Goal: Task Accomplishment & Management: Complete application form

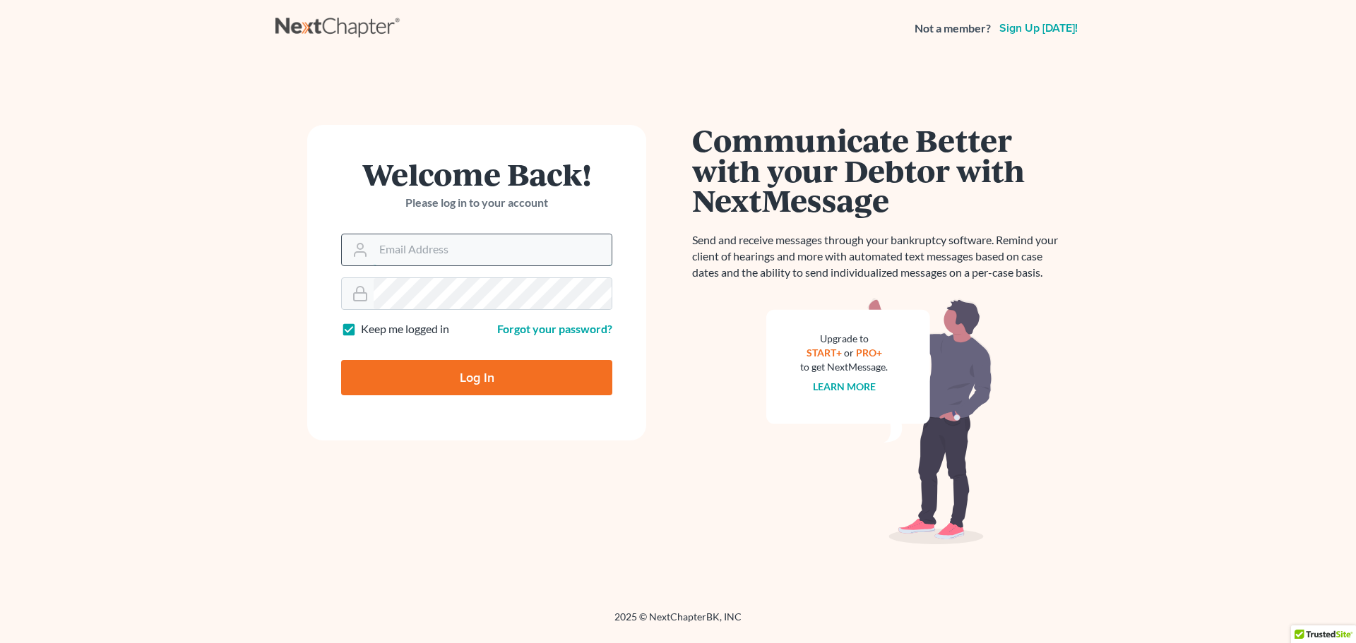
click at [456, 250] on input "Email Address" at bounding box center [493, 249] width 238 height 31
type input "mike@elliottlawfirm.net"
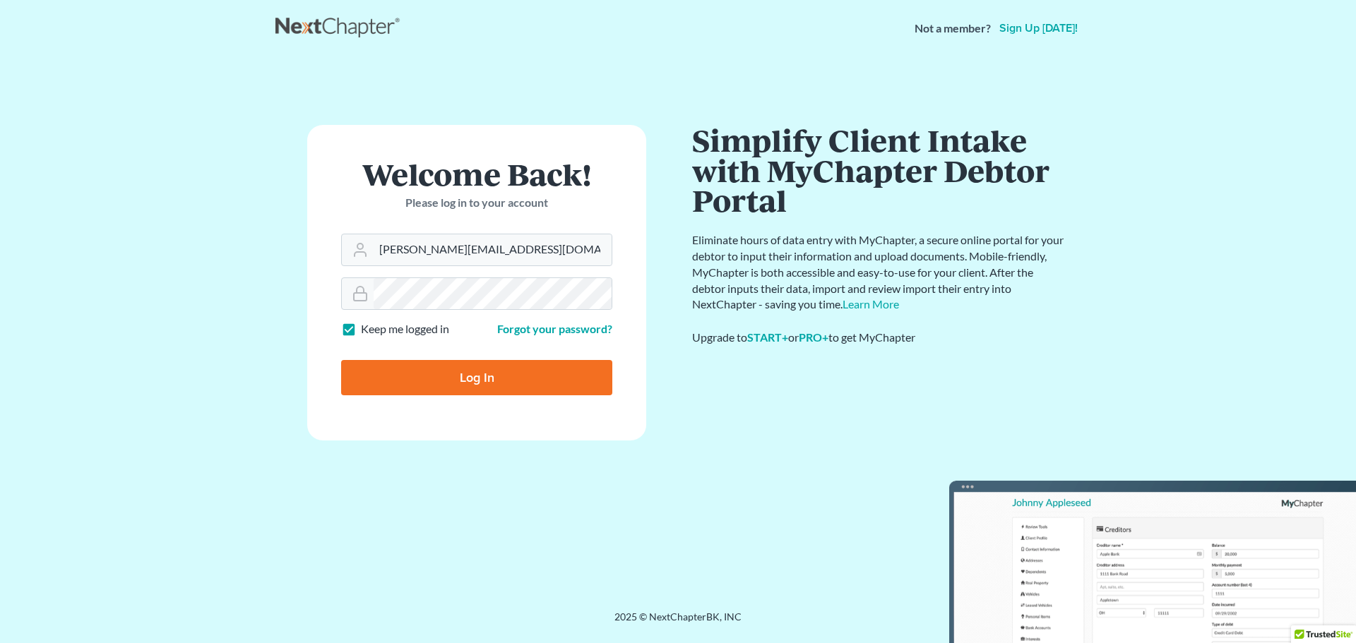
click at [523, 371] on input "Log In" at bounding box center [476, 377] width 271 height 35
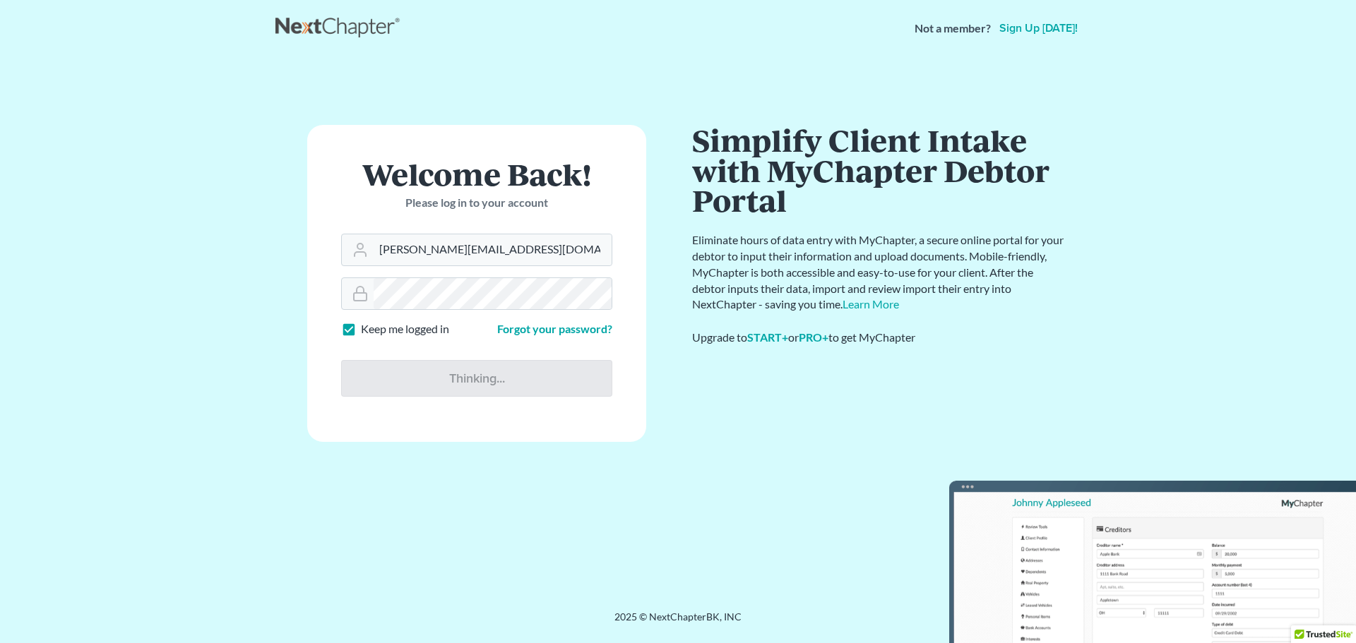
type input "Thinking..."
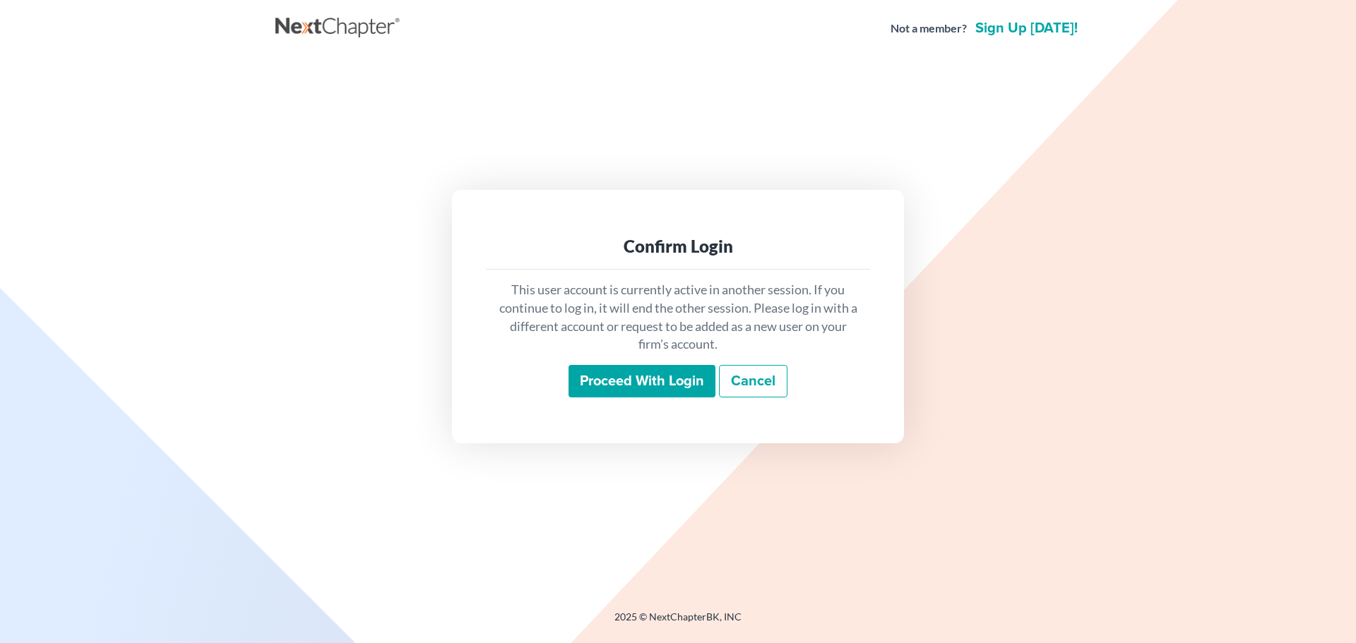
click at [657, 388] on input "Proceed with login" at bounding box center [642, 381] width 147 height 32
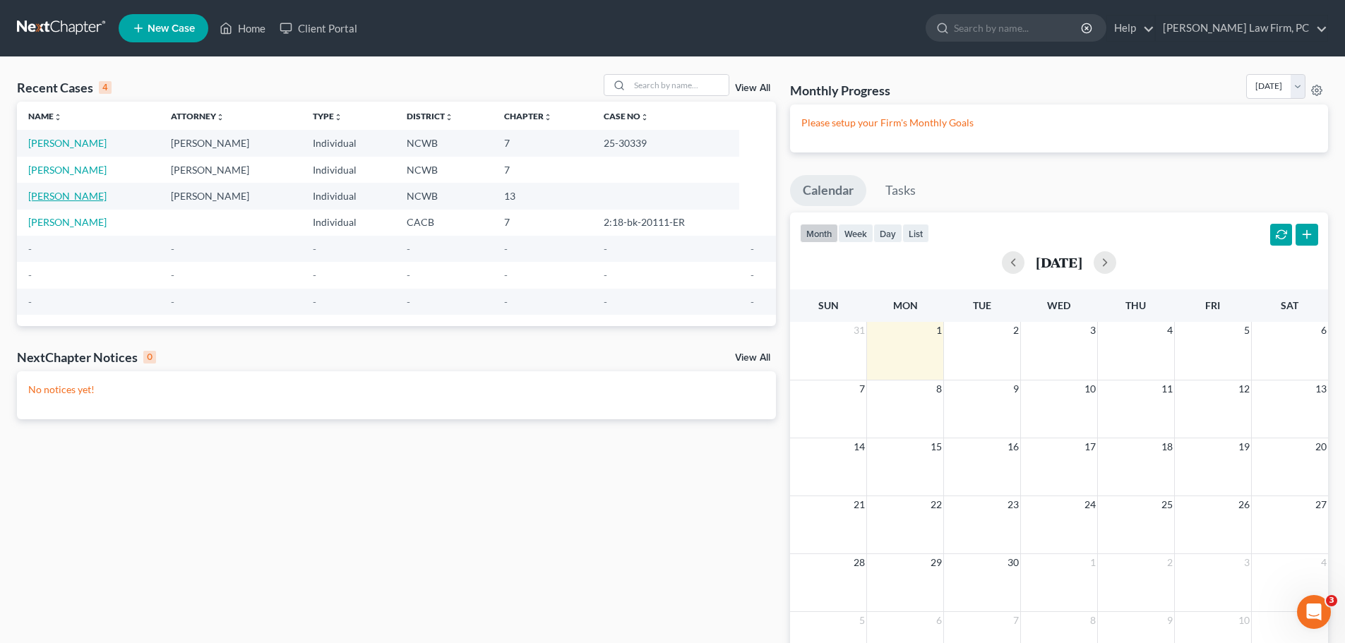
click at [86, 200] on link "[PERSON_NAME]" at bounding box center [67, 196] width 78 height 12
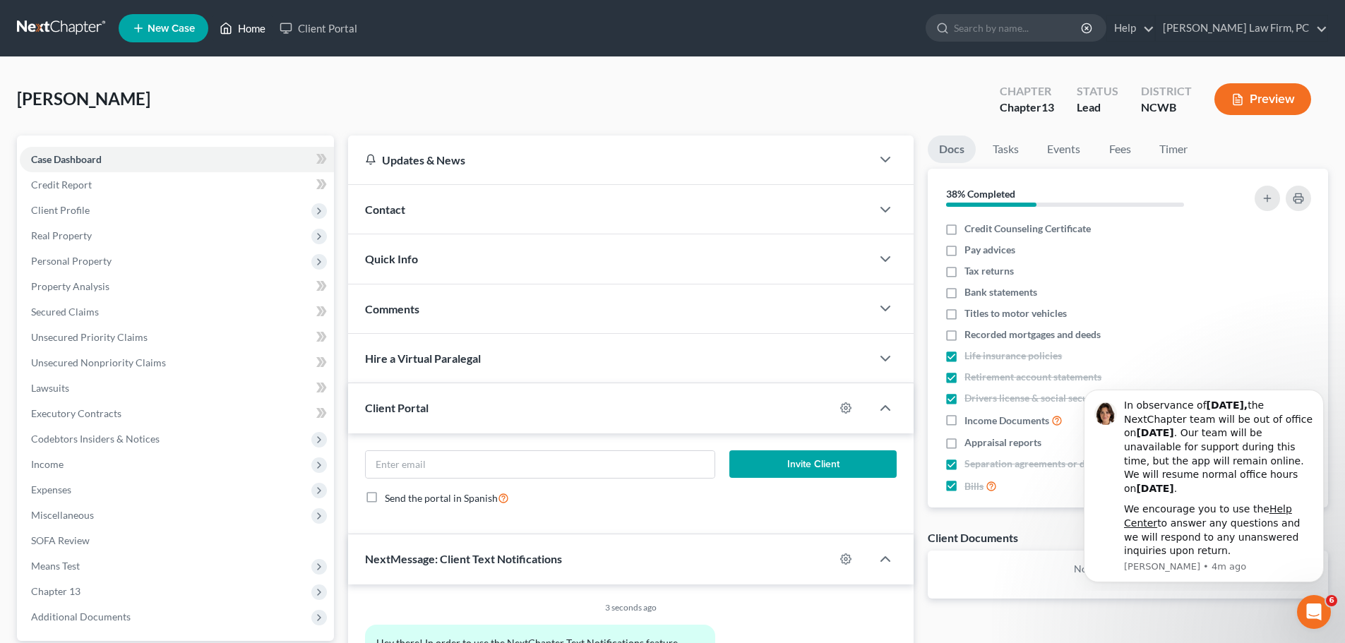
click at [241, 31] on link "Home" at bounding box center [243, 28] width 60 height 25
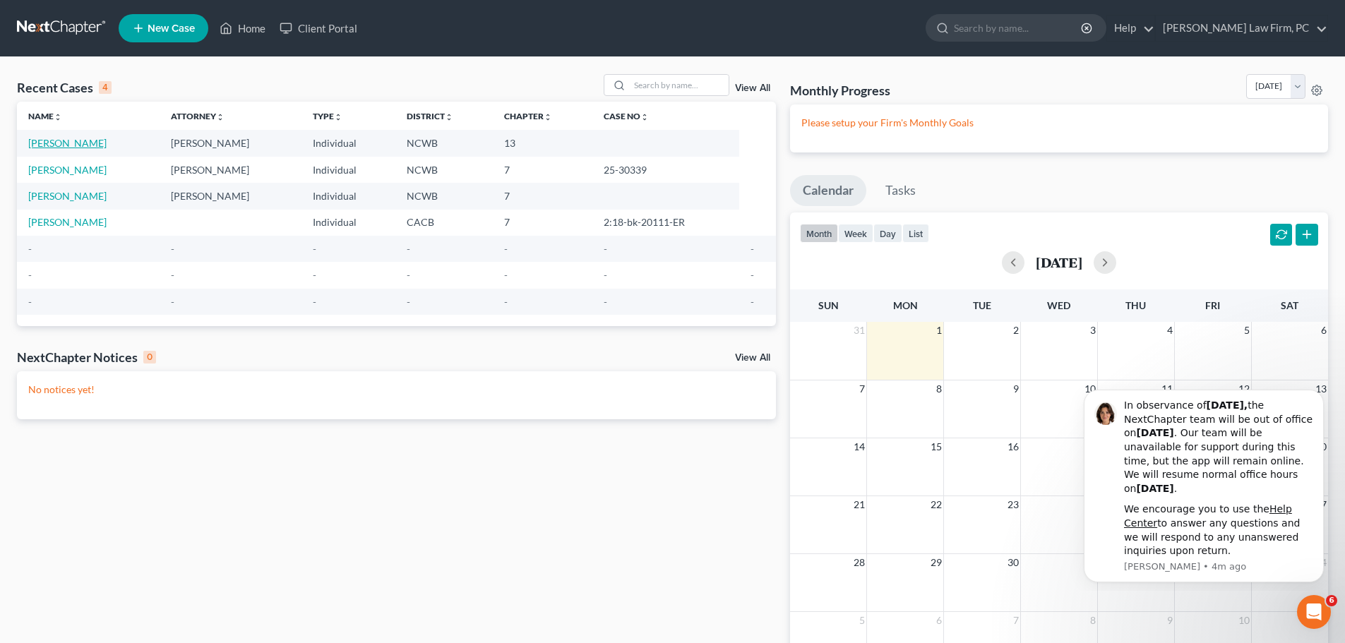
click at [90, 143] on link "[PERSON_NAME]" at bounding box center [67, 143] width 78 height 12
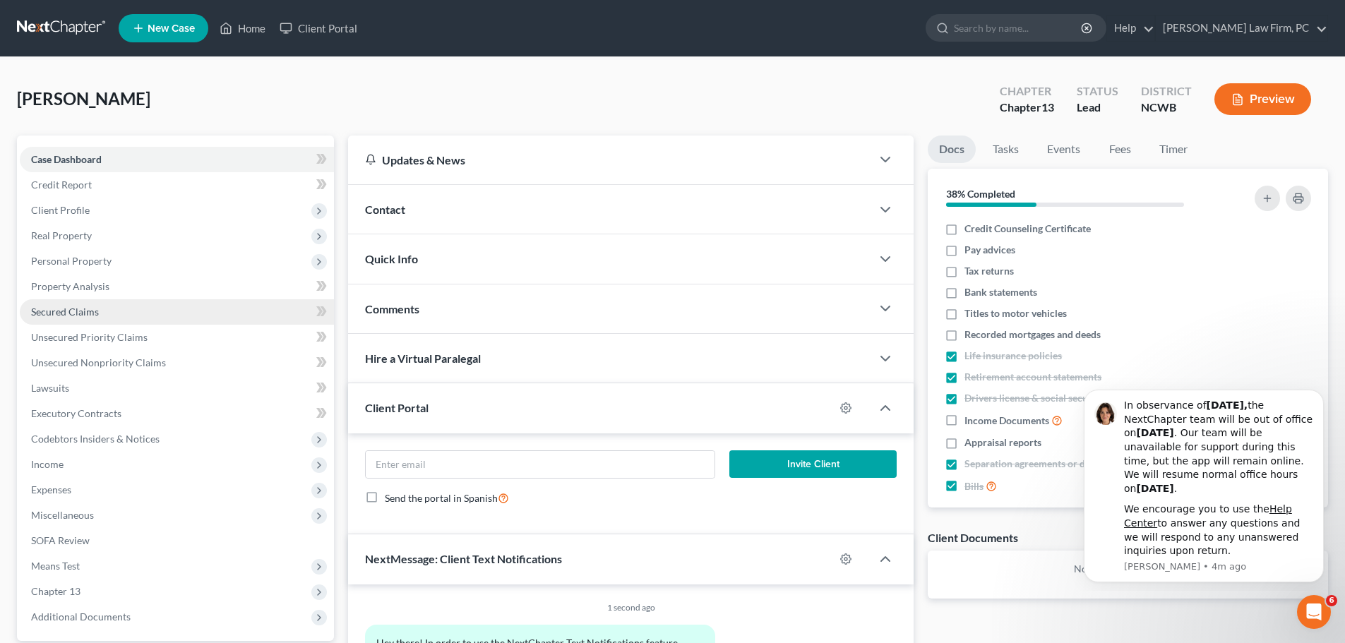
click at [94, 312] on span "Secured Claims" at bounding box center [65, 312] width 68 height 12
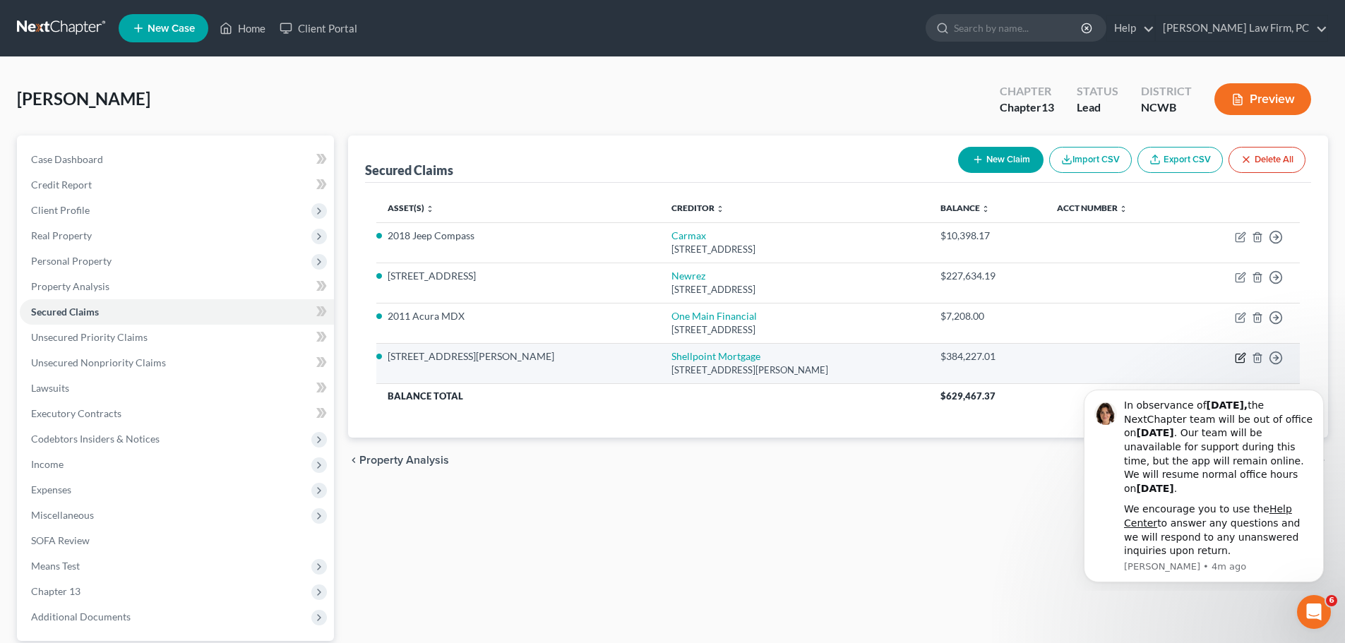
click at [1242, 360] on icon "button" at bounding box center [1240, 357] width 11 height 11
select select "42"
select select "2"
select select "3"
select select "0"
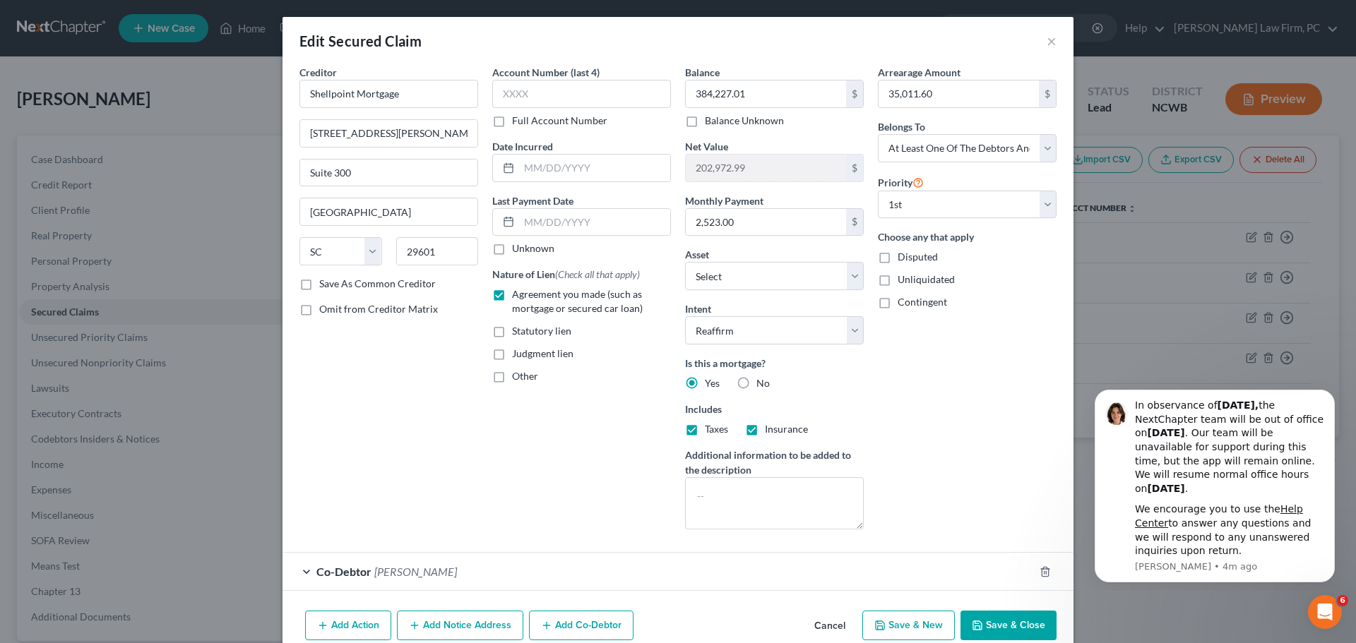
click at [841, 631] on button "Cancel" at bounding box center [830, 626] width 54 height 28
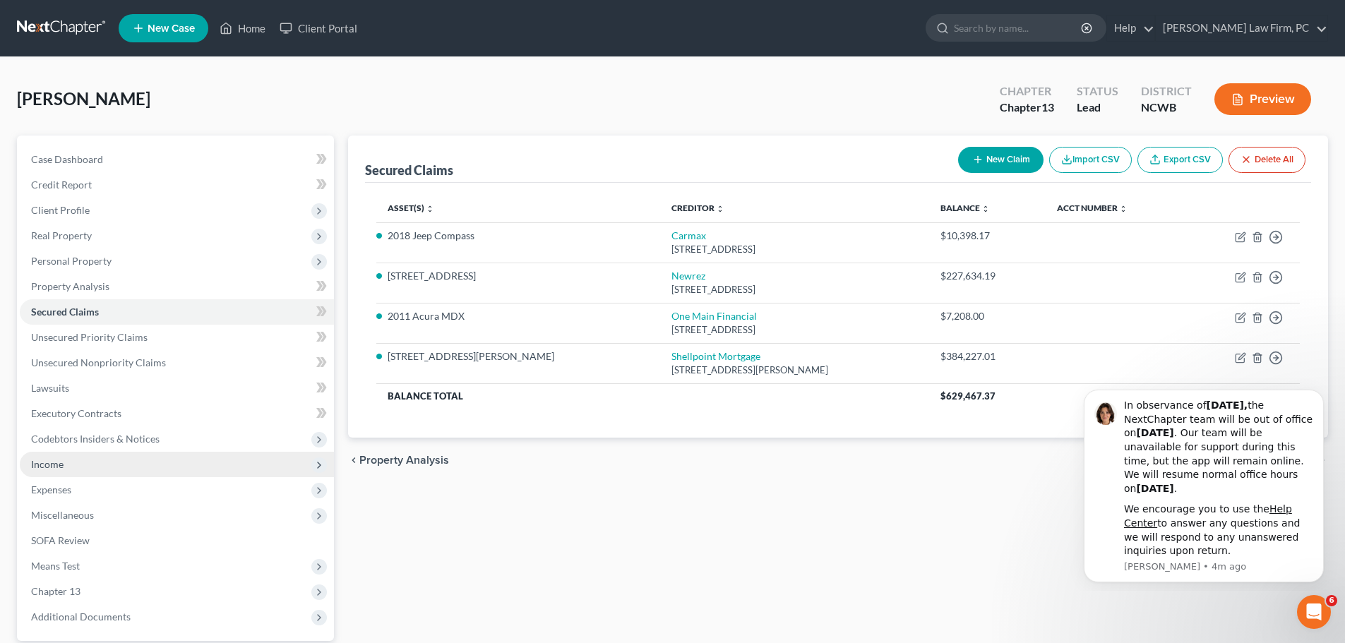
click at [155, 461] on span "Income" at bounding box center [177, 464] width 314 height 25
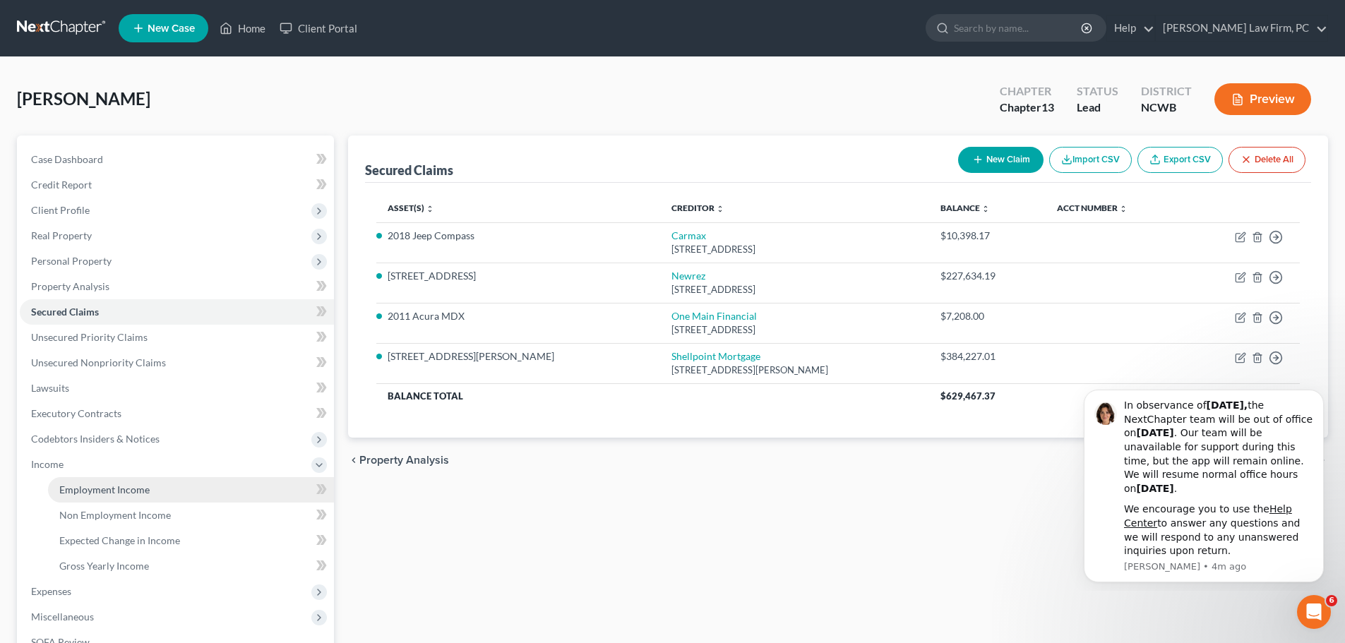
click at [162, 491] on link "Employment Income" at bounding box center [191, 489] width 286 height 25
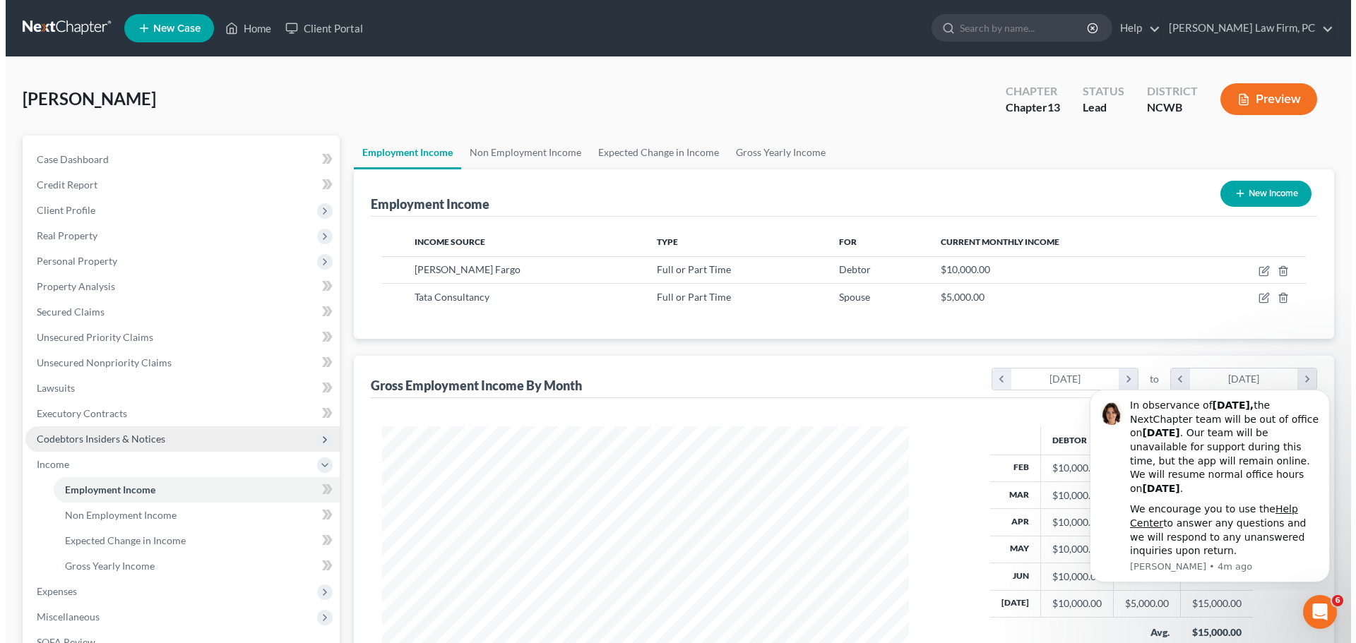
scroll to position [263, 555]
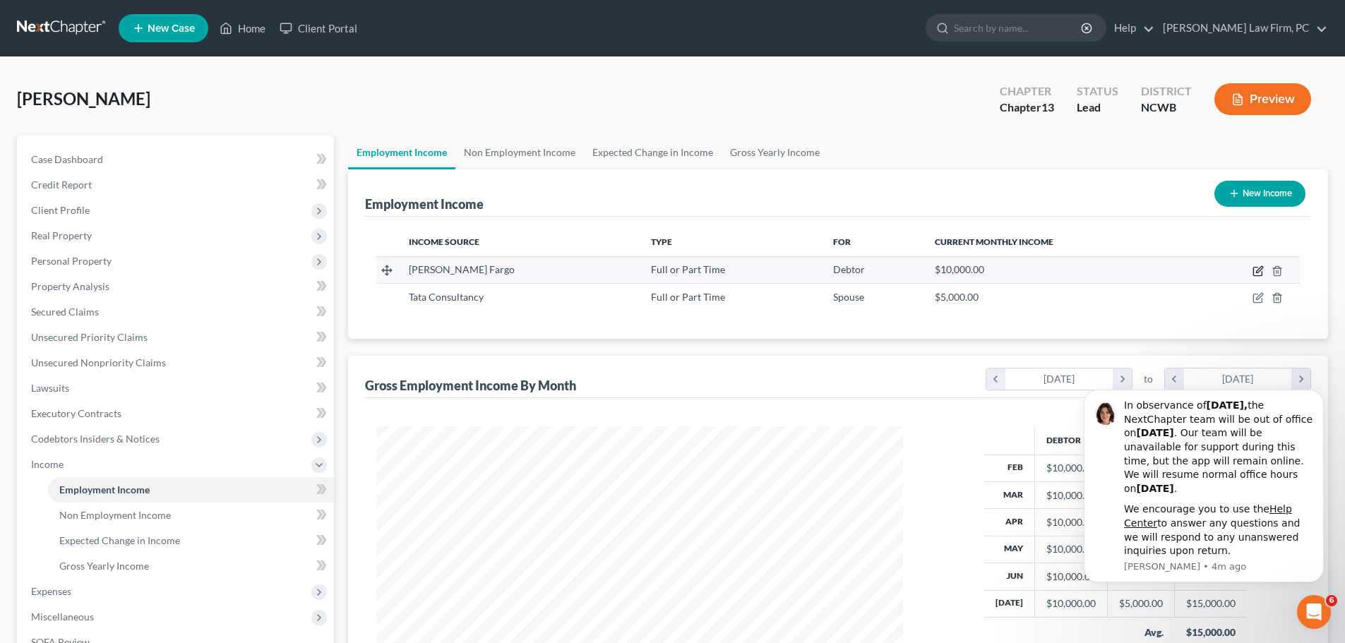
click at [1255, 268] on icon "button" at bounding box center [1258, 271] width 11 height 11
select select "0"
select select "28"
select select "1"
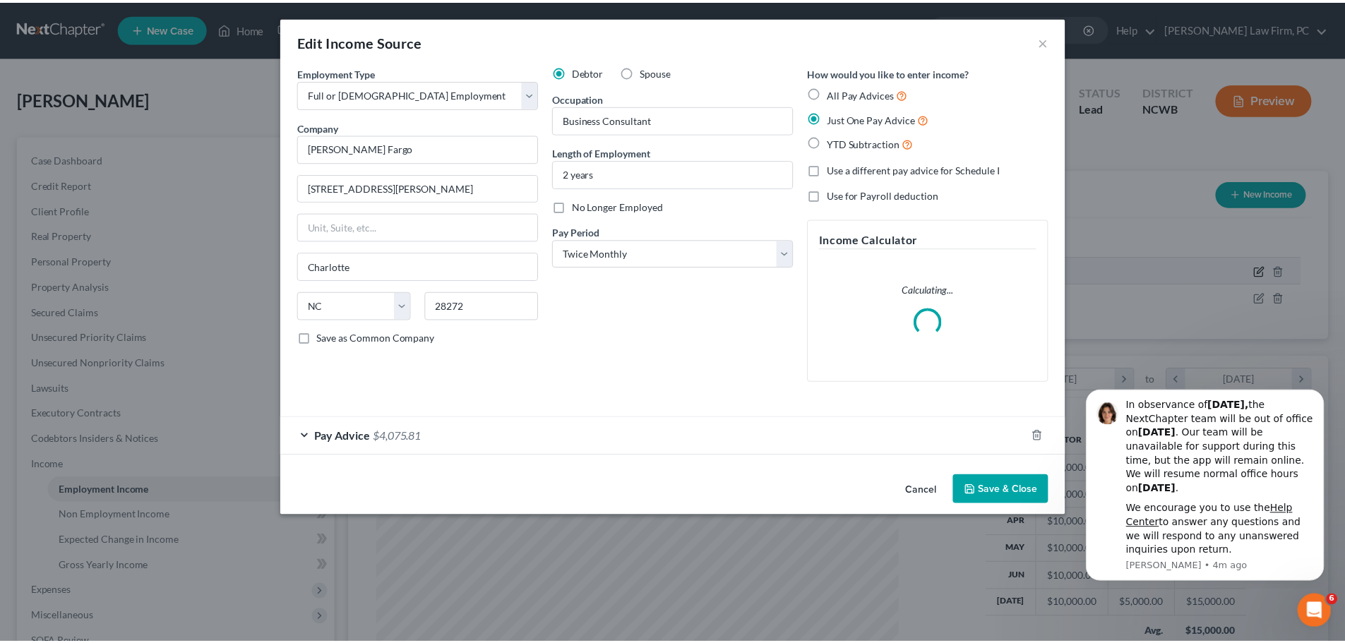
scroll to position [266, 560]
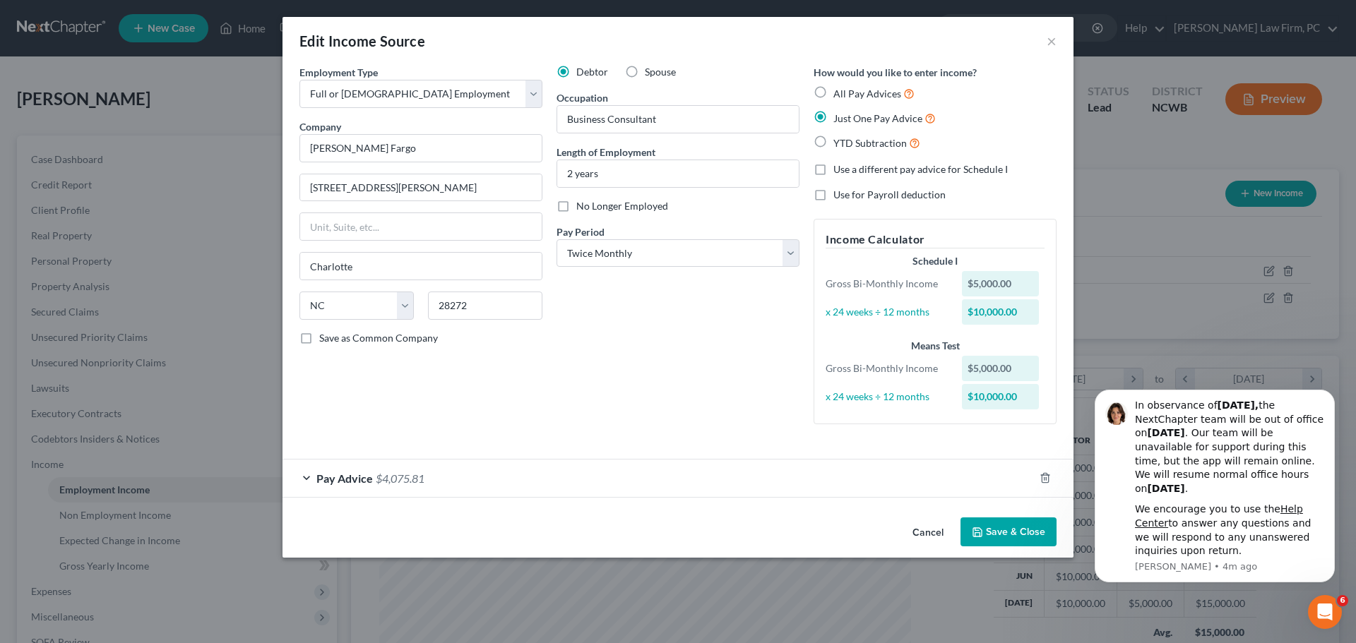
drag, startPoint x: 987, startPoint y: 534, endPoint x: 966, endPoint y: 535, distance: 21.2
click at [989, 534] on button "Save & Close" at bounding box center [1008, 533] width 96 height 30
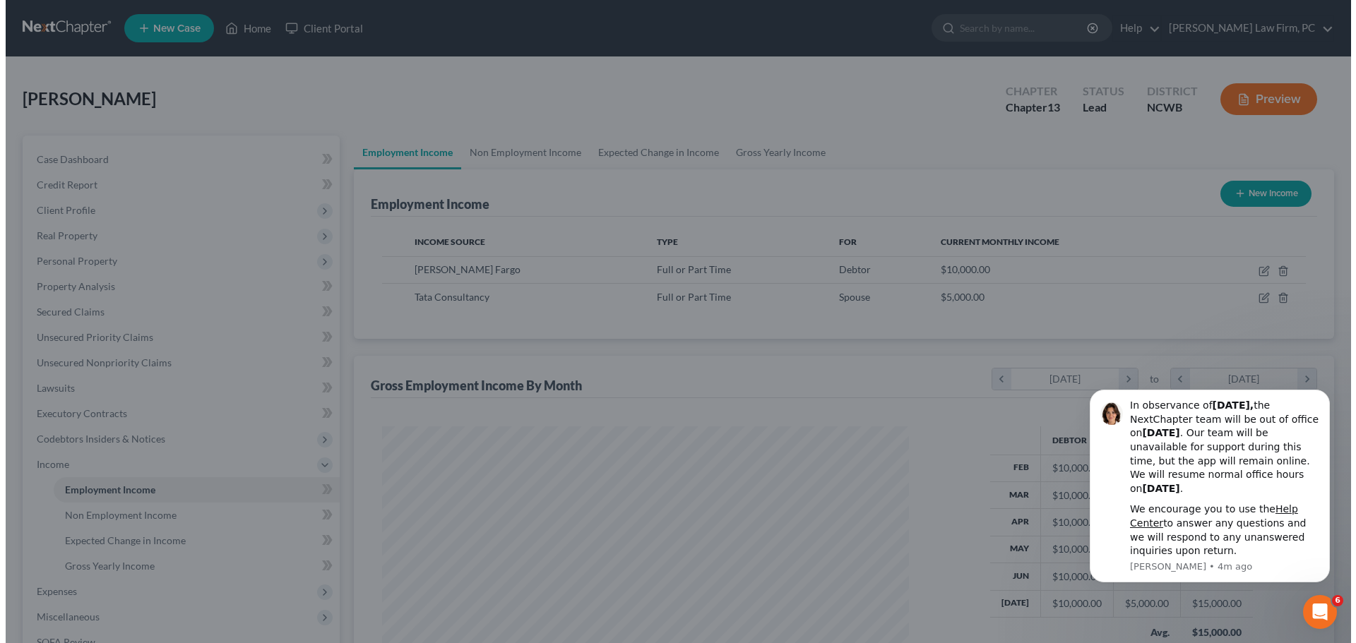
scroll to position [705965, 705673]
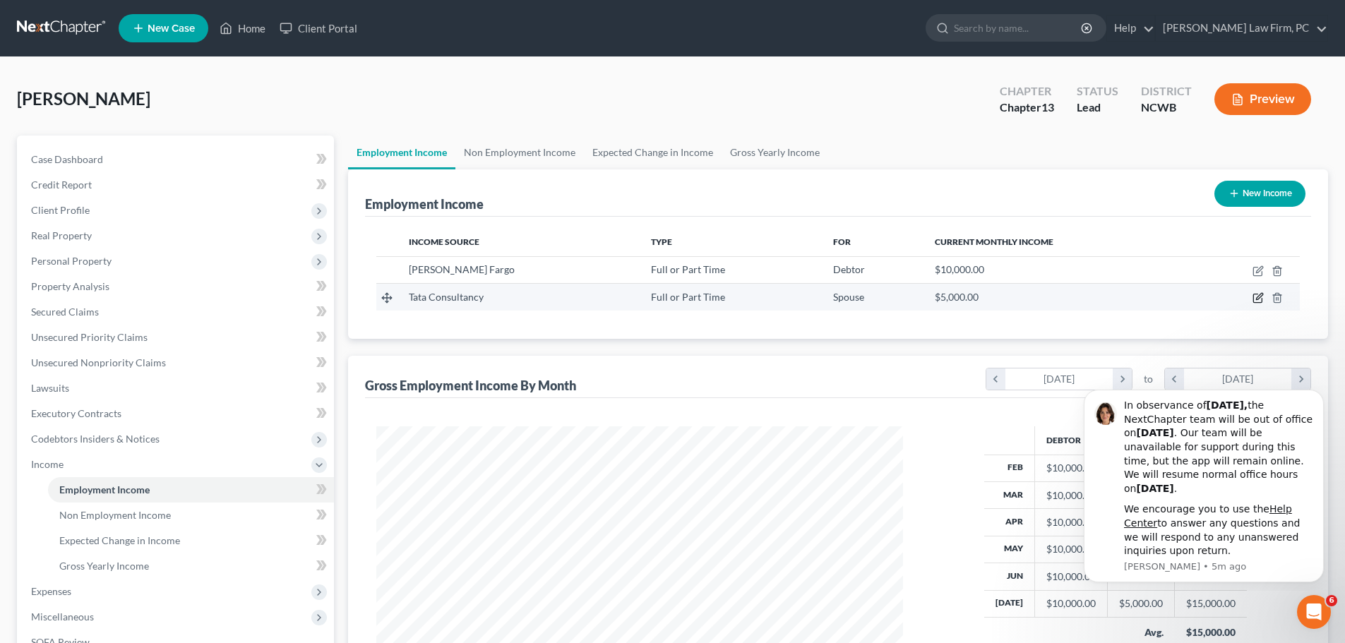
click at [1263, 296] on icon "button" at bounding box center [1259, 297] width 6 height 6
select select "0"
select select "33"
select select "0"
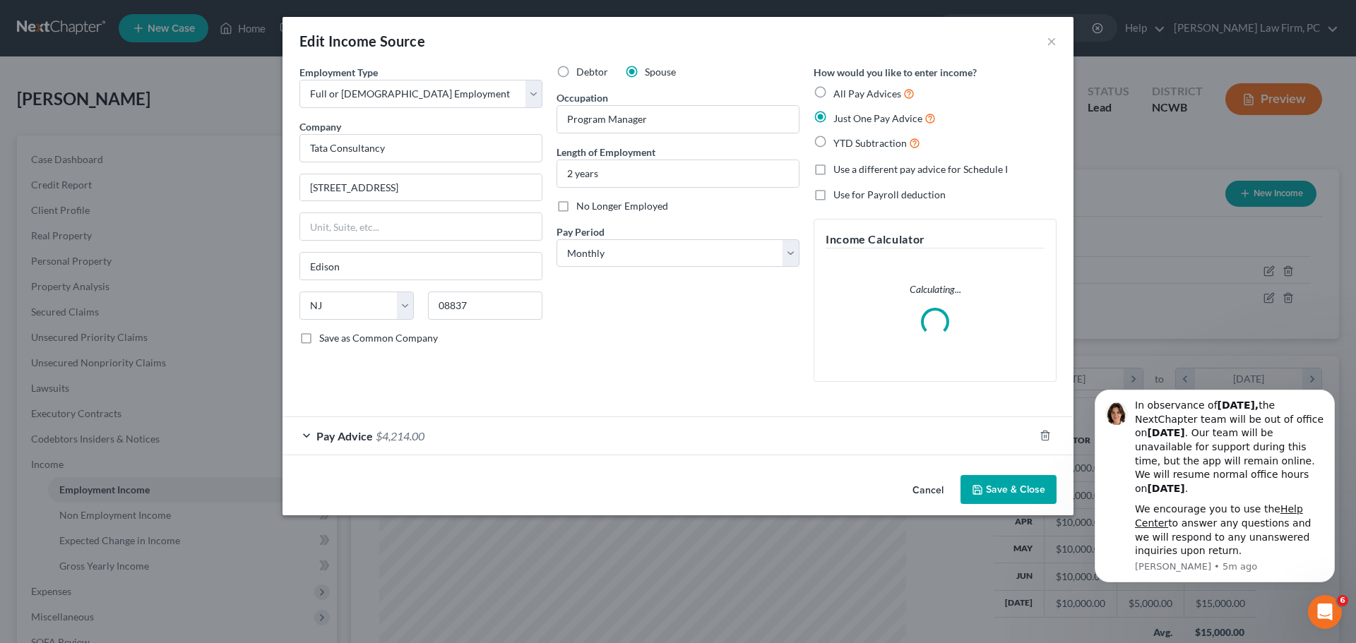
scroll to position [266, 560]
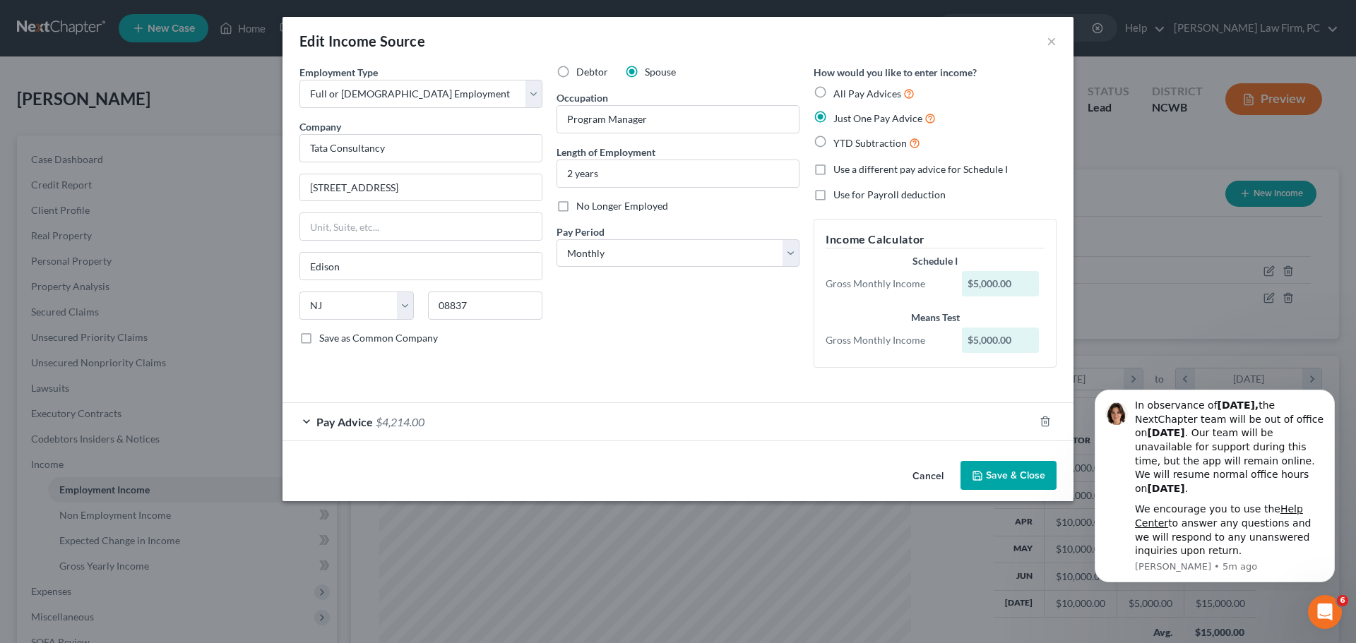
click at [309, 421] on div "Pay Advice $4,214.00" at bounding box center [657, 421] width 751 height 37
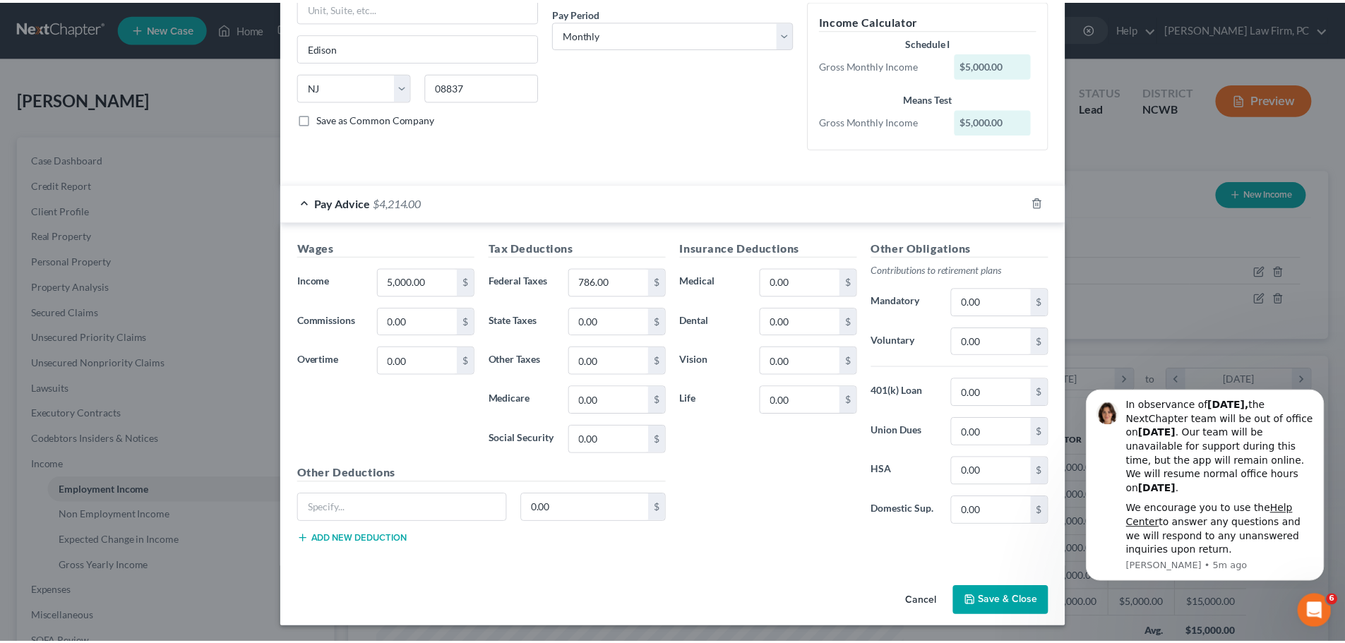
scroll to position [220, 0]
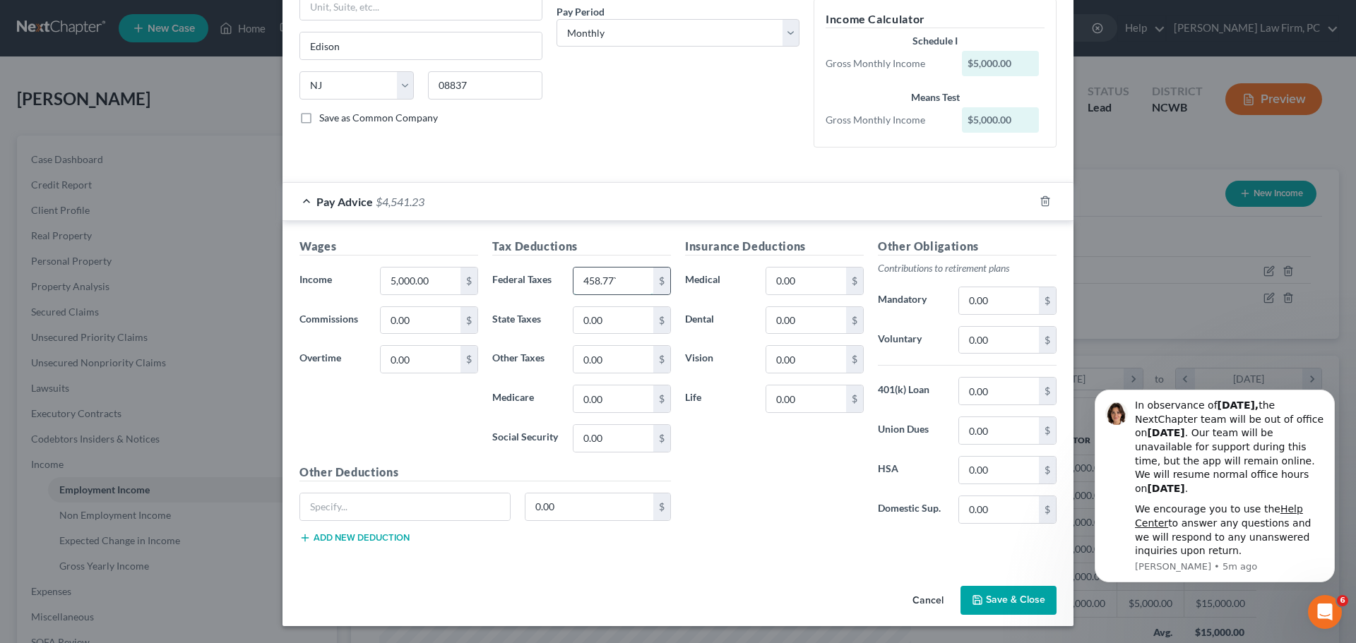
type input "458.77`"
type input "196"
click at [617, 438] on input "0.00" at bounding box center [613, 438] width 80 height 27
type input "310"
click at [627, 395] on input "0.00" at bounding box center [613, 399] width 80 height 27
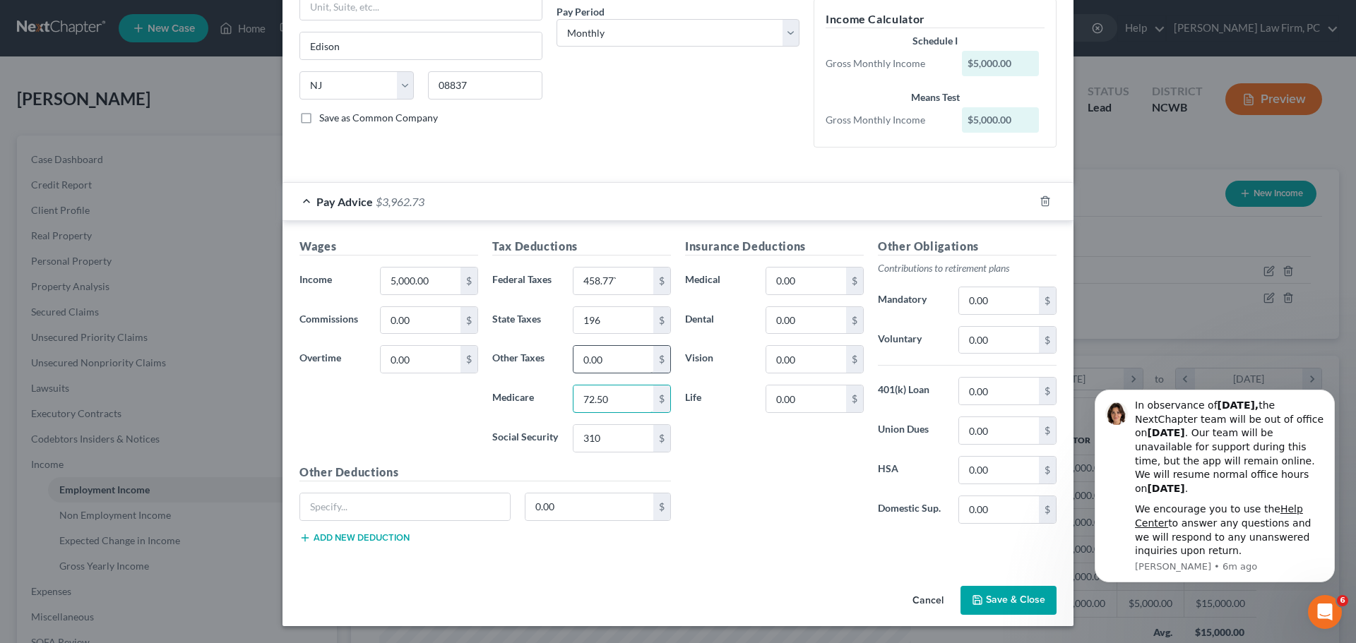
type input "72.50"
click at [634, 355] on input "0.00" at bounding box center [613, 359] width 80 height 27
click at [1004, 599] on button "Save & Close" at bounding box center [1008, 601] width 96 height 30
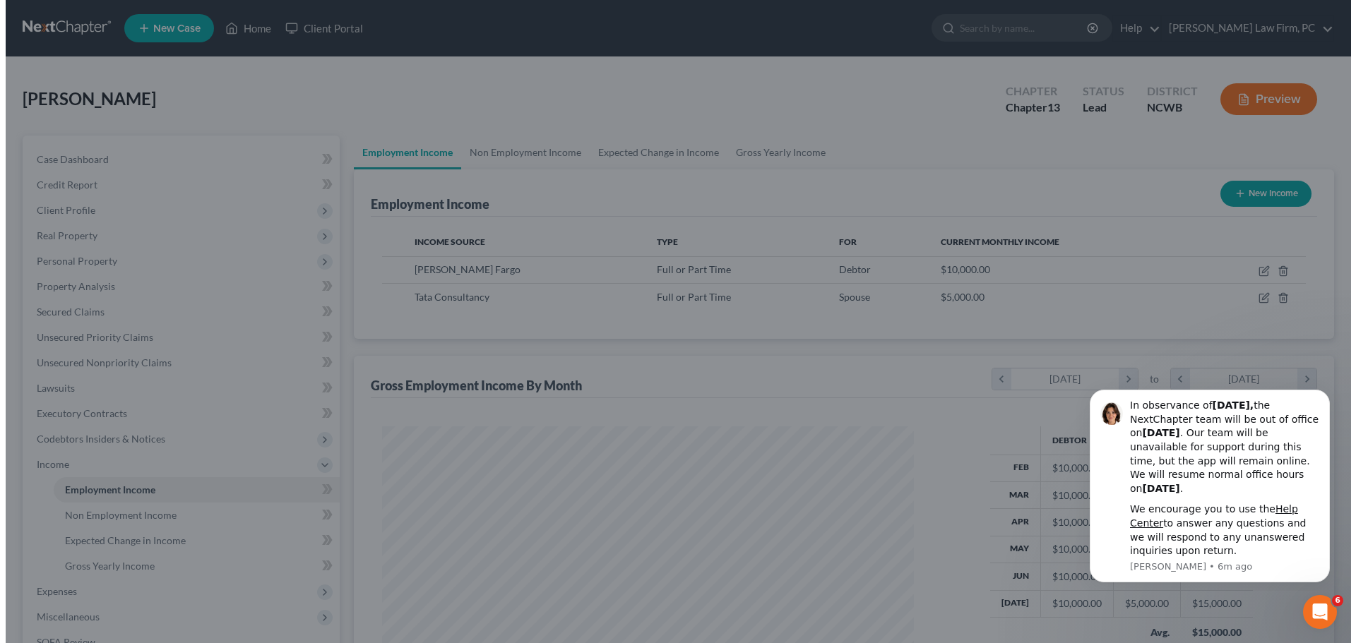
scroll to position [705965, 705673]
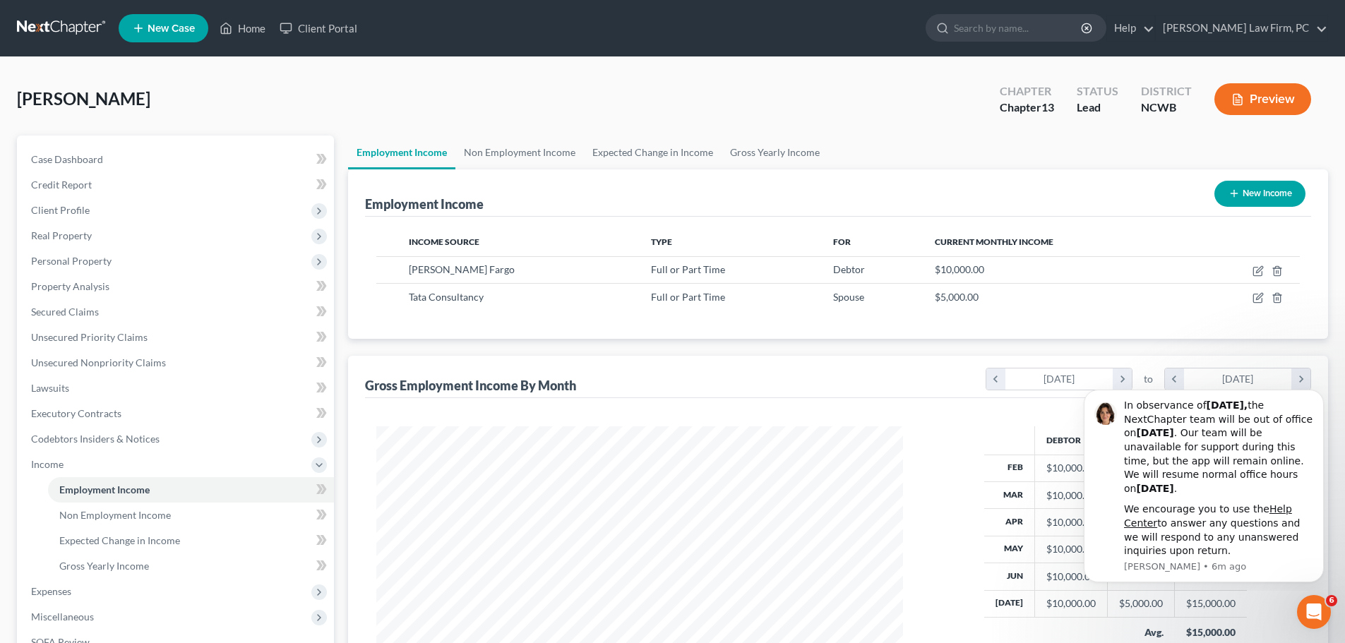
click at [1280, 94] on button "Preview" at bounding box center [1263, 99] width 97 height 32
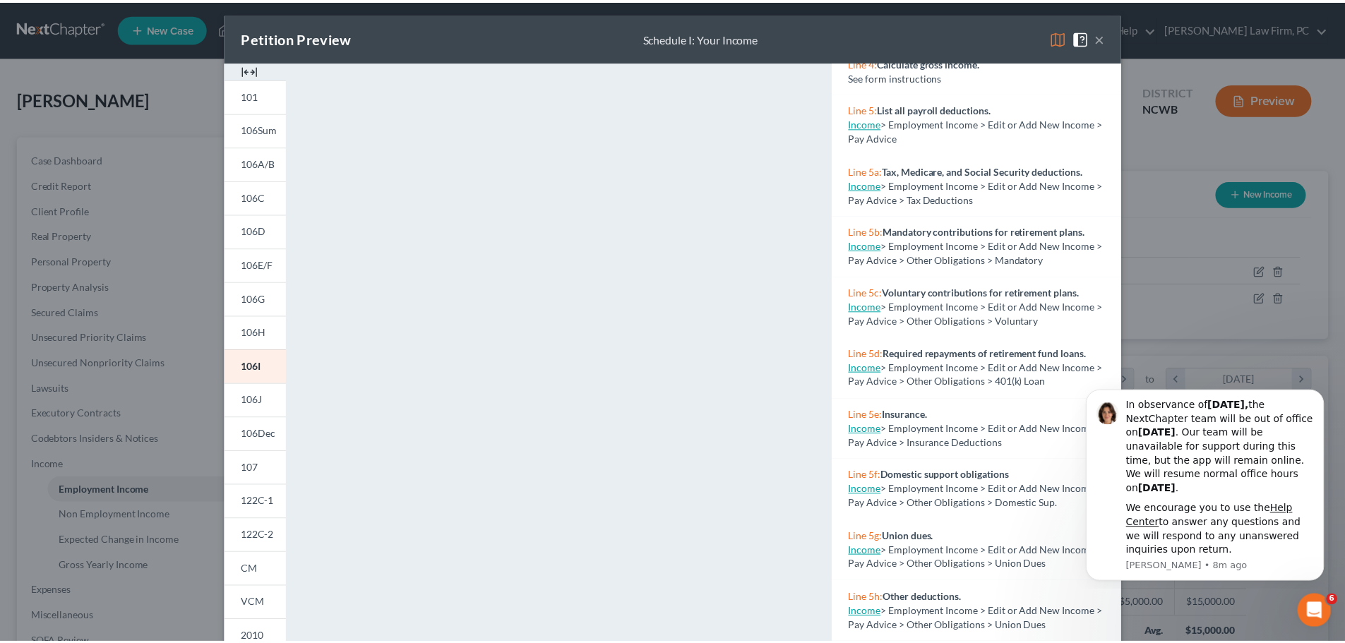
scroll to position [0, 0]
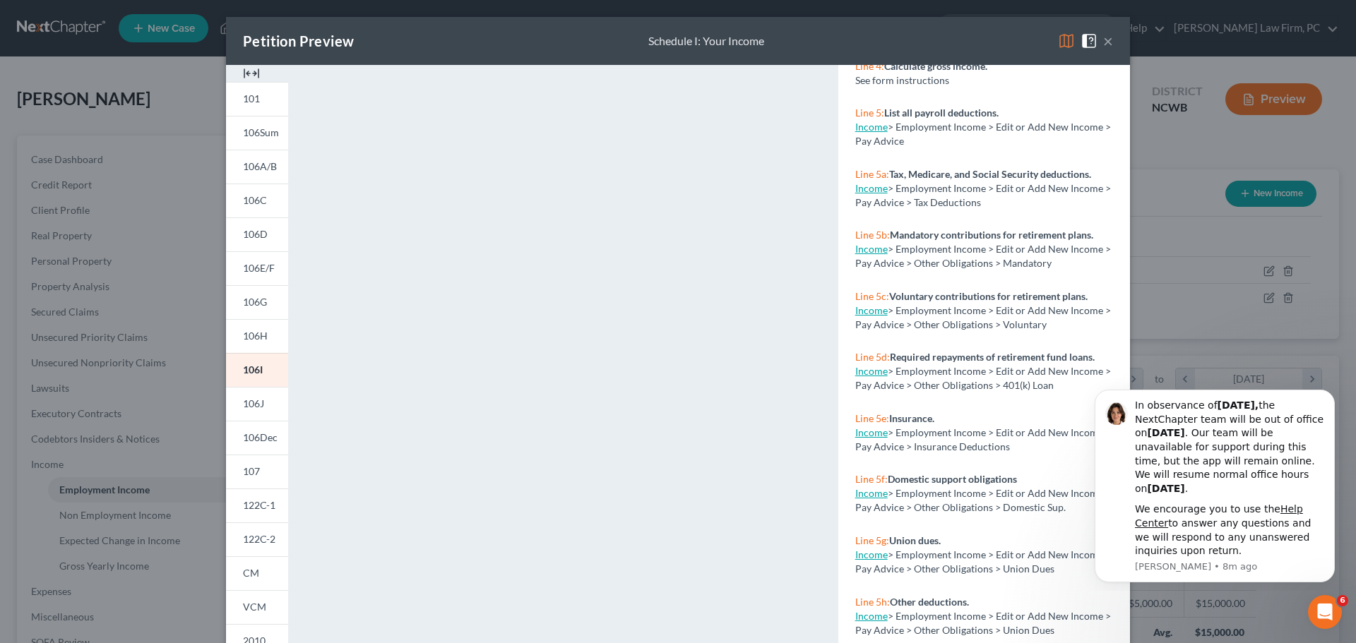
click at [1106, 40] on button "×" at bounding box center [1108, 40] width 10 height 17
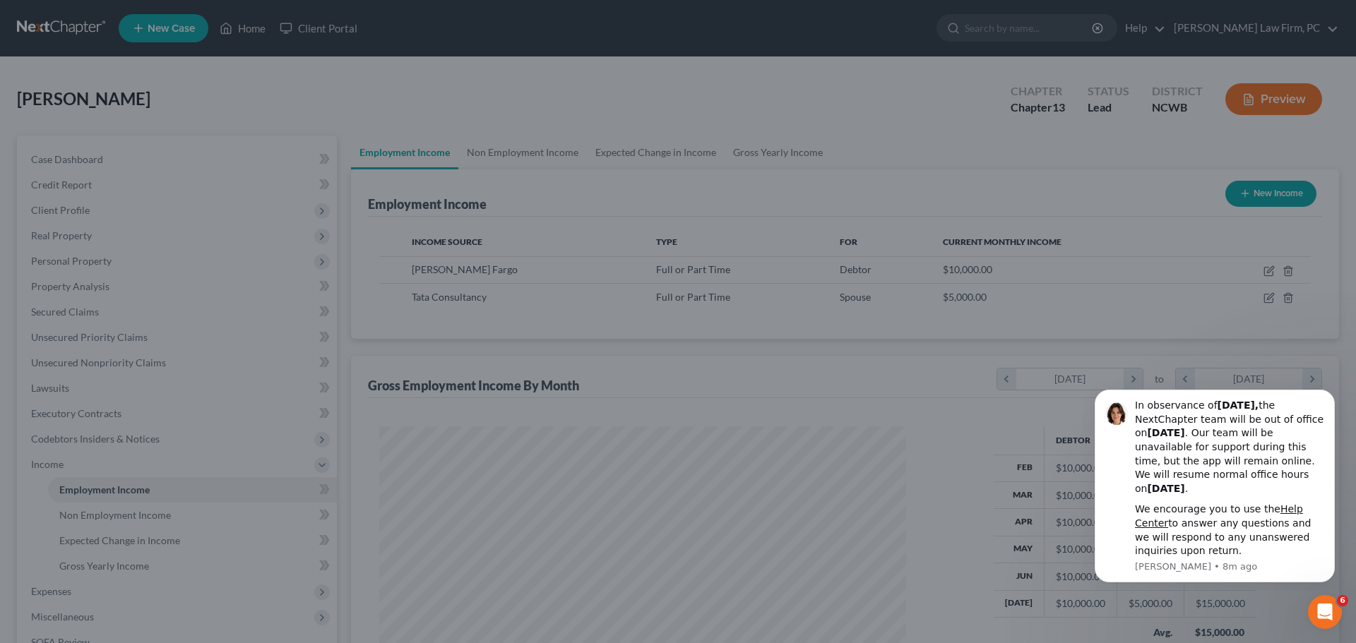
scroll to position [705965, 705673]
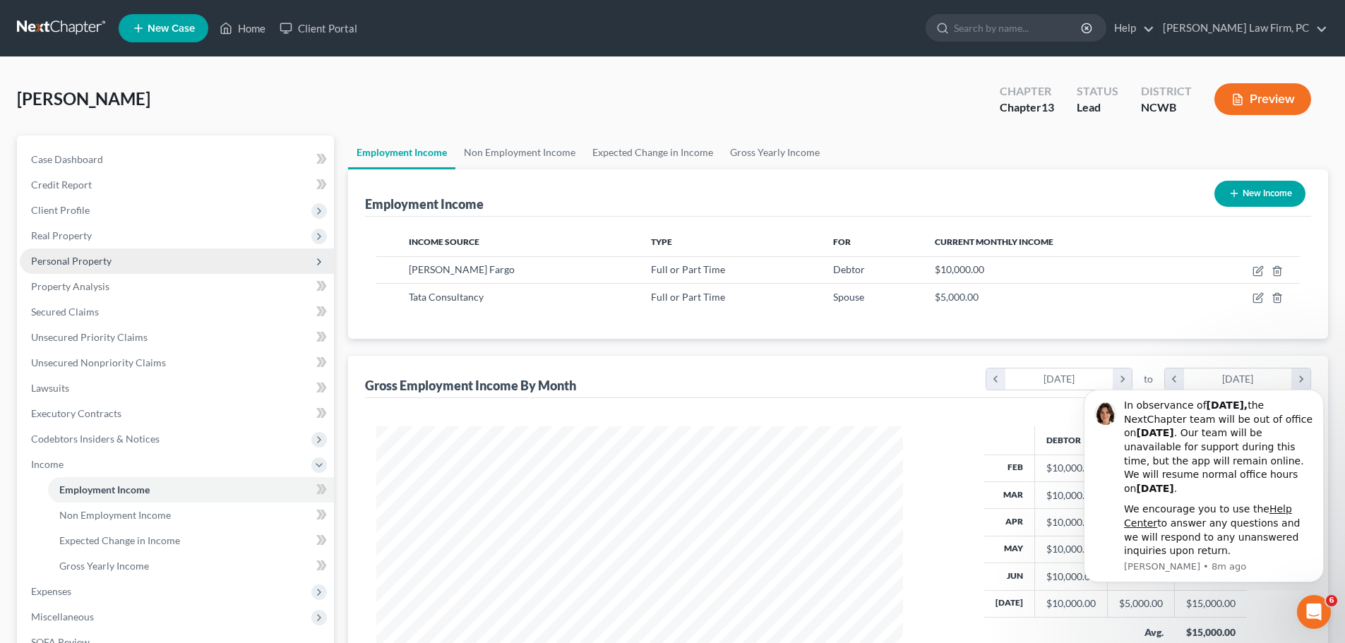
click at [112, 266] on span "Personal Property" at bounding box center [177, 261] width 314 height 25
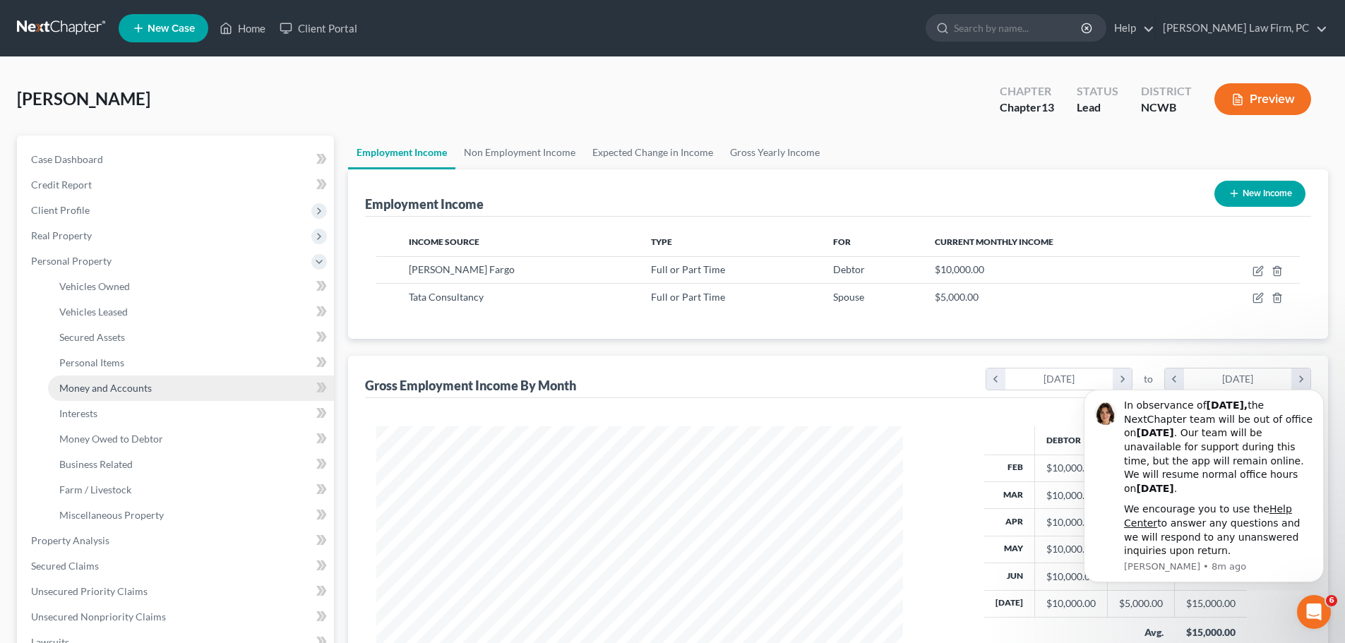
click at [155, 388] on link "Money and Accounts" at bounding box center [191, 388] width 286 height 25
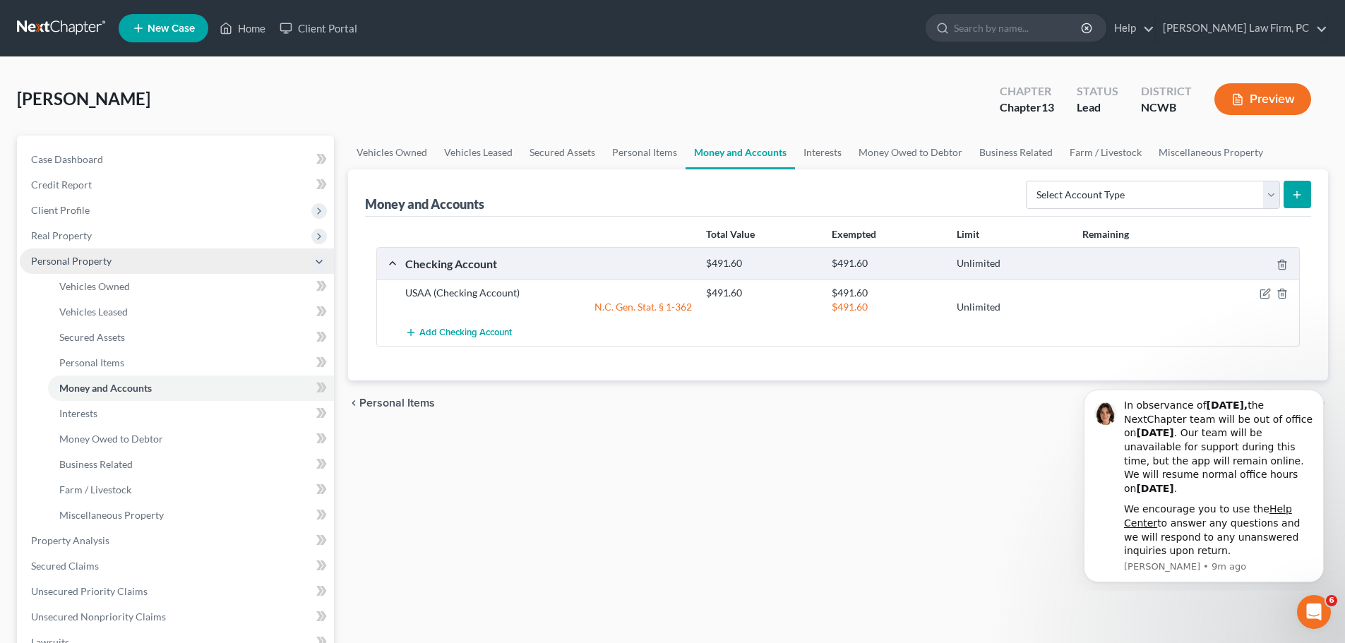
click at [64, 261] on span "Personal Property" at bounding box center [71, 261] width 81 height 12
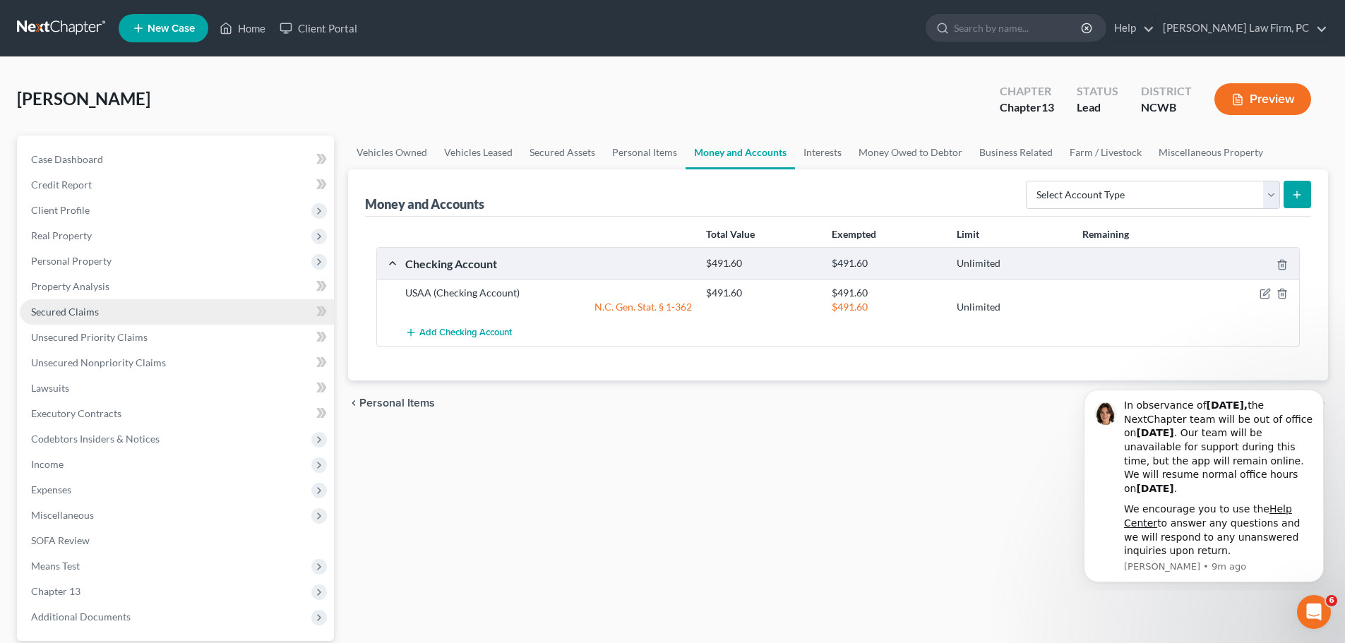
click at [89, 311] on span "Secured Claims" at bounding box center [65, 312] width 68 height 12
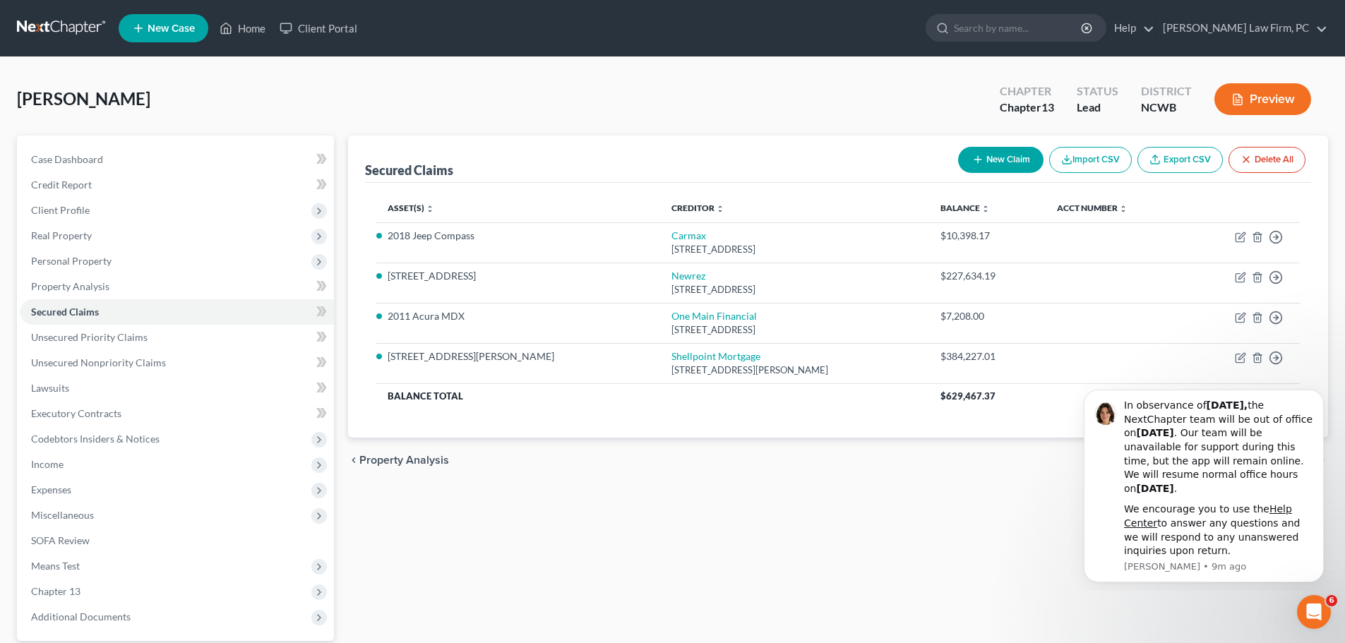
click at [1266, 101] on button "Preview" at bounding box center [1263, 99] width 97 height 32
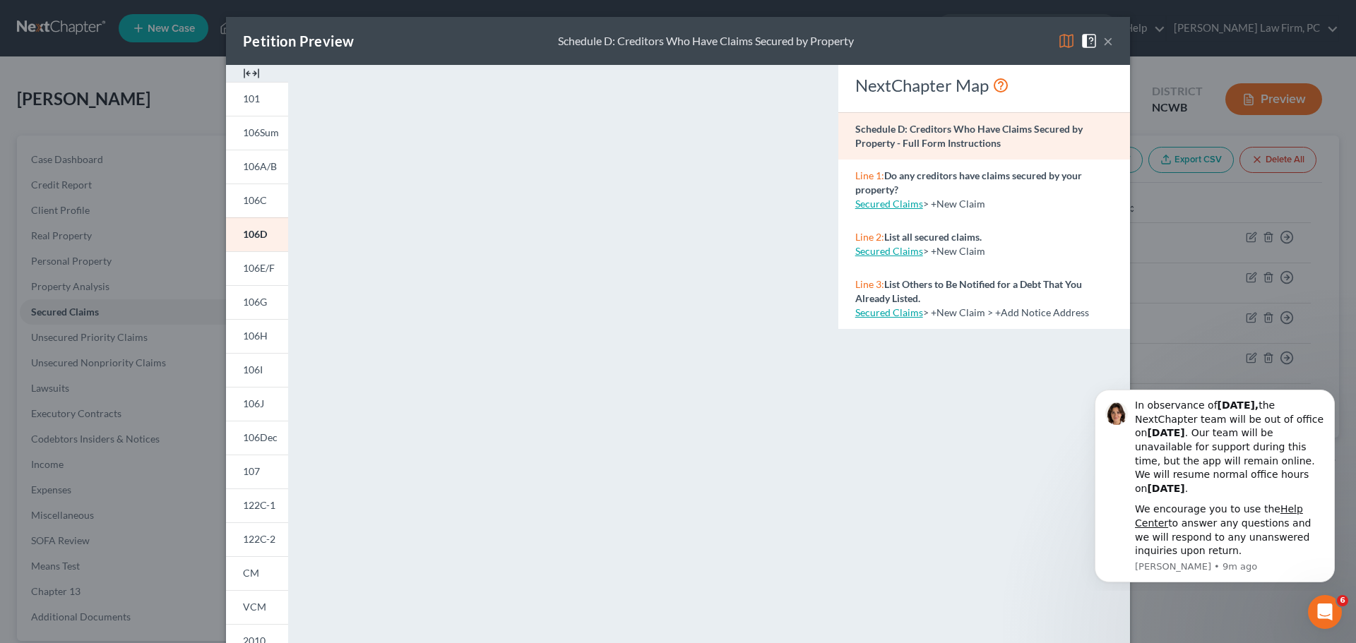
click at [1105, 40] on button "×" at bounding box center [1108, 40] width 10 height 17
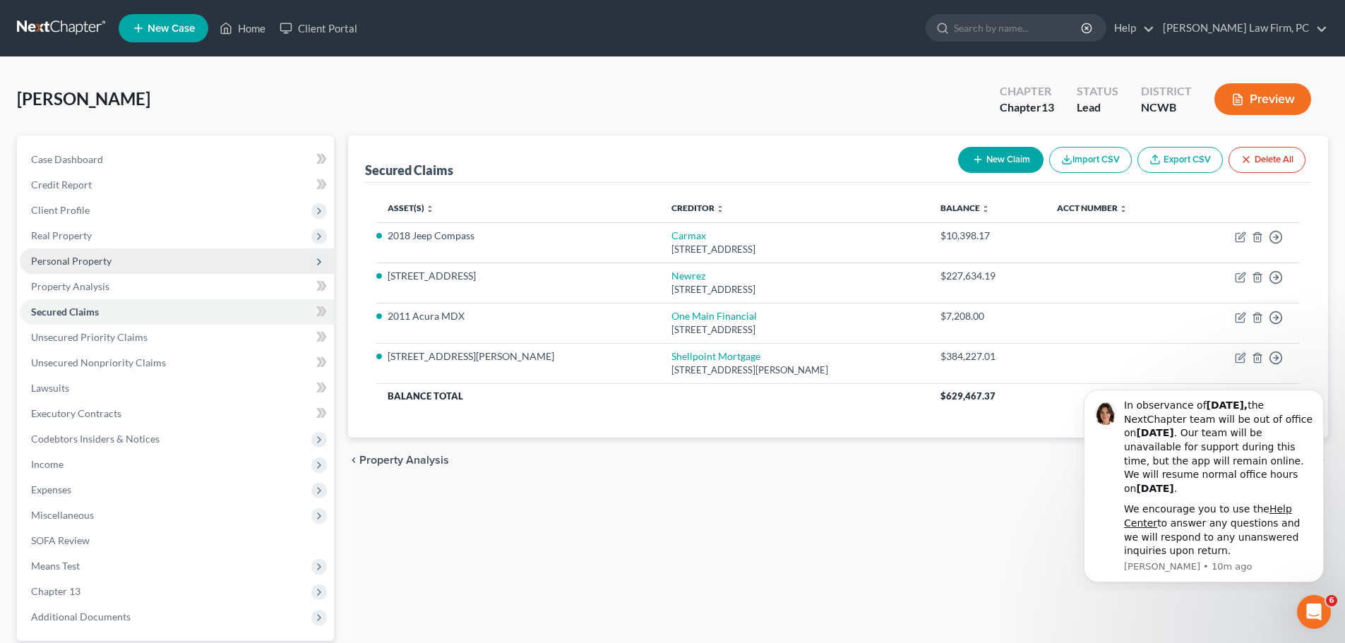
click at [111, 257] on span "Personal Property" at bounding box center [177, 261] width 314 height 25
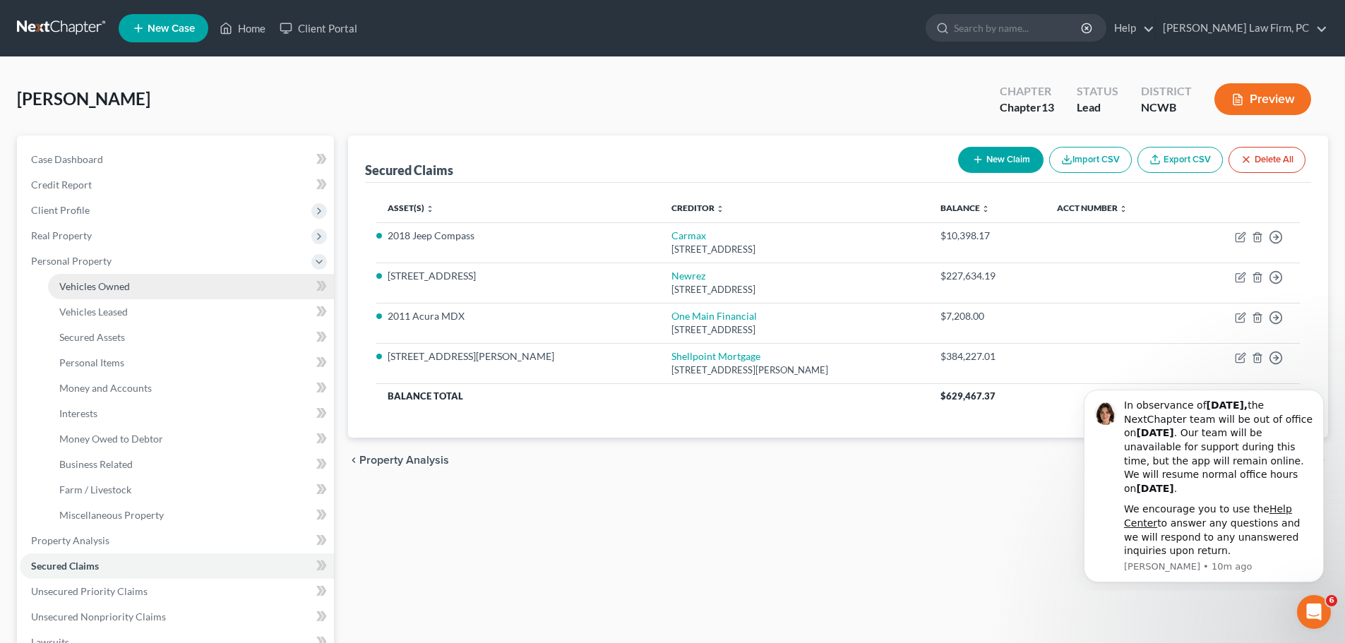
click at [124, 285] on span "Vehicles Owned" at bounding box center [94, 286] width 71 height 12
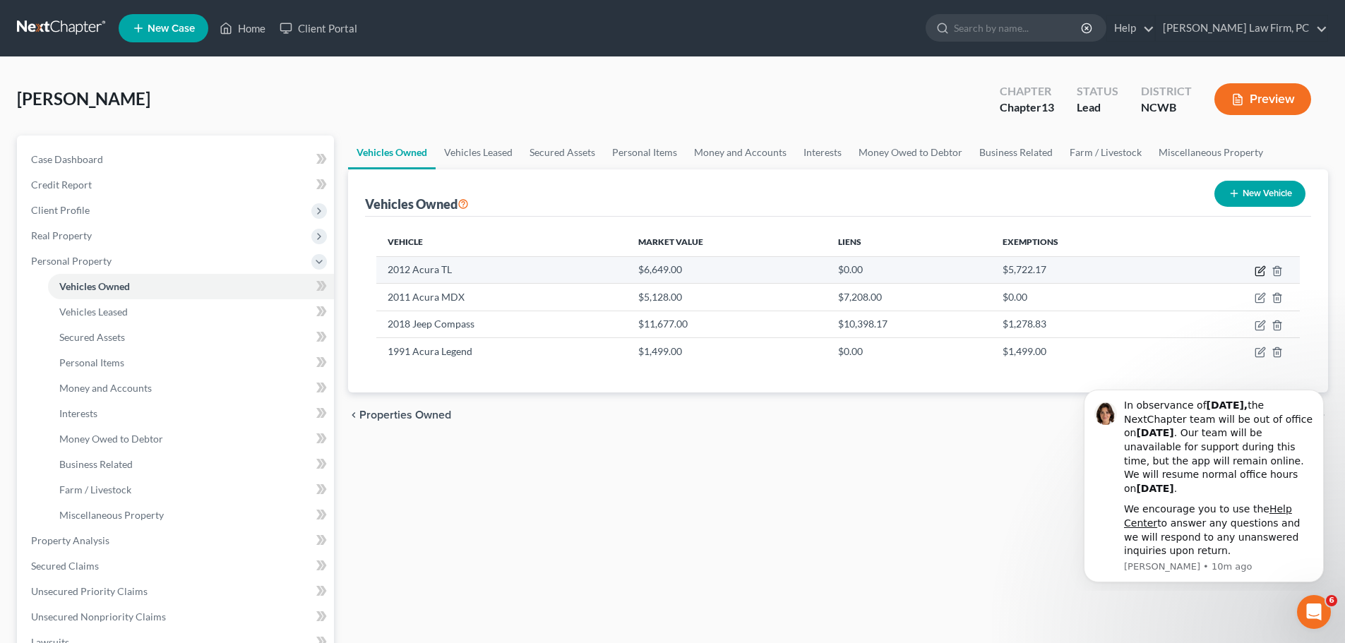
click at [1264, 270] on icon "button" at bounding box center [1260, 271] width 11 height 11
select select "0"
select select "14"
select select "2"
select select "3"
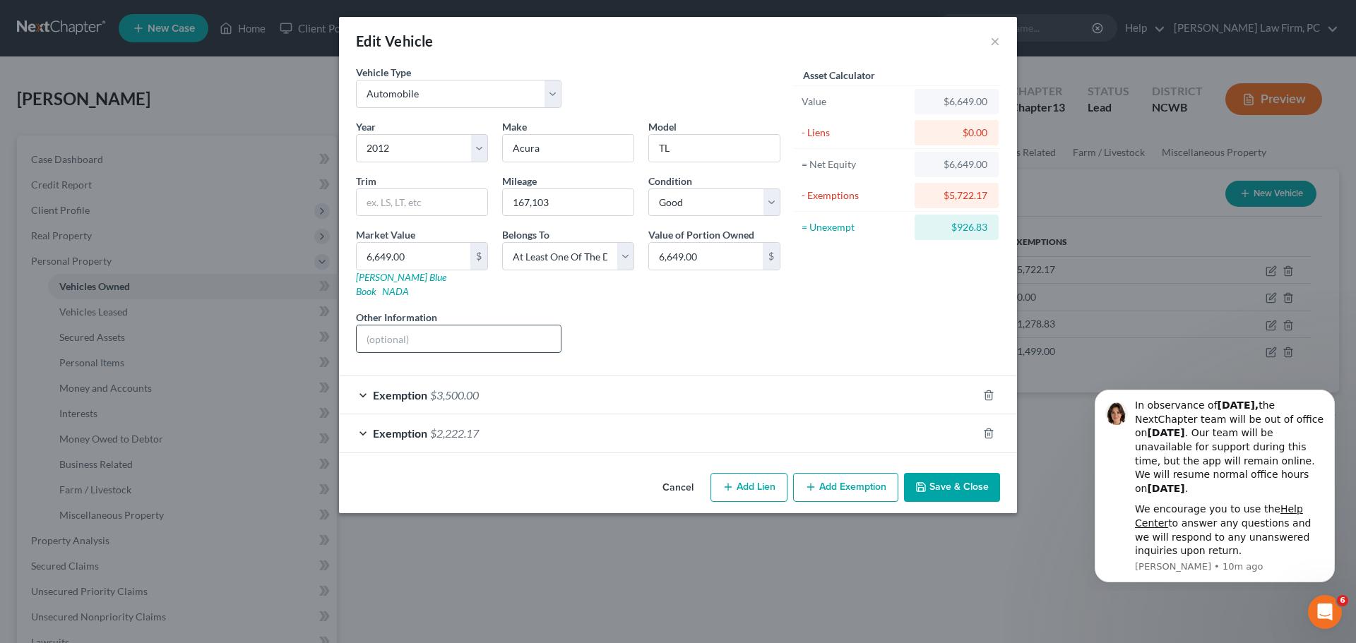
click at [452, 328] on input "text" at bounding box center [459, 339] width 204 height 27
click at [391, 326] on input "text" at bounding box center [459, 339] width 204 height 27
paste input "VIN [US_VEHICLE_IDENTIFICATION_NUMBER]"
click at [383, 326] on input "VIN [US_VEHICLE_IDENTIFICATION_NUMBER]" at bounding box center [459, 339] width 204 height 27
type input "VIN: [US_VEHICLE_IDENTIFICATION_NUMBER]"
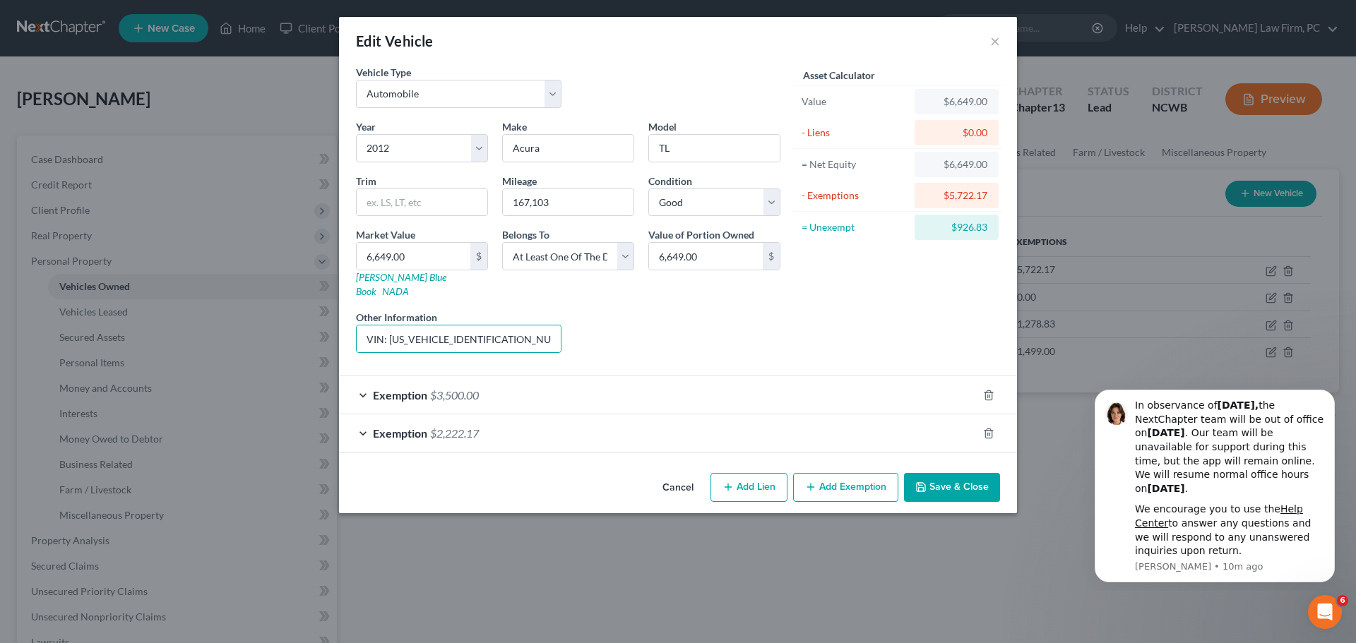
click at [968, 477] on button "Save & Close" at bounding box center [952, 488] width 96 height 30
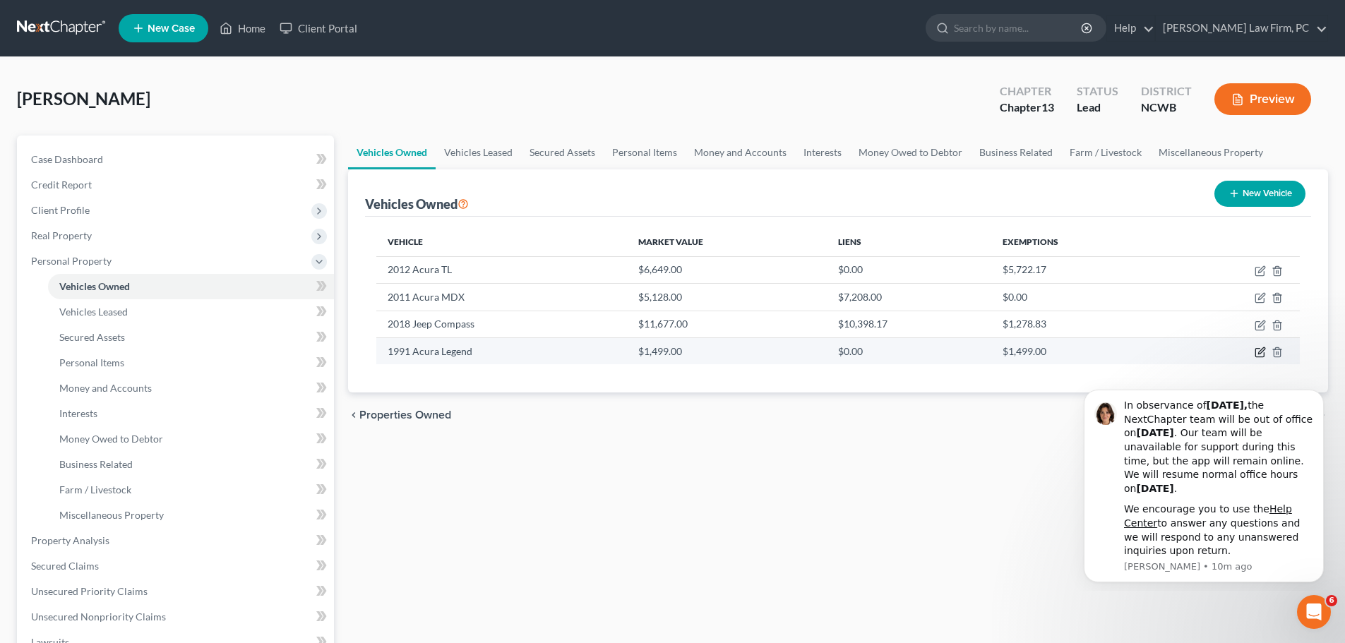
click at [1260, 353] on icon "button" at bounding box center [1260, 352] width 11 height 11
select select "0"
select select "35"
select select "2"
select select "0"
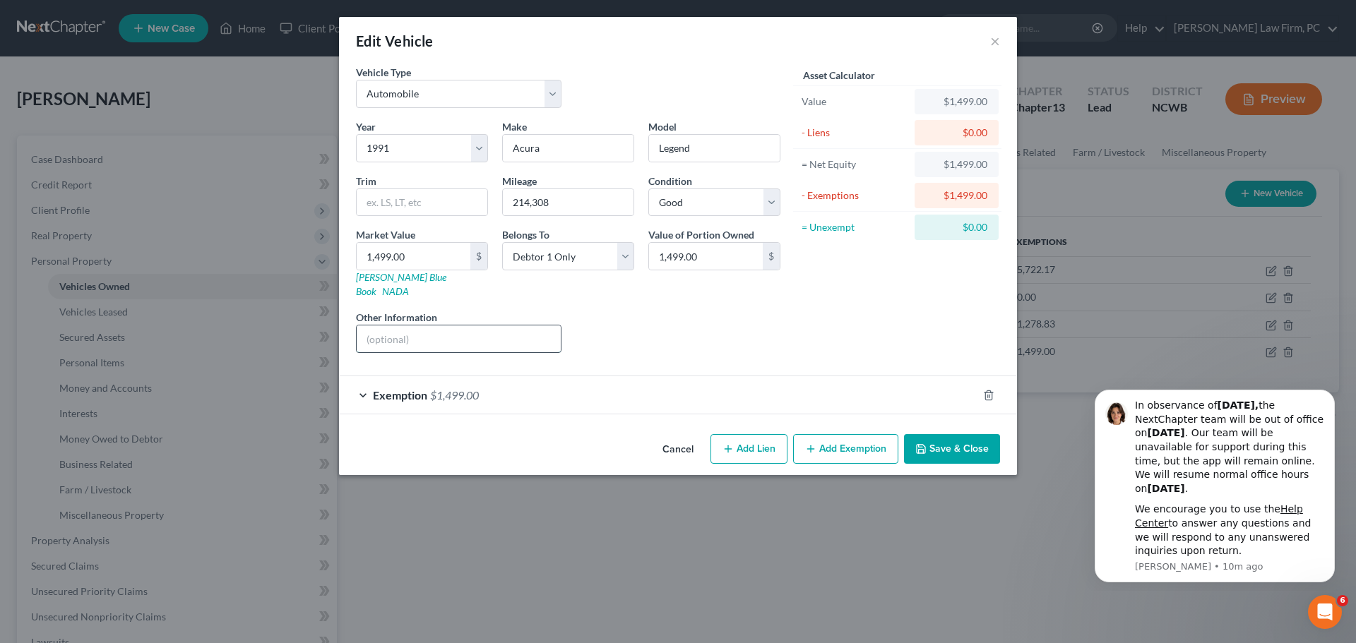
click at [392, 326] on input "text" at bounding box center [459, 339] width 204 height 27
paste input "VIN [US_VEHICLE_IDENTIFICATION_NUMBER]"
drag, startPoint x: 381, startPoint y: 323, endPoint x: 400, endPoint y: 333, distance: 22.1
click at [381, 326] on input "VIN [US_VEHICLE_IDENTIFICATION_NUMBER]" at bounding box center [459, 339] width 204 height 27
type input "VIN: [US_VEHICLE_IDENTIFICATION_NUMBER]"
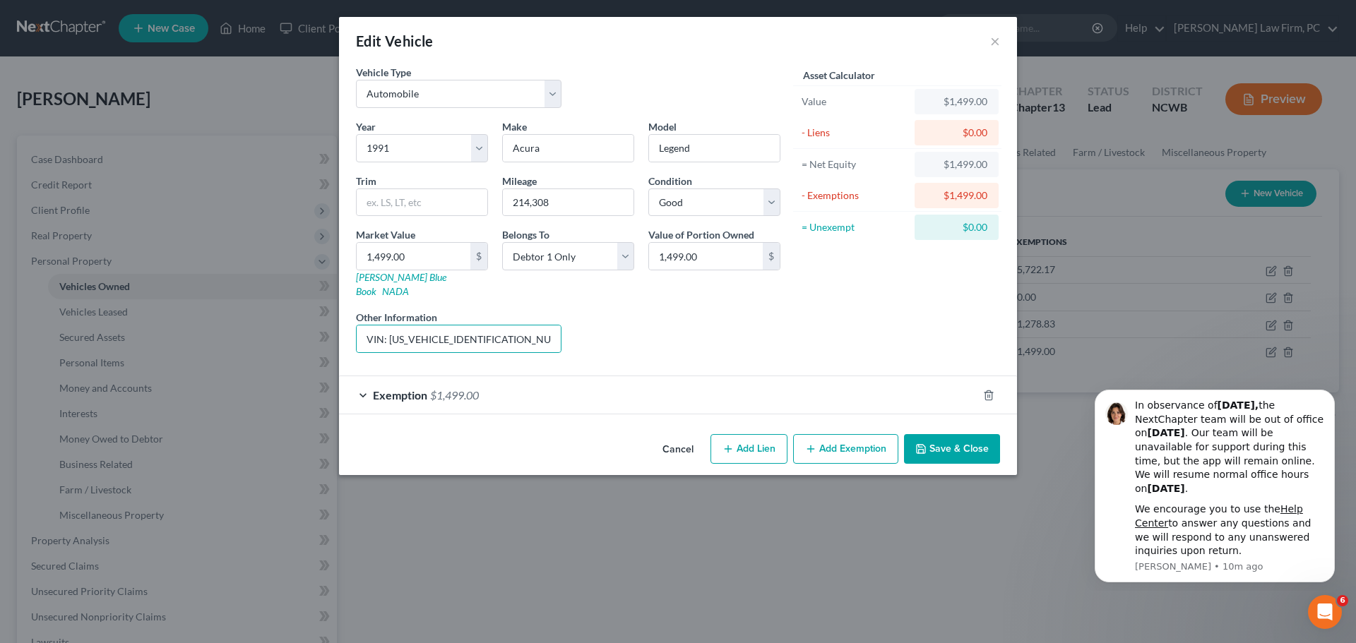
click at [932, 434] on button "Save & Close" at bounding box center [952, 449] width 96 height 30
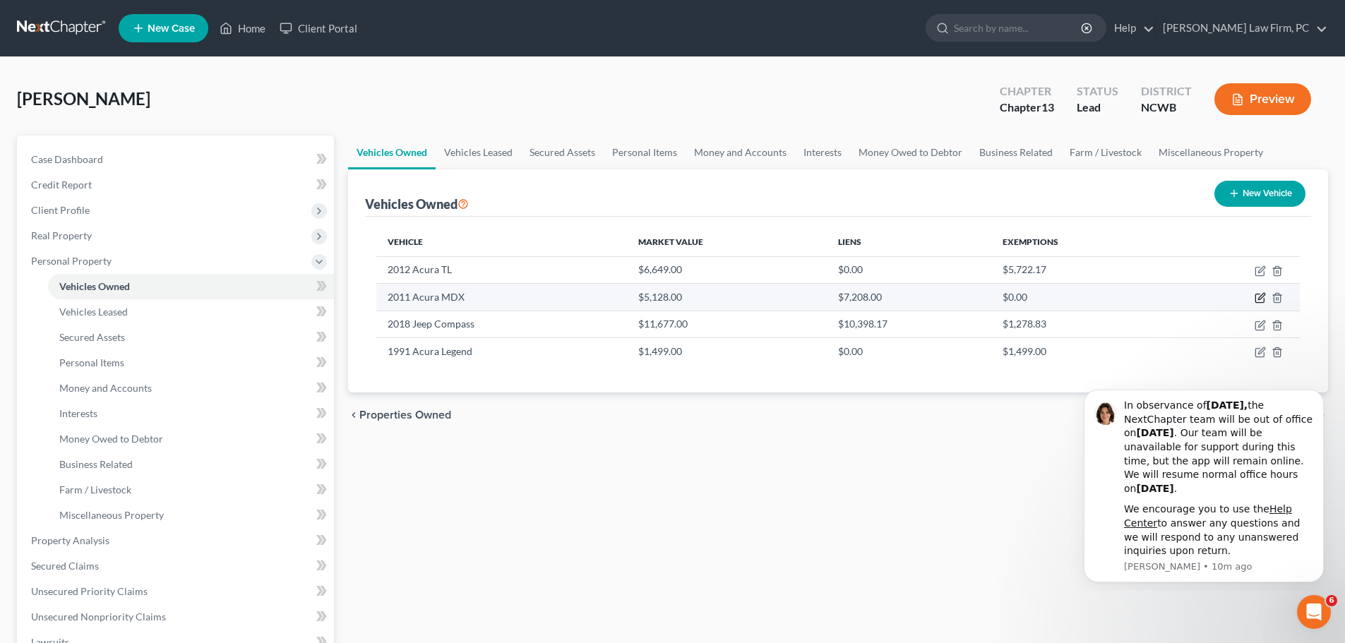
click at [1259, 299] on icon "button" at bounding box center [1261, 297] width 6 height 6
select select "0"
select select "15"
select select "2"
select select "3"
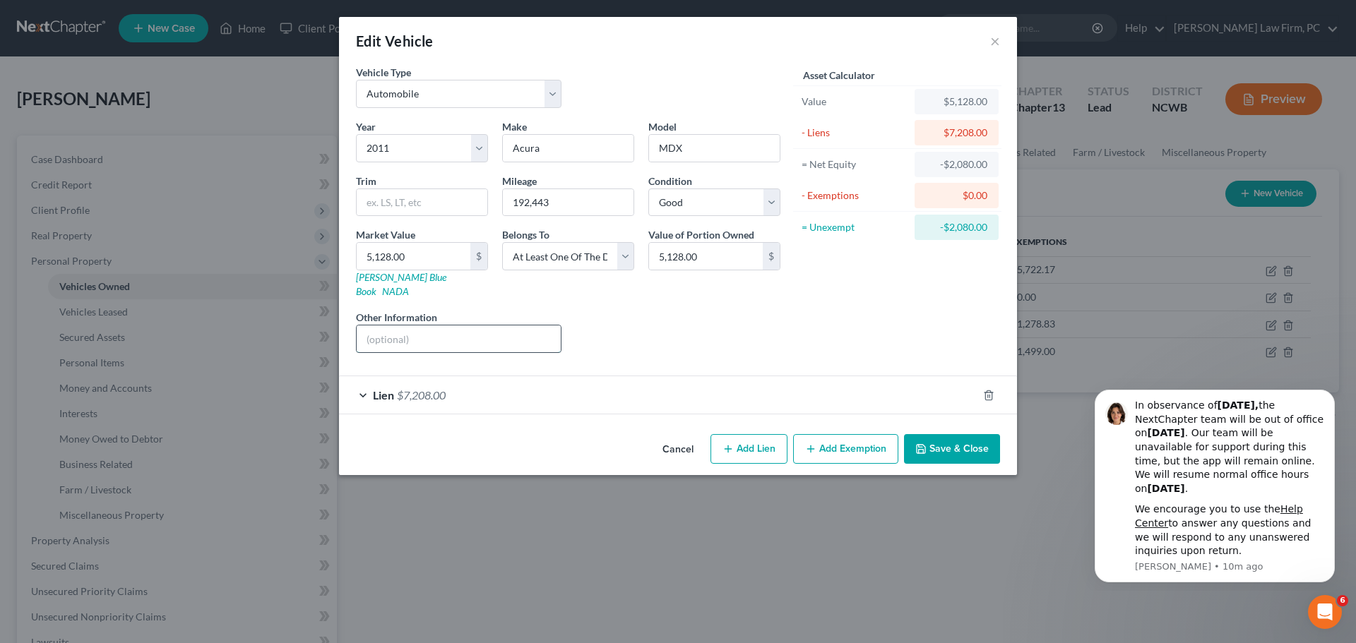
click at [415, 331] on input "text" at bounding box center [459, 339] width 204 height 27
paste input "VIN [US_VEHICLE_IDENTIFICATION_NUMBER]"
click at [381, 326] on input "VIN [US_VEHICLE_IDENTIFICATION_NUMBER]" at bounding box center [459, 339] width 204 height 27
type input "VIN: [US_VEHICLE_IDENTIFICATION_NUMBER]"
click at [953, 440] on button "Save & Close" at bounding box center [952, 449] width 96 height 30
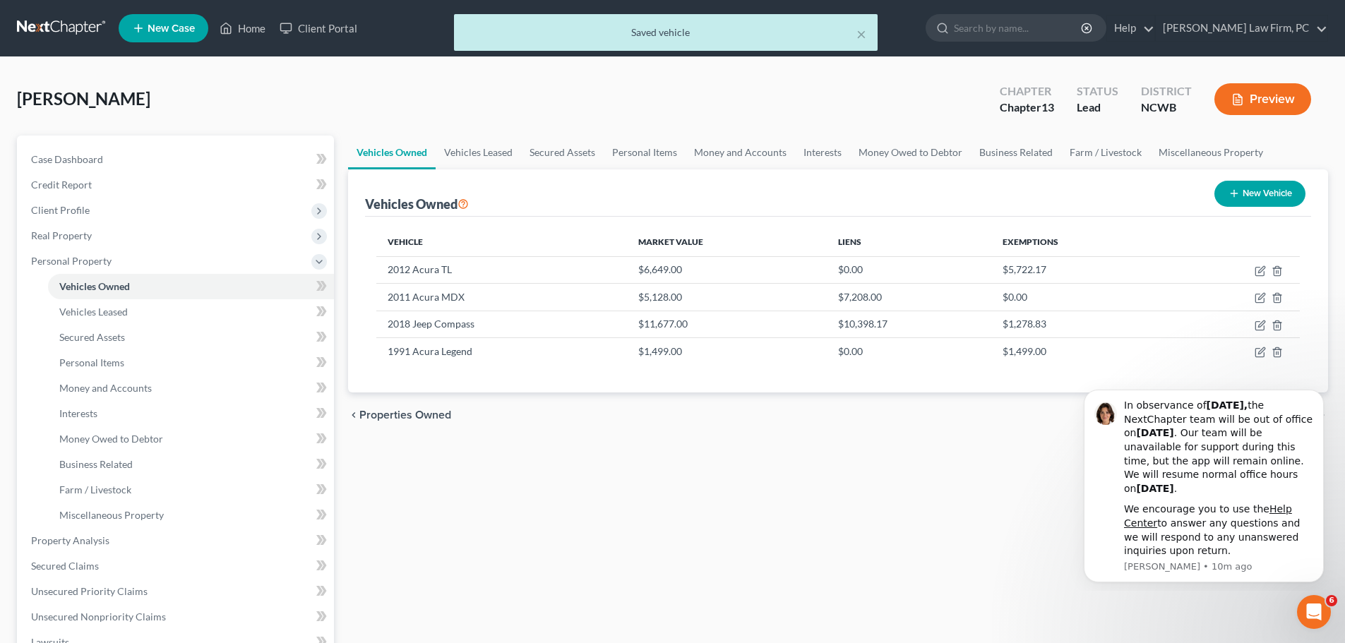
click at [1279, 94] on button "Preview" at bounding box center [1263, 99] width 97 height 32
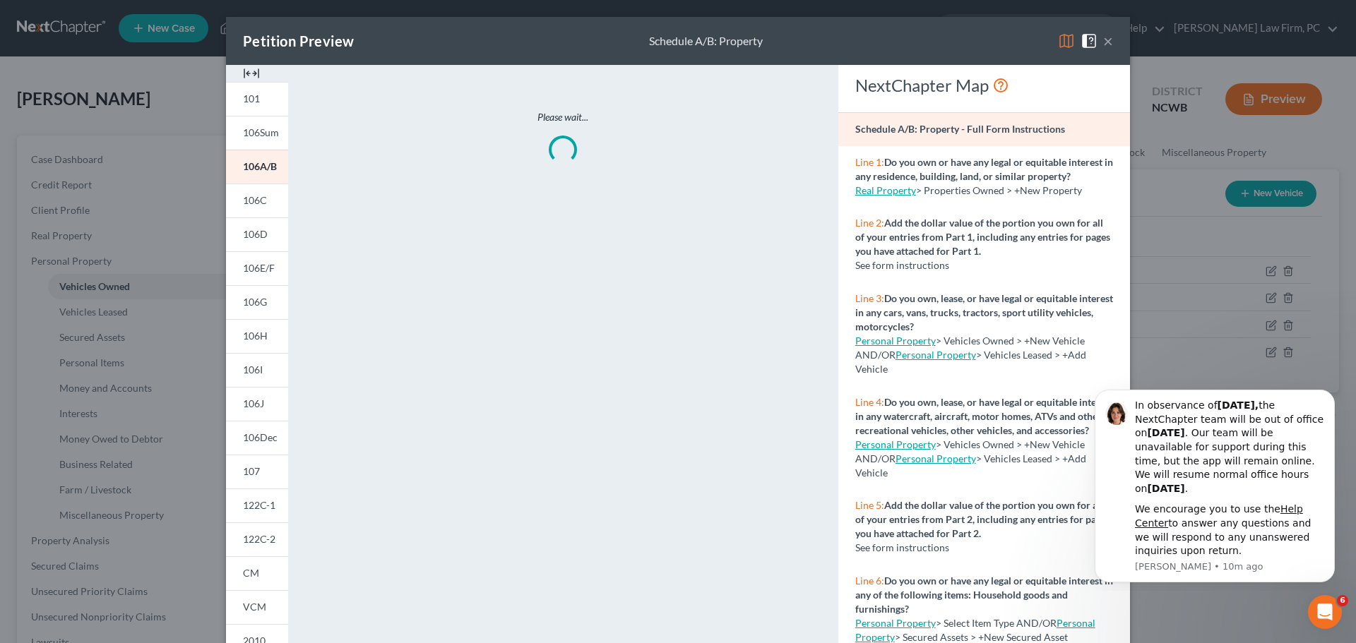
click at [1107, 40] on button "×" at bounding box center [1108, 40] width 10 height 17
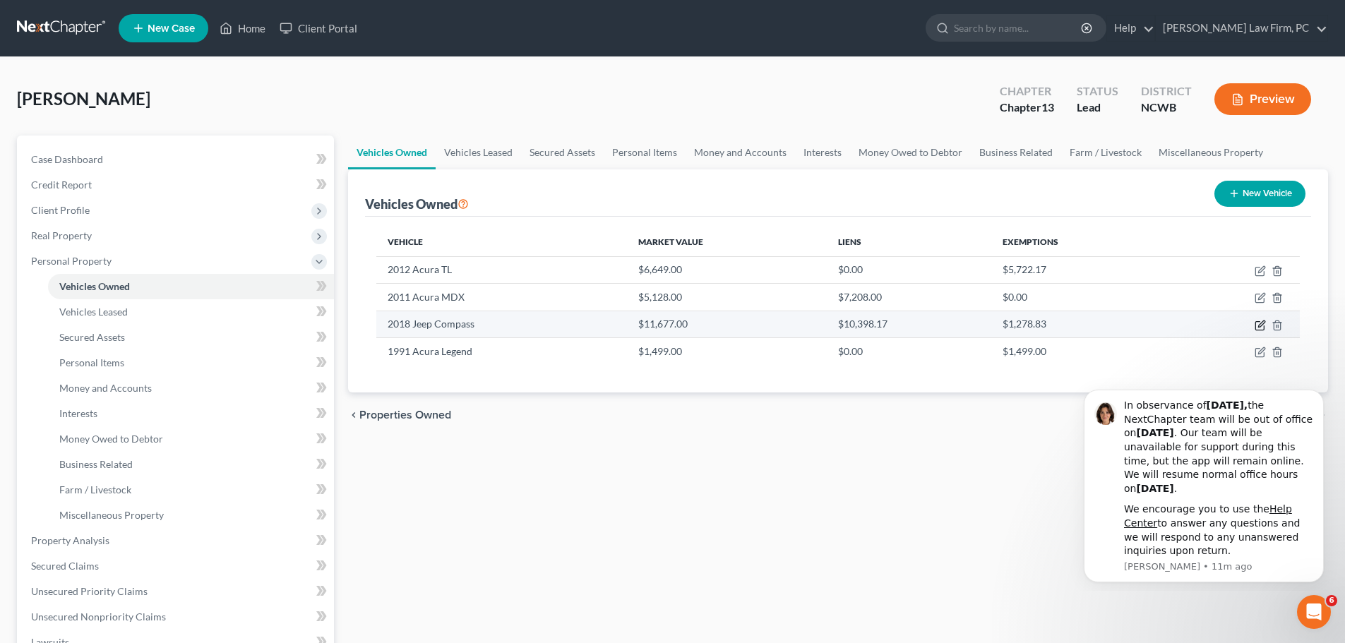
click at [1256, 323] on icon "button" at bounding box center [1260, 325] width 8 height 8
select select "0"
select select "8"
select select "2"
select select "0"
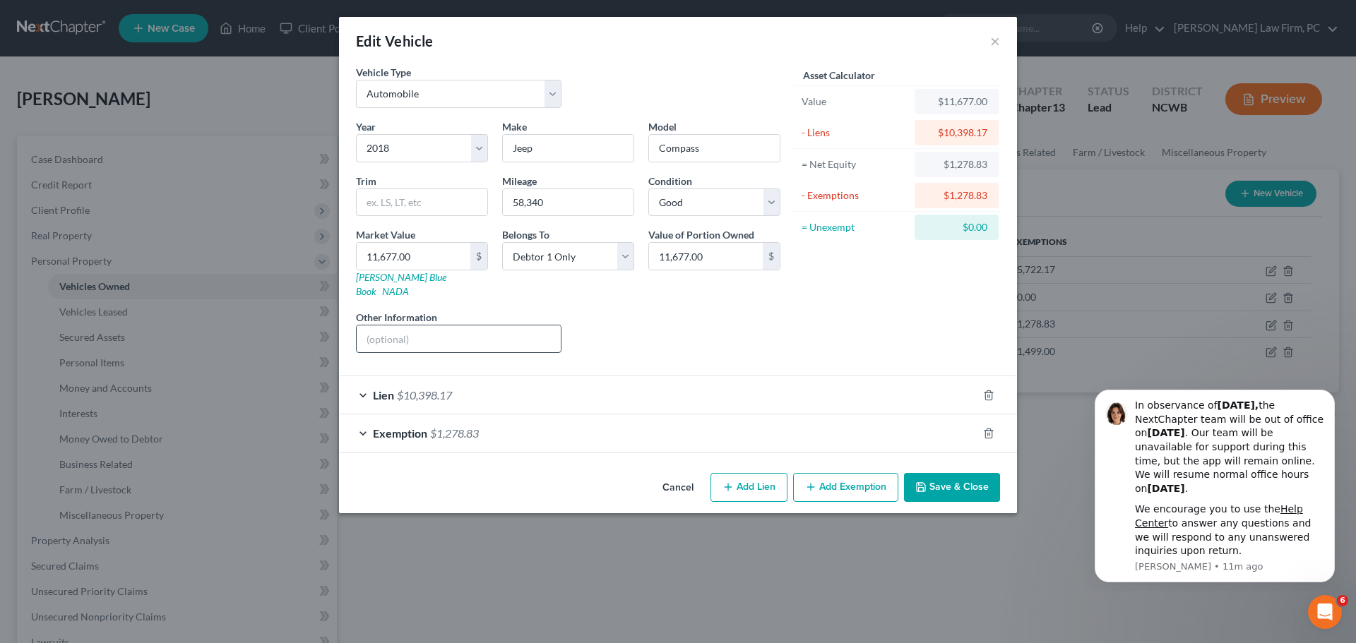
click at [397, 326] on input "text" at bounding box center [459, 339] width 204 height 27
paste input "VIN [US_VEHICLE_IDENTIFICATION_NUMBER]"
drag, startPoint x: 383, startPoint y: 321, endPoint x: 444, endPoint y: 373, distance: 79.7
click at [383, 326] on input "VIN [US_VEHICLE_IDENTIFICATION_NUMBER]" at bounding box center [459, 339] width 204 height 27
type input "VIN: [US_VEHICLE_IDENTIFICATION_NUMBER]"
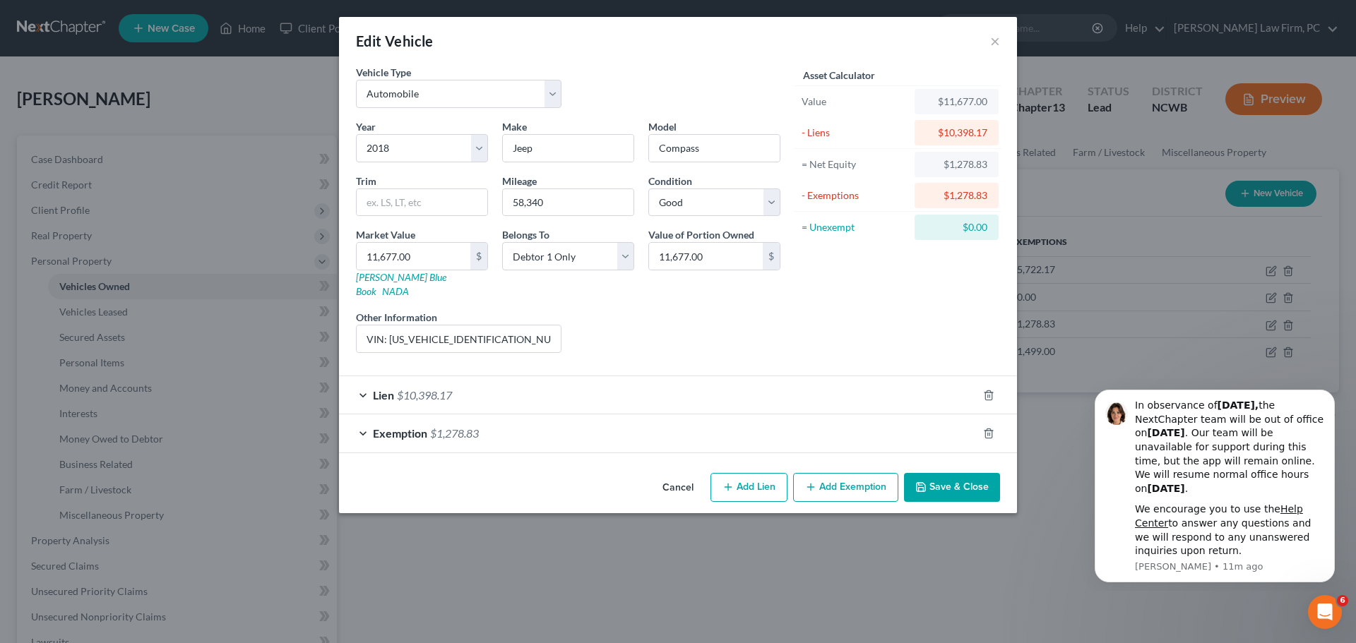
click at [941, 473] on button "Save & Close" at bounding box center [952, 488] width 96 height 30
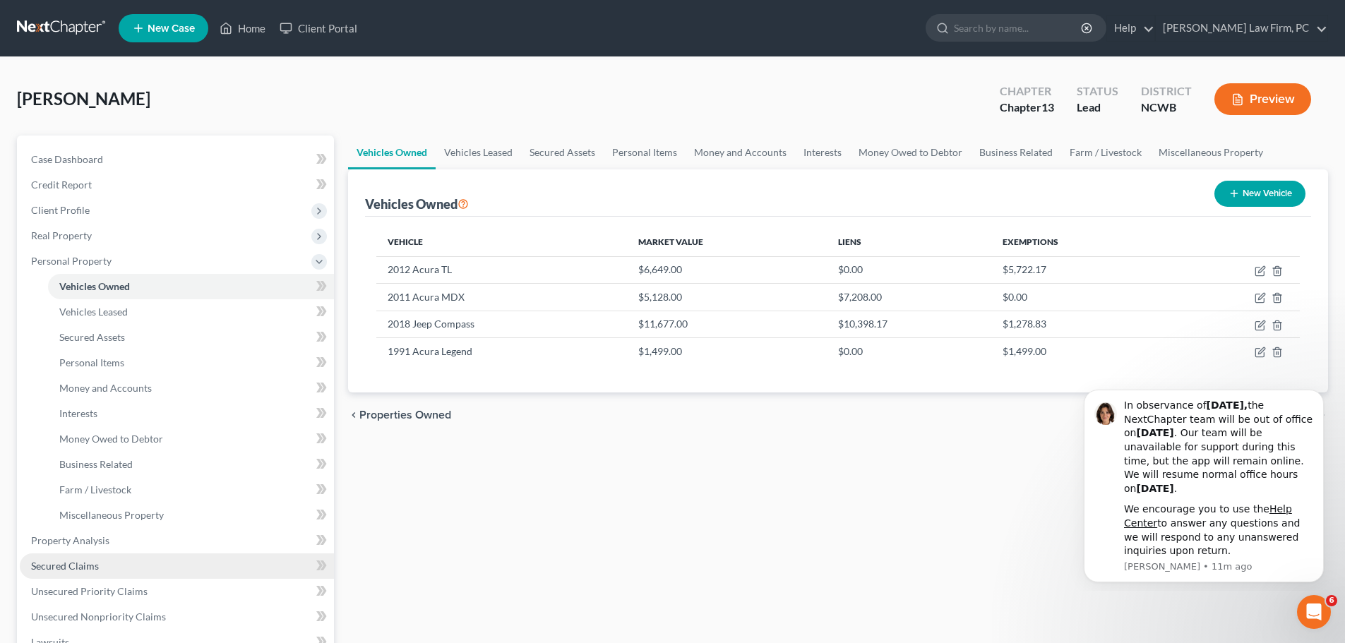
click at [103, 564] on link "Secured Claims" at bounding box center [177, 566] width 314 height 25
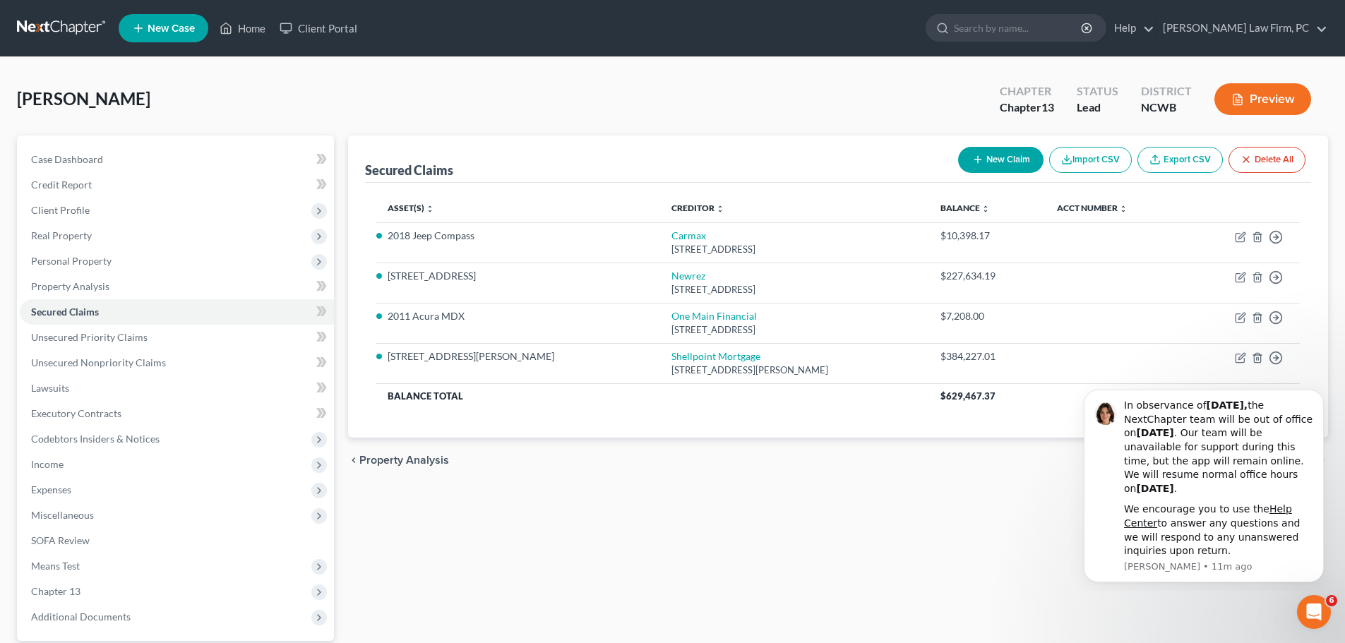
click at [1274, 104] on button "Preview" at bounding box center [1263, 99] width 97 height 32
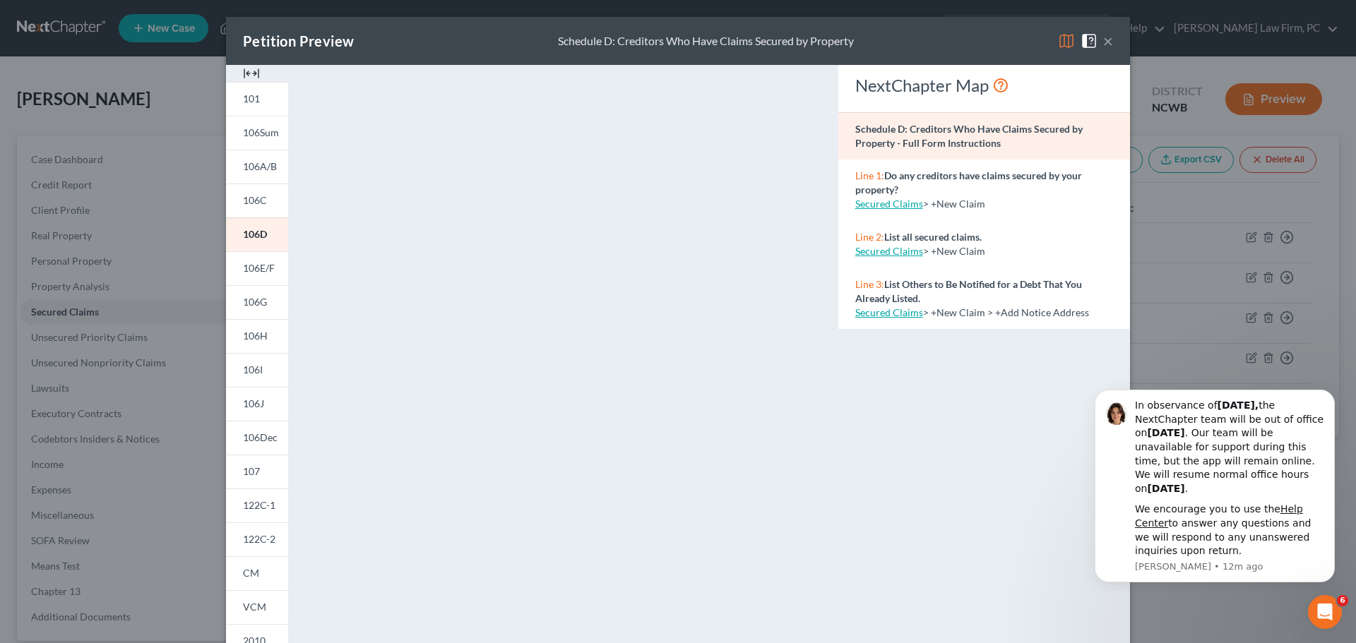
click at [1103, 36] on button "×" at bounding box center [1108, 40] width 10 height 17
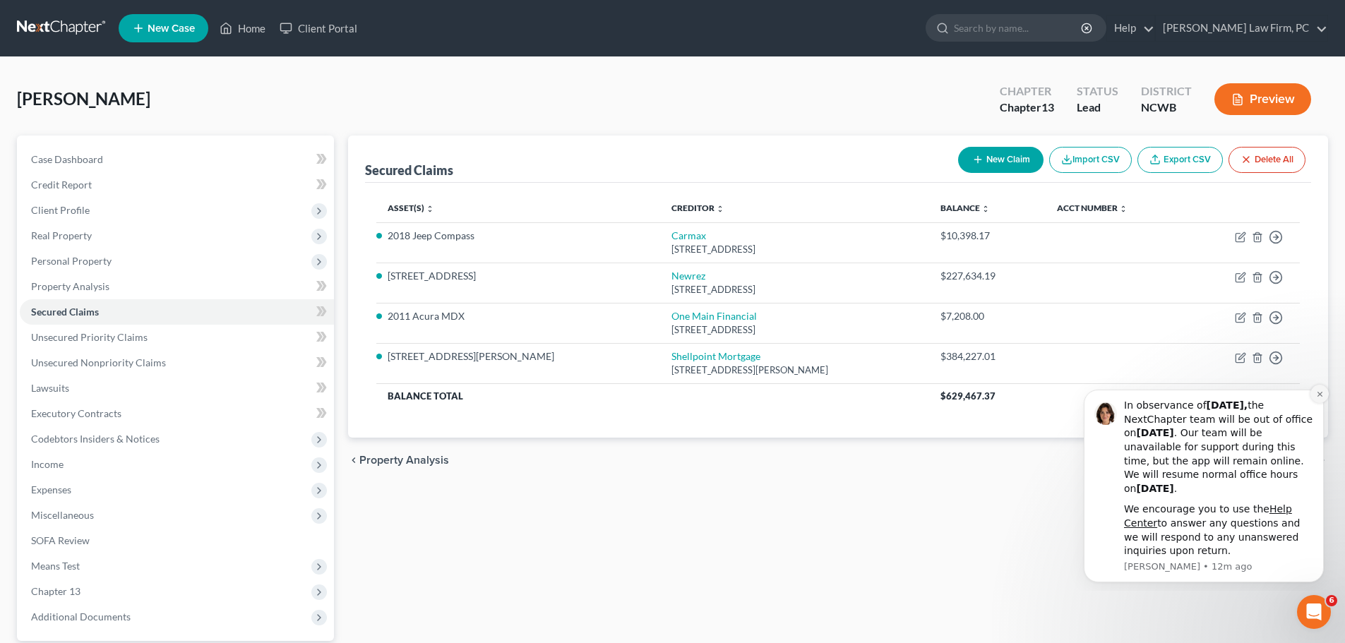
click at [1322, 391] on icon "Dismiss notification" at bounding box center [1320, 395] width 8 height 8
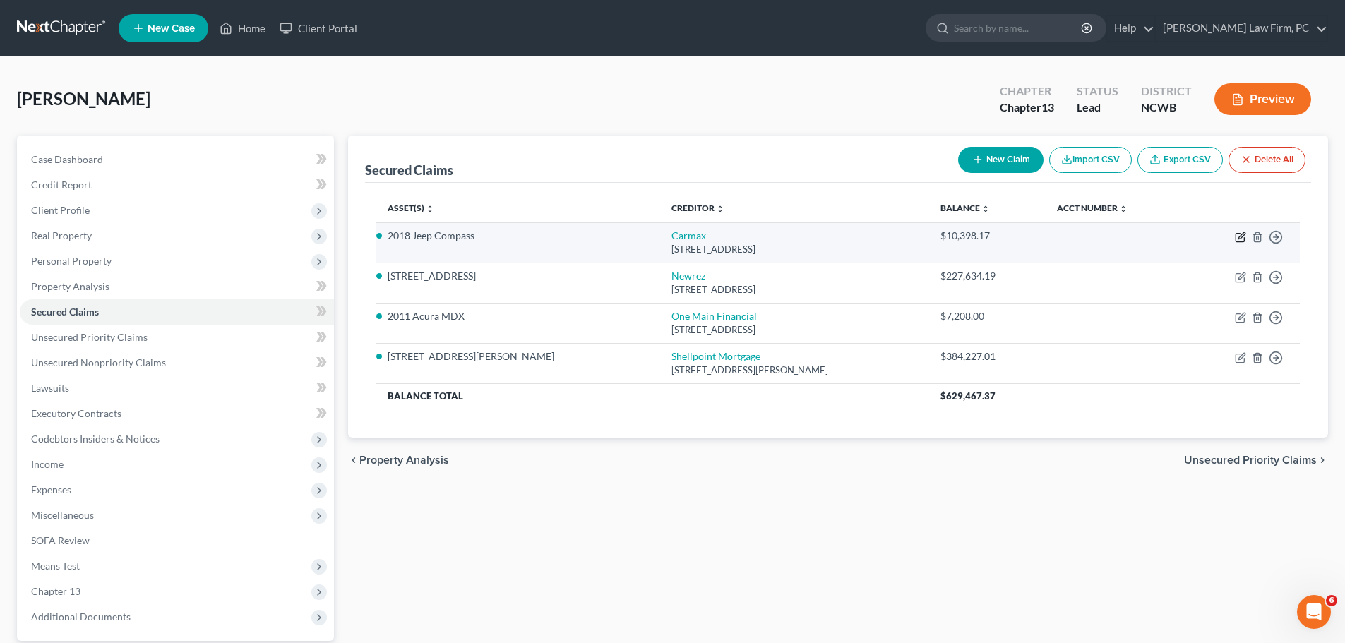
click at [1242, 238] on icon "button" at bounding box center [1242, 235] width 6 height 6
select select "10"
select select "2"
select select "0"
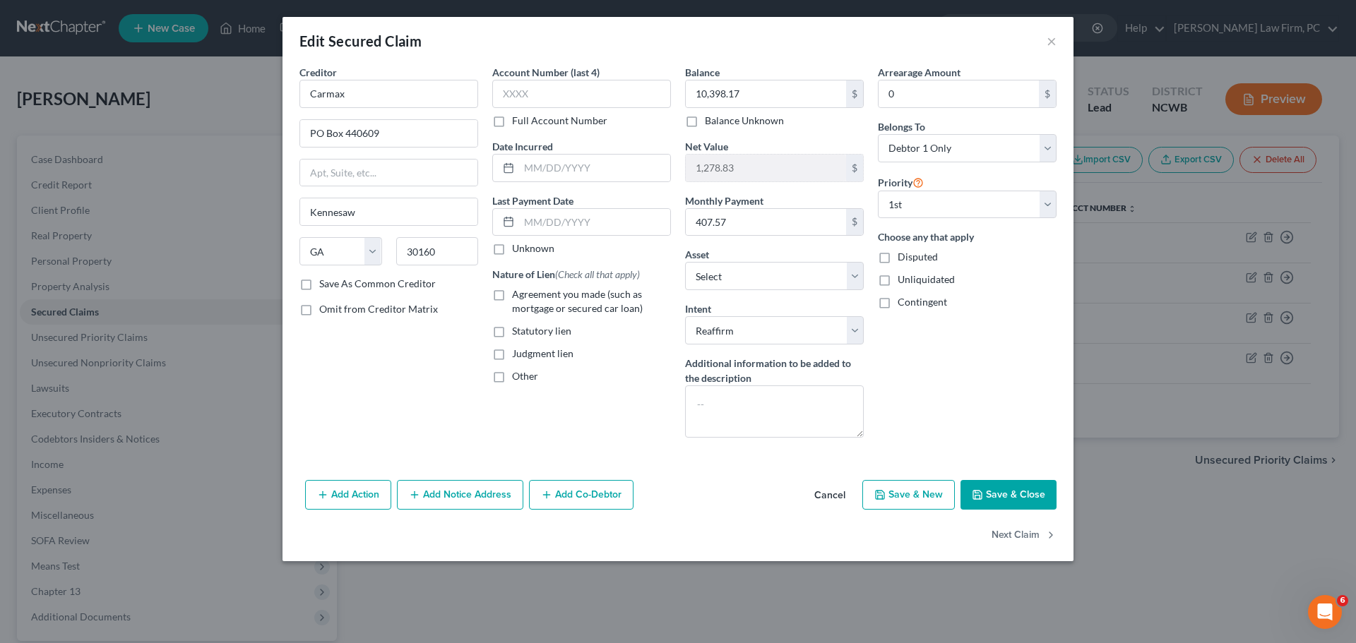
click at [512, 293] on label "Agreement you made (such as mortgage or secured car loan)" at bounding box center [591, 301] width 159 height 28
click at [518, 293] on input "Agreement you made (such as mortgage or secured car loan)" at bounding box center [522, 291] width 9 height 9
checkbox input "true"
click at [1004, 531] on button "Next Claim" at bounding box center [1024, 536] width 65 height 30
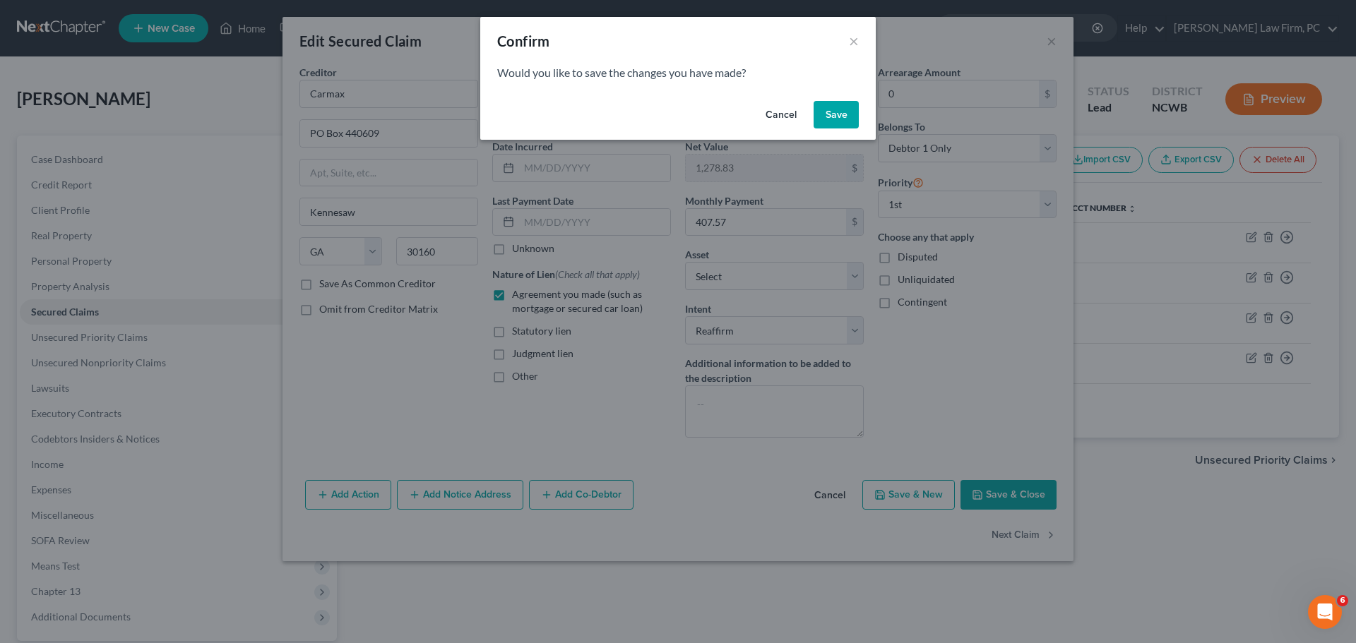
click at [832, 107] on button "Save" at bounding box center [836, 115] width 45 height 28
select select "9"
select select "2"
select select "0"
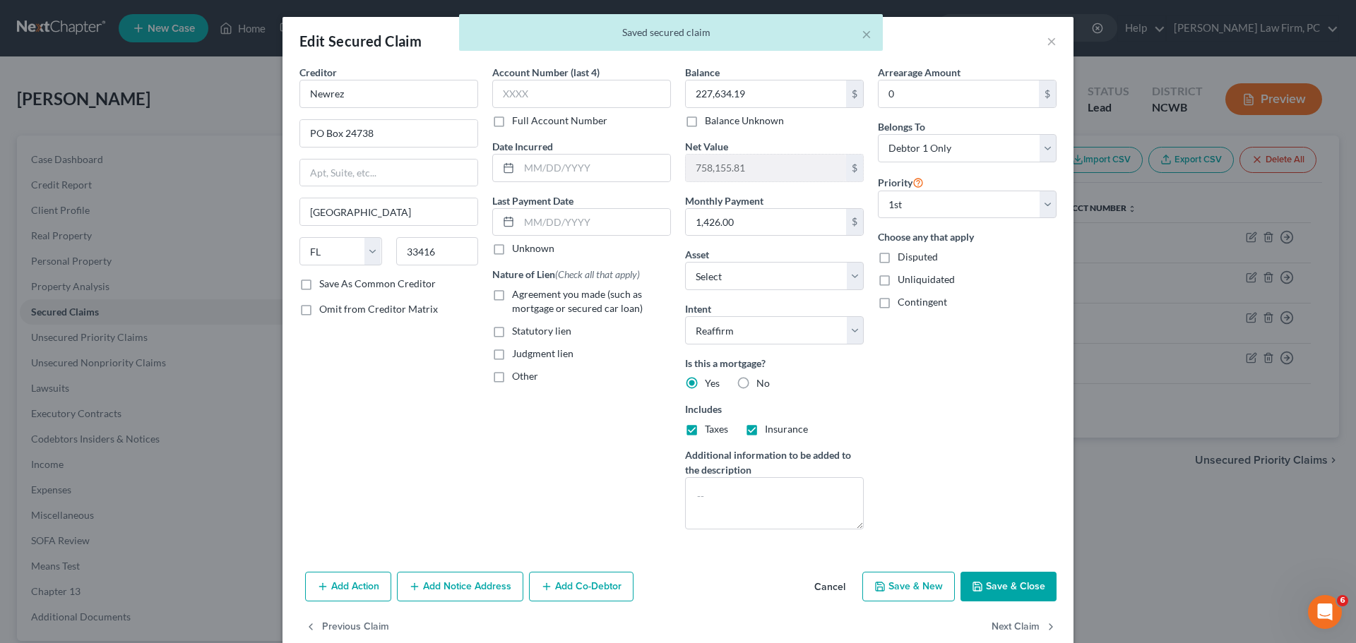
click at [512, 297] on label "Agreement you made (such as mortgage or secured car loan)" at bounding box center [591, 301] width 159 height 28
click at [518, 297] on input "Agreement you made (such as mortgage or secured car loan)" at bounding box center [522, 291] width 9 height 9
checkbox input "true"
click at [1016, 588] on button "Save & Close" at bounding box center [1008, 587] width 96 height 30
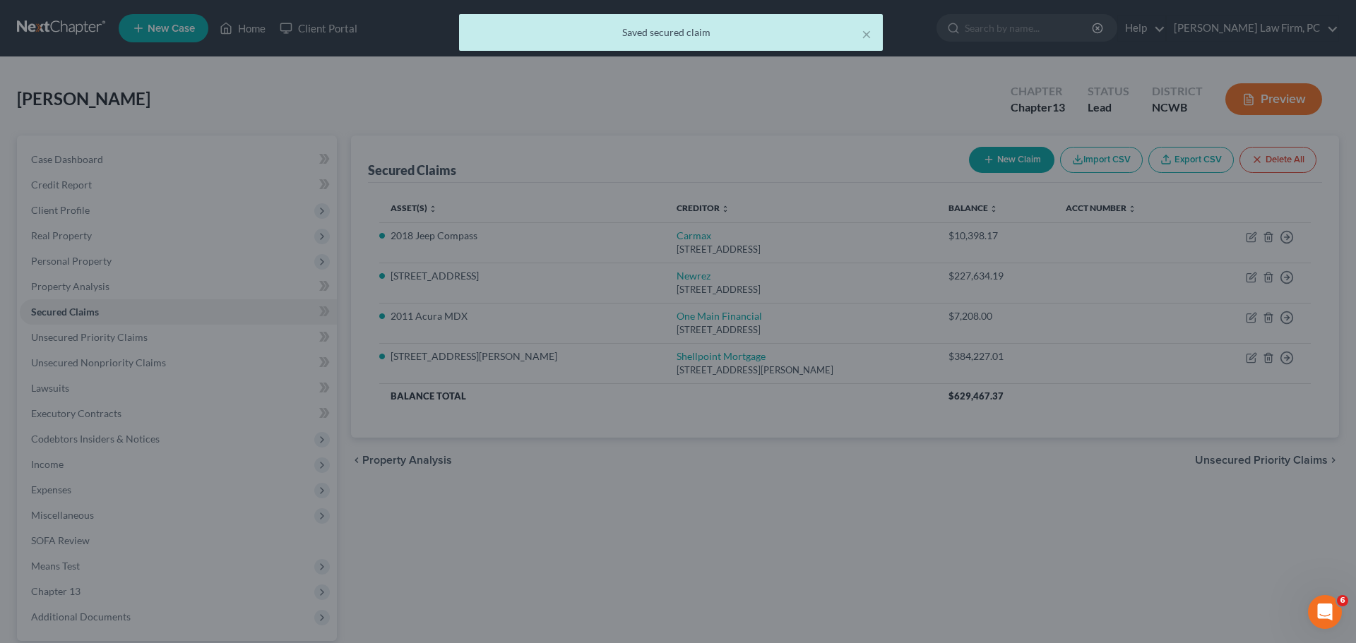
select select "2"
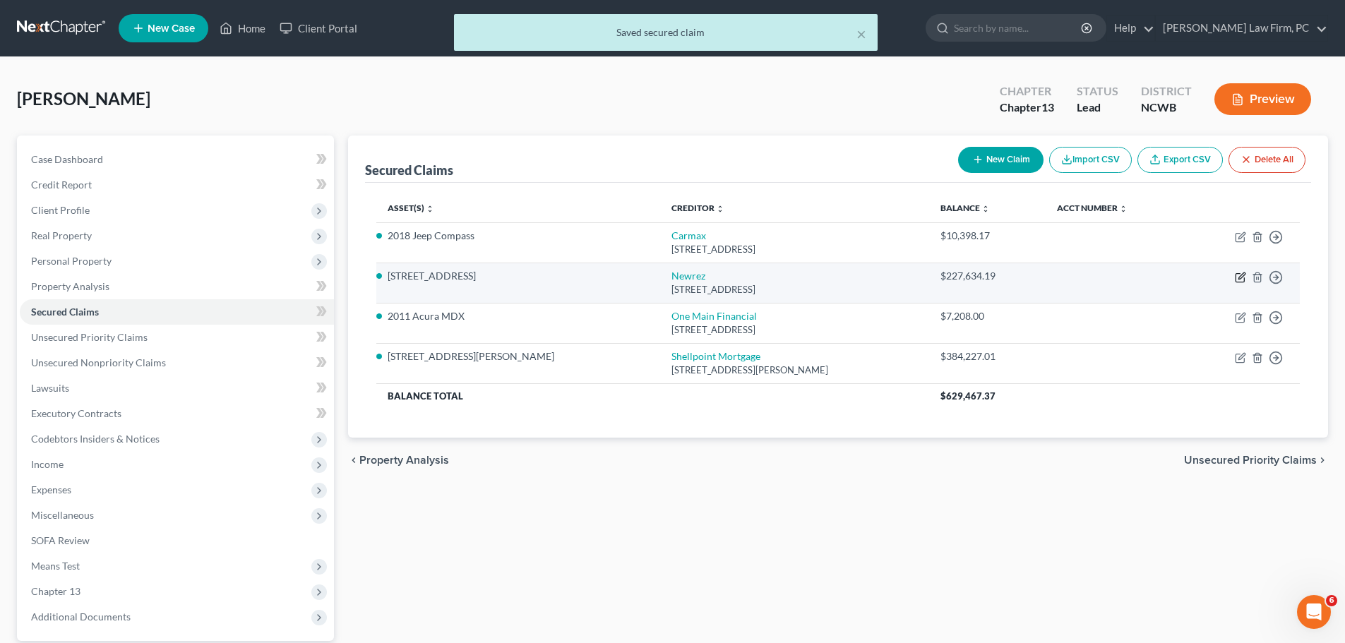
click at [1240, 282] on icon "button" at bounding box center [1240, 278] width 8 height 8
select select "9"
select select "2"
select select "0"
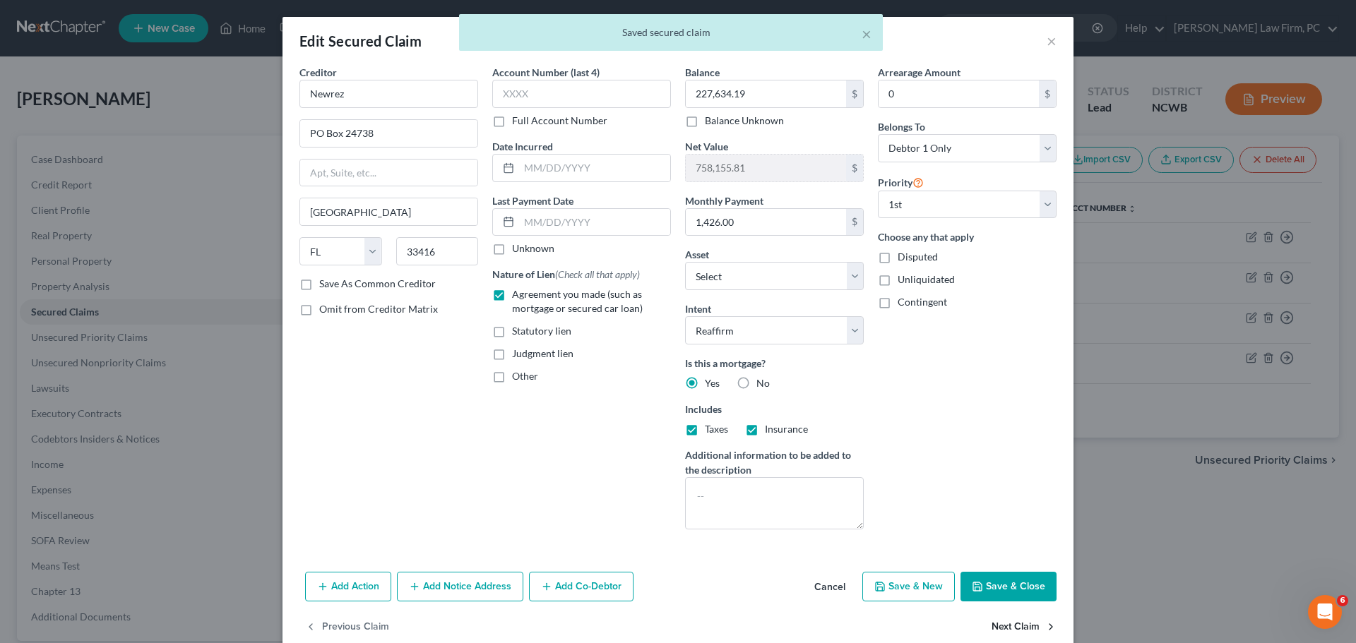
click at [1021, 620] on button "Next Claim" at bounding box center [1024, 628] width 65 height 30
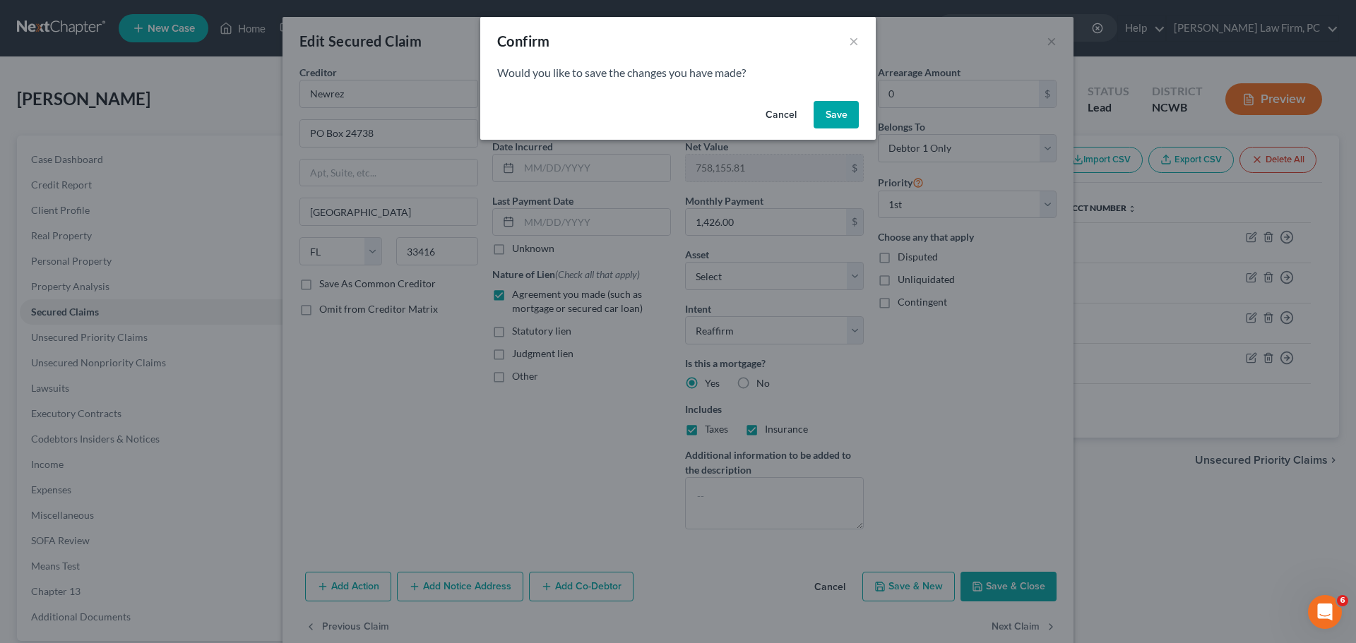
click at [826, 105] on button "Save" at bounding box center [836, 115] width 45 height 28
select select "15"
select select "2"
select select "0"
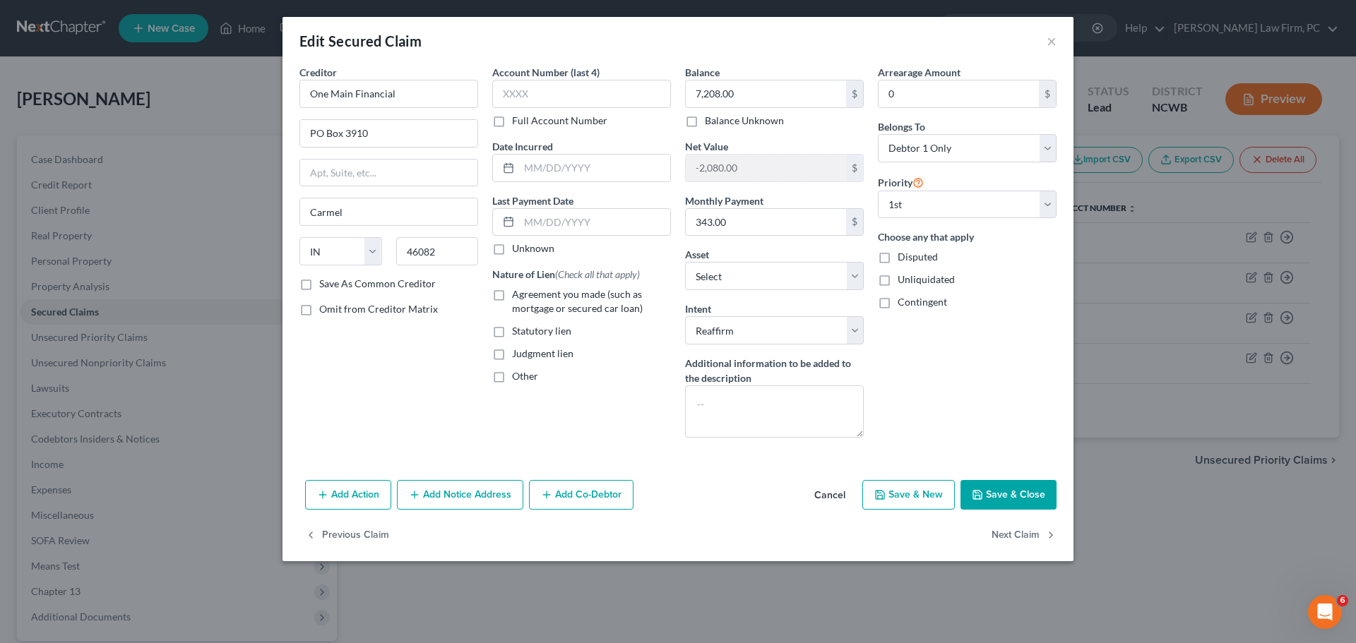
select select "2"
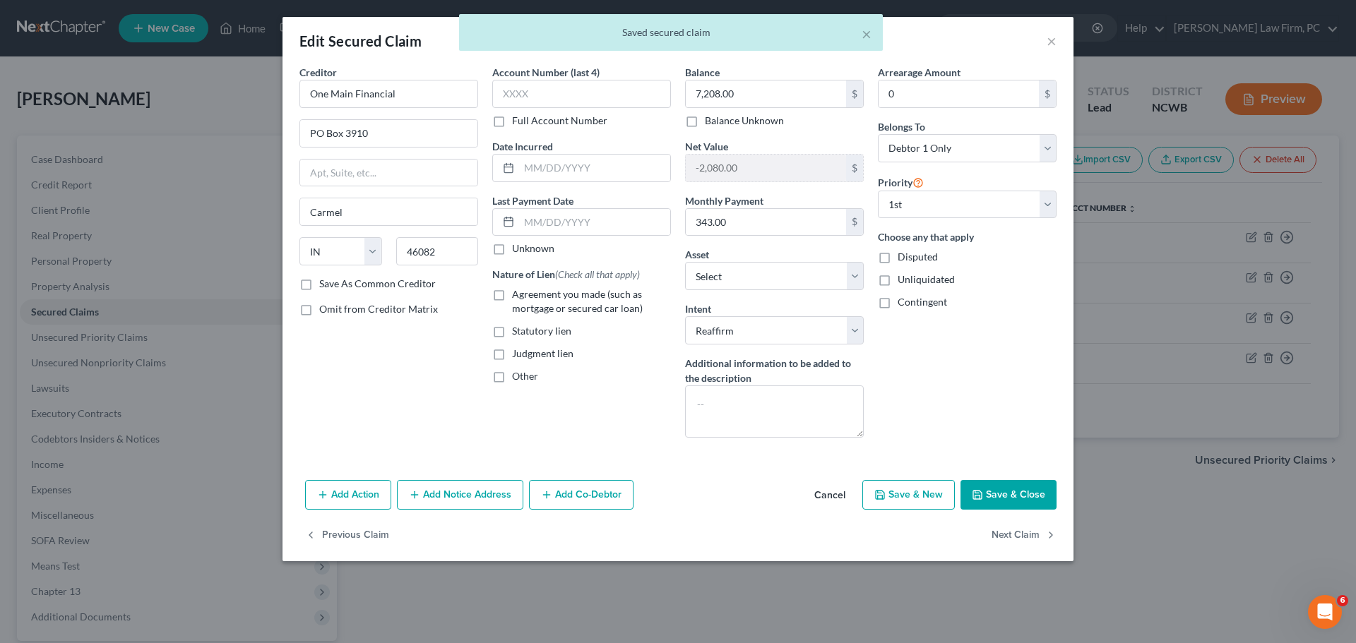
click at [512, 297] on label "Agreement you made (such as mortgage or secured car loan)" at bounding box center [591, 301] width 159 height 28
click at [518, 297] on input "Agreement you made (such as mortgage or secured car loan)" at bounding box center [522, 291] width 9 height 9
checkbox input "true"
click at [1034, 535] on button "Next Claim" at bounding box center [1024, 536] width 65 height 30
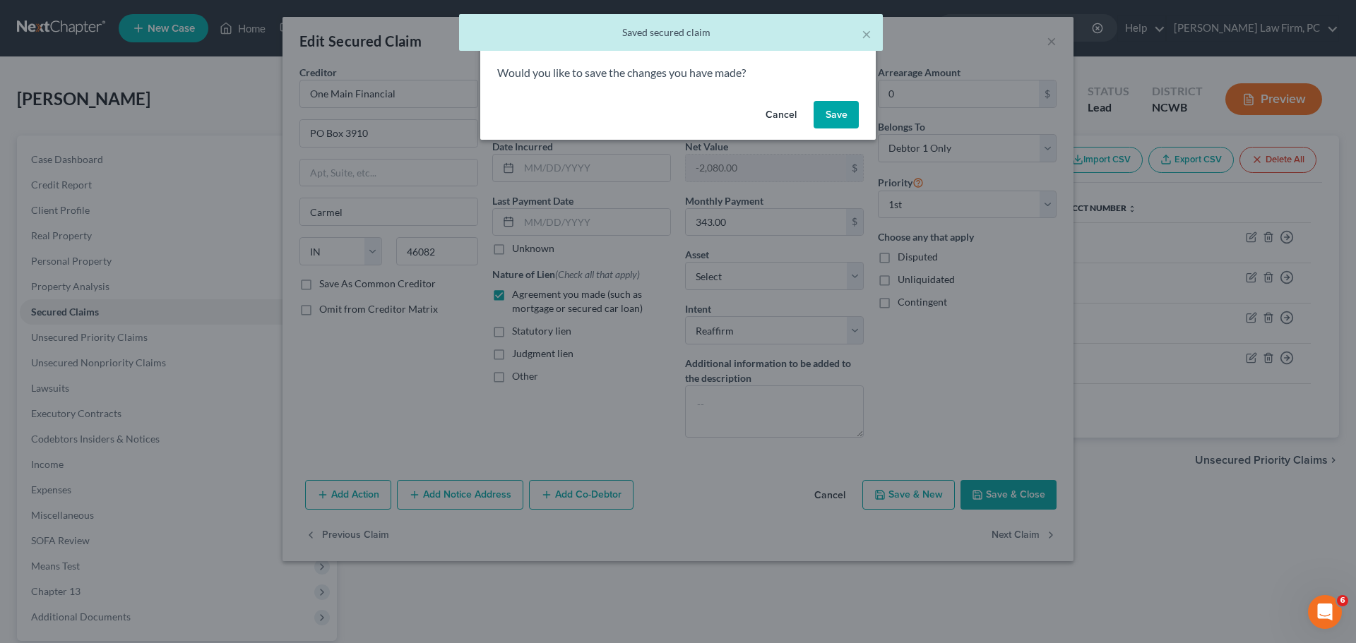
click at [850, 105] on button "Save" at bounding box center [836, 115] width 45 height 28
select select "42"
select select "2"
select select "3"
select select "0"
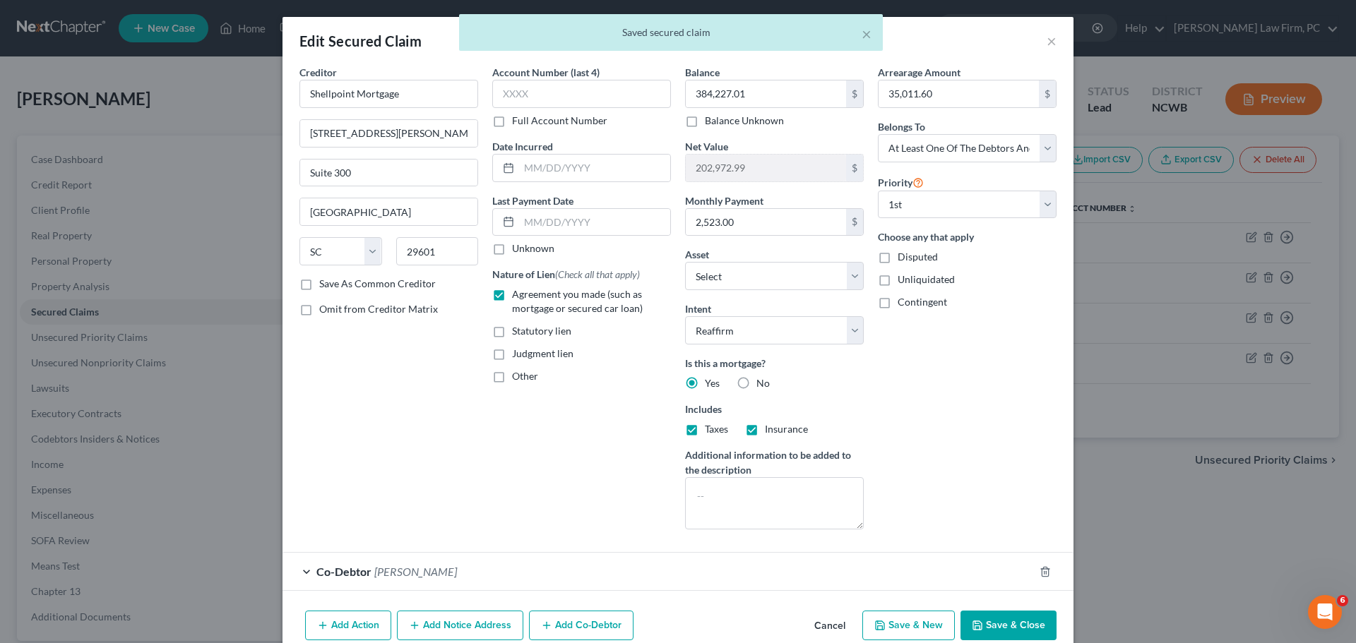
select select "21"
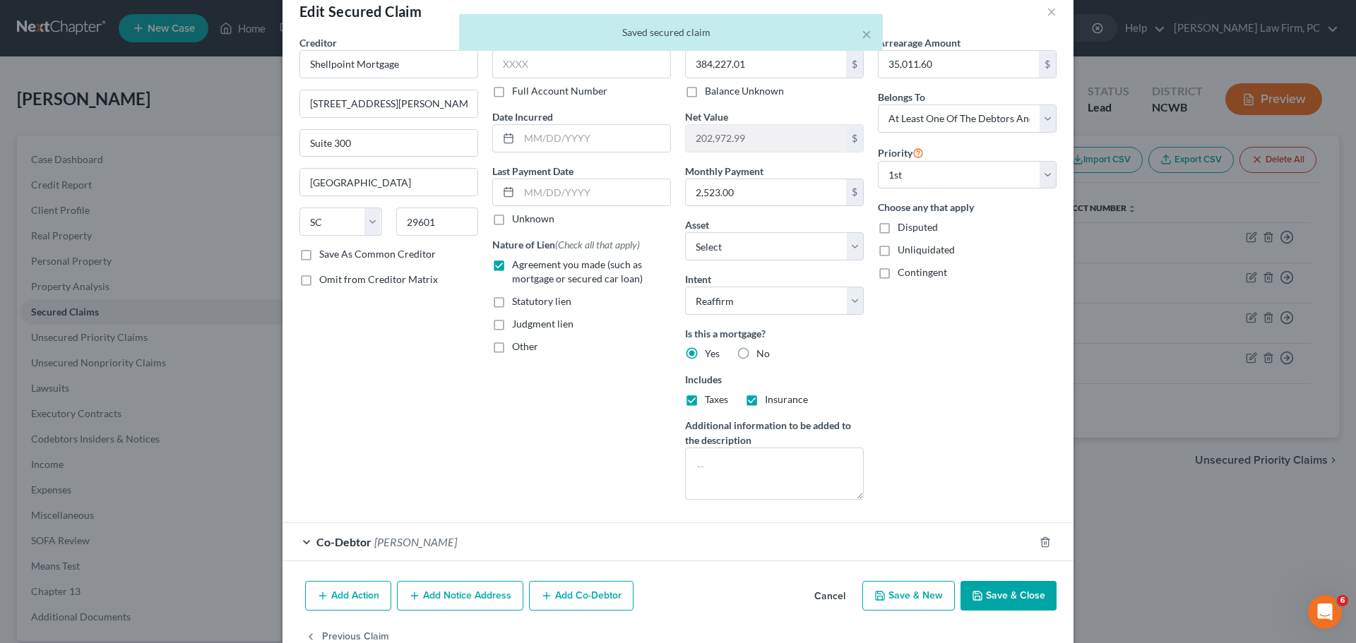
scroll to position [66, 0]
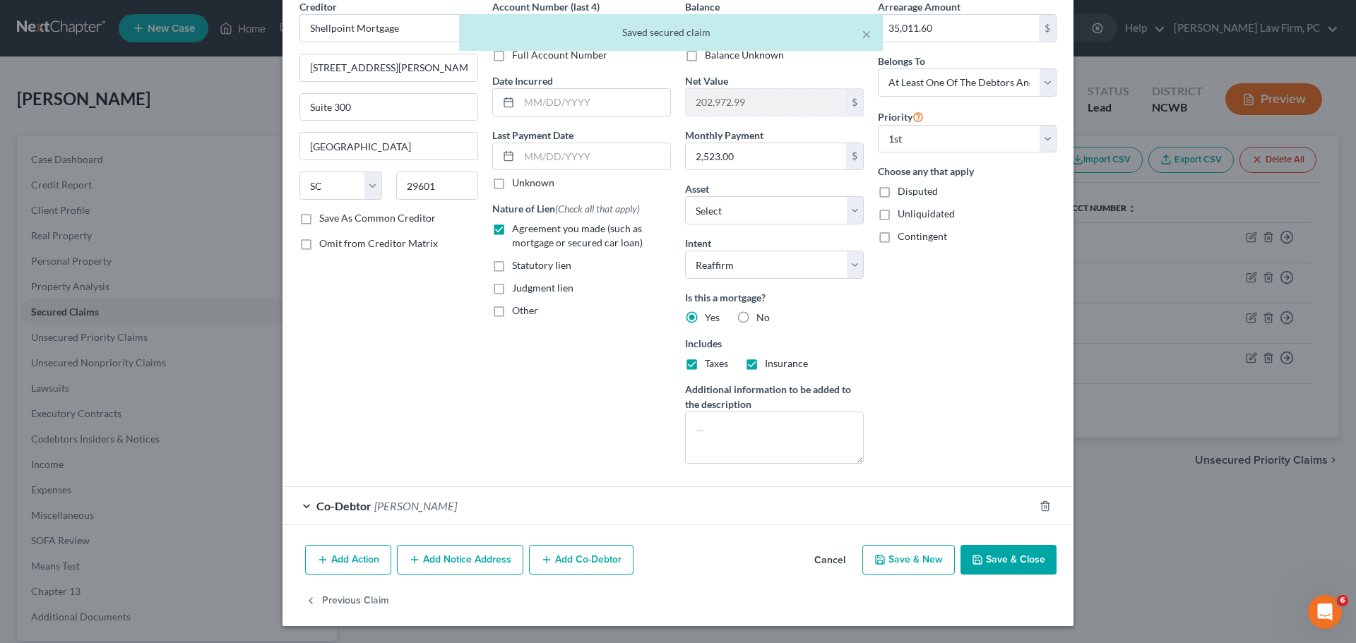
click at [991, 552] on button "Save & Close" at bounding box center [1008, 560] width 96 height 30
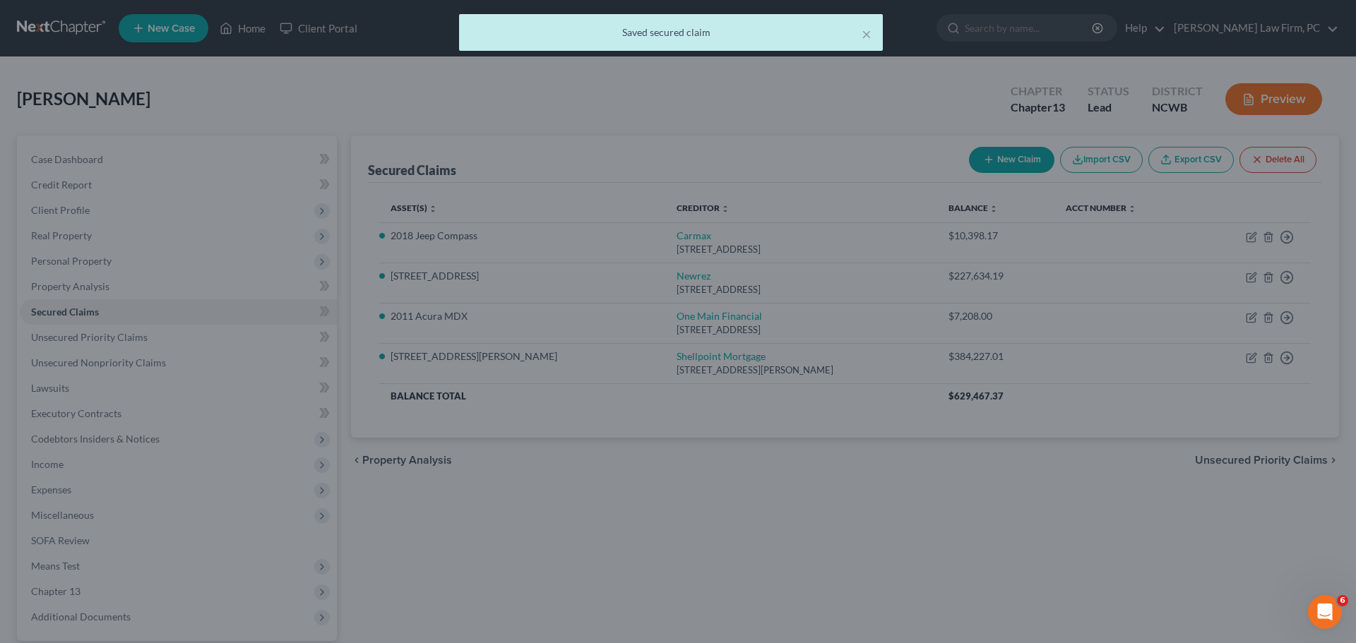
select select "20"
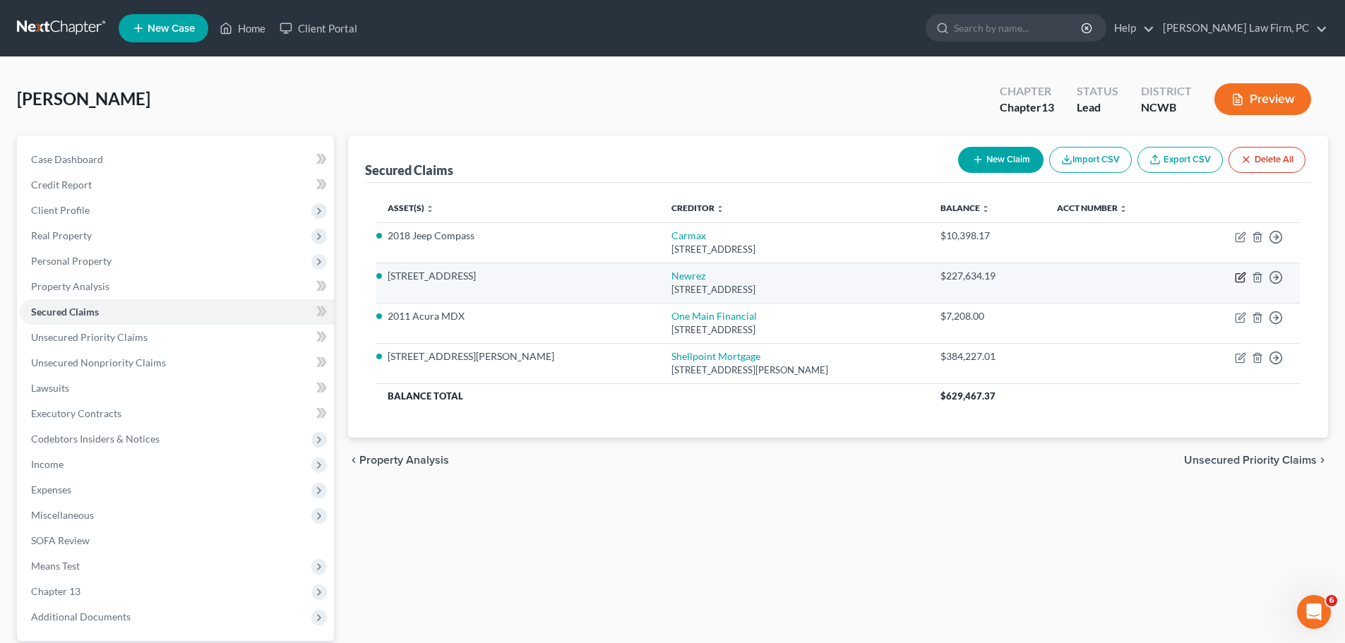
click at [1240, 278] on icon "button" at bounding box center [1240, 277] width 11 height 11
select select "9"
select select "2"
select select "0"
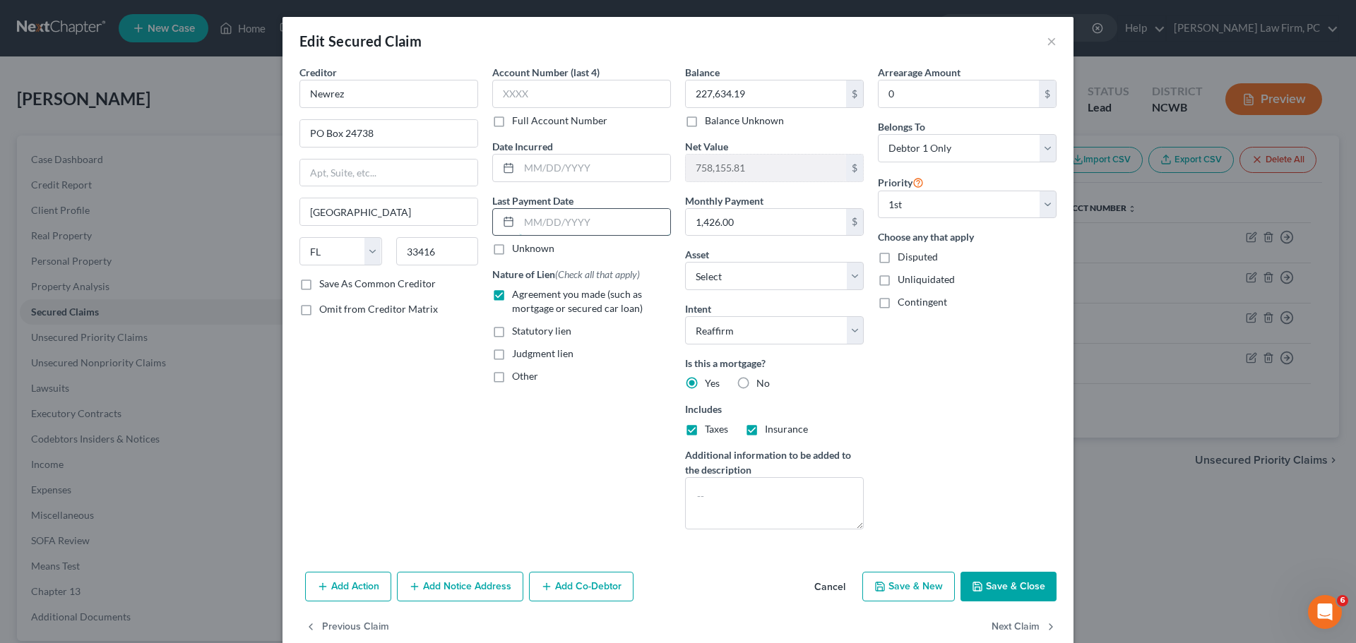
click at [608, 221] on input "text" at bounding box center [594, 222] width 151 height 27
type input "[DATE]"
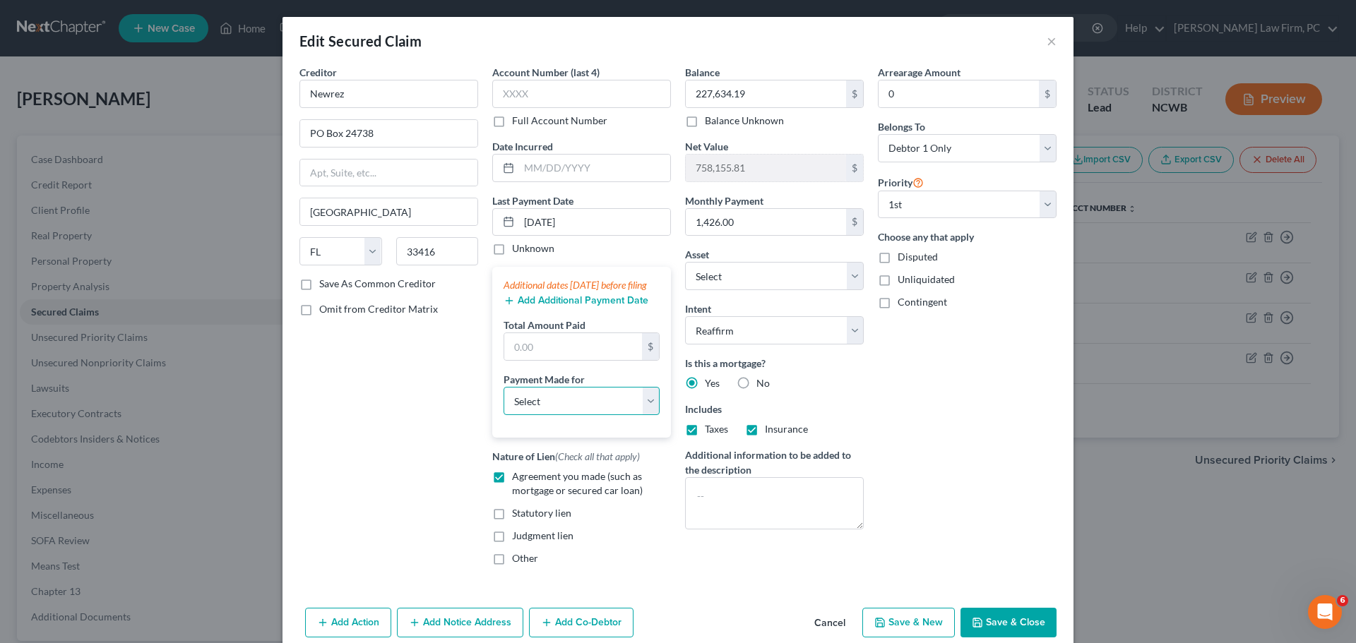
click at [608, 413] on select "Select Car Credit Card Loan Repayment Mortgage Other Suppliers Or Vendors" at bounding box center [582, 401] width 156 height 28
select select "3"
click at [504, 401] on select "Select Car Credit Card Loan Repayment Mortgage Other Suppliers Or Vendors" at bounding box center [582, 401] width 156 height 28
click at [548, 355] on input "text" at bounding box center [573, 346] width 138 height 27
click at [564, 360] on input "text" at bounding box center [573, 346] width 138 height 27
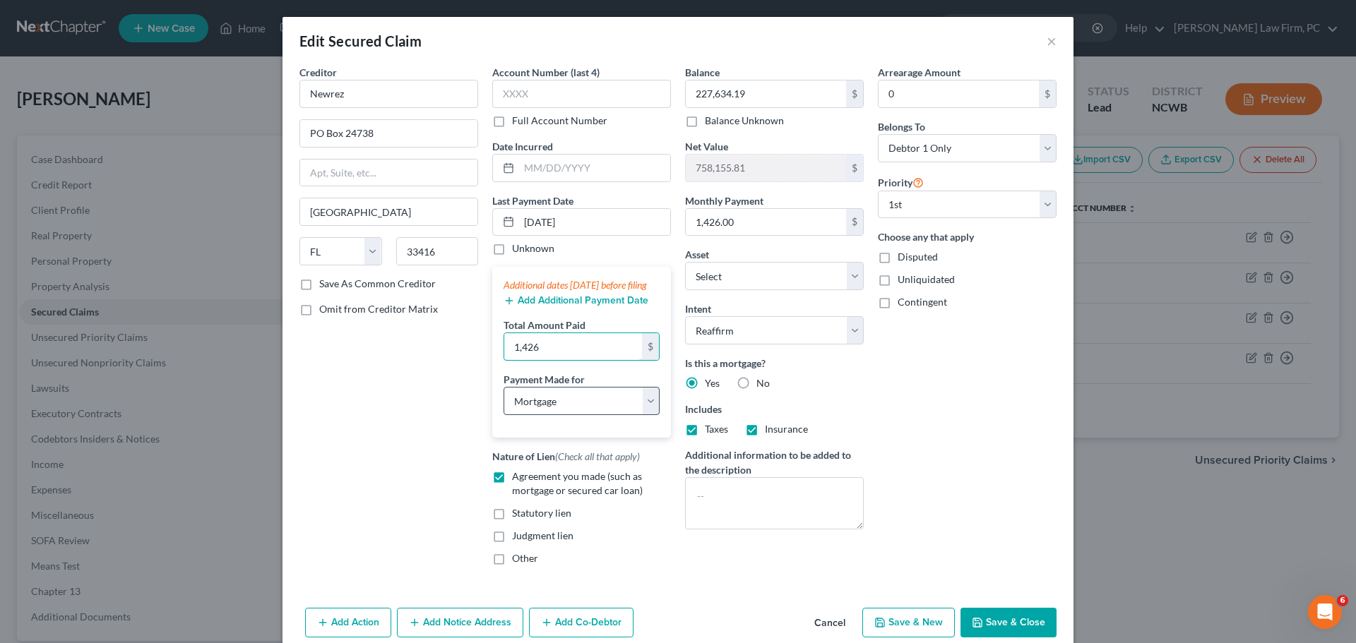
type input "1,426"
click at [597, 412] on select "Select Car Credit Card Loan Repayment Mortgage Other Suppliers Or Vendors" at bounding box center [582, 401] width 156 height 28
click at [504, 401] on select "Select Car Credit Card Loan Repayment Mortgage Other Suppliers Or Vendors" at bounding box center [582, 401] width 156 height 28
click at [575, 307] on button "Add Additional Payment Date" at bounding box center [576, 300] width 145 height 11
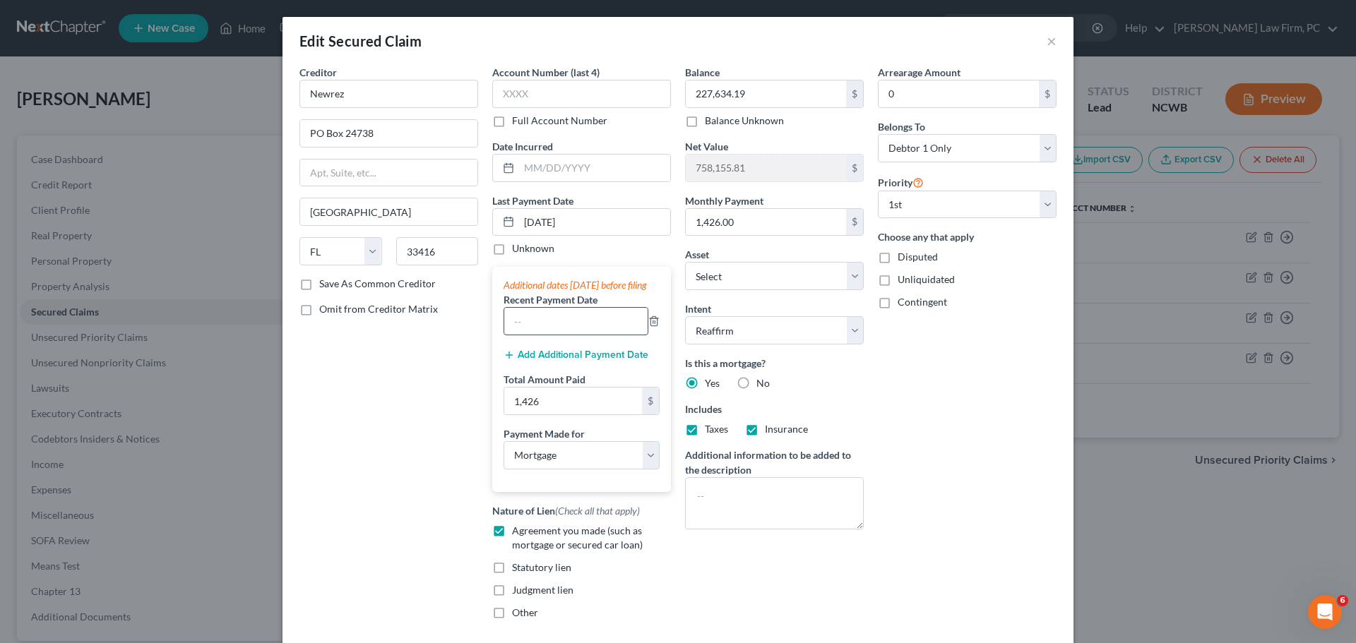
click at [593, 335] on input "text" at bounding box center [575, 321] width 143 height 27
type input "[DATE]"
click at [615, 361] on button "Add Additional Payment Date" at bounding box center [576, 355] width 145 height 11
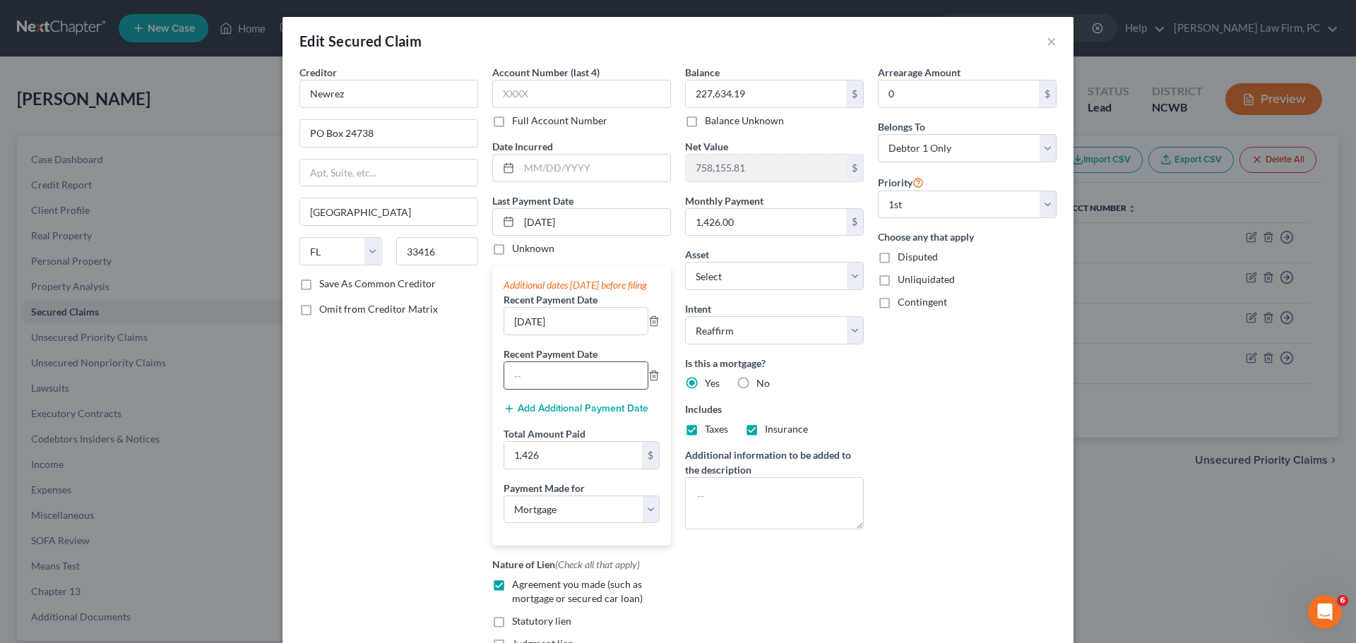
click at [598, 388] on input "text" at bounding box center [575, 375] width 143 height 27
type input "[DATE]"
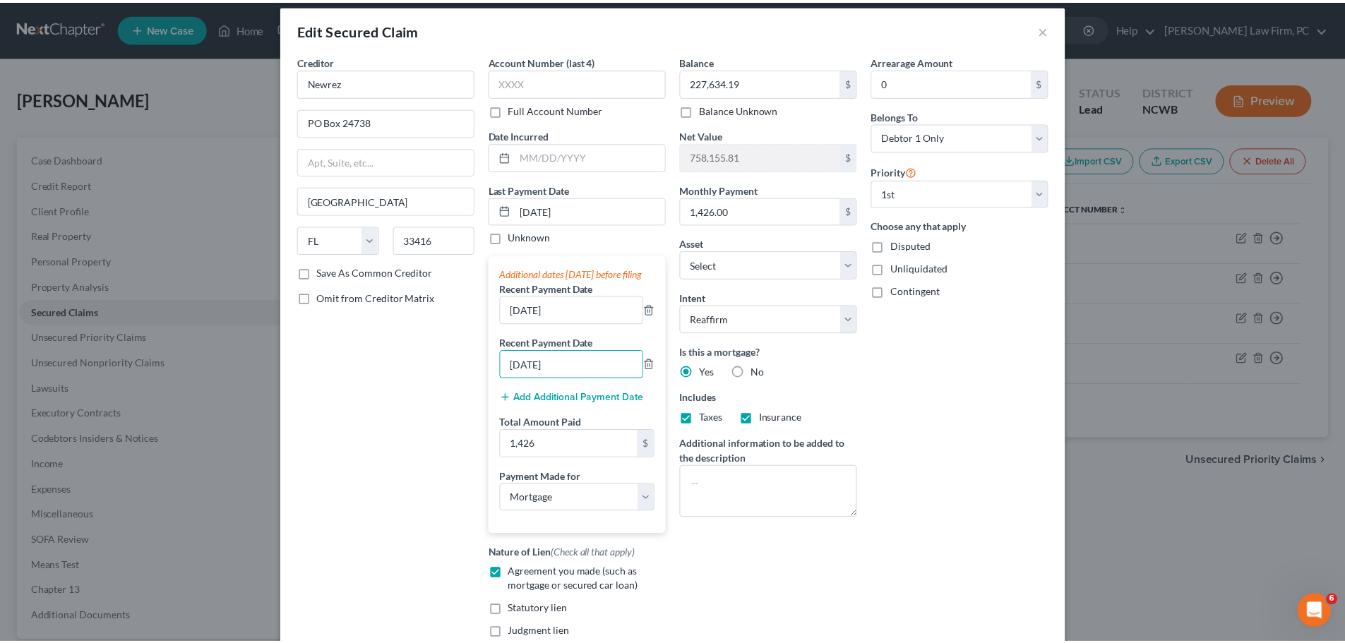
scroll to position [0, 0]
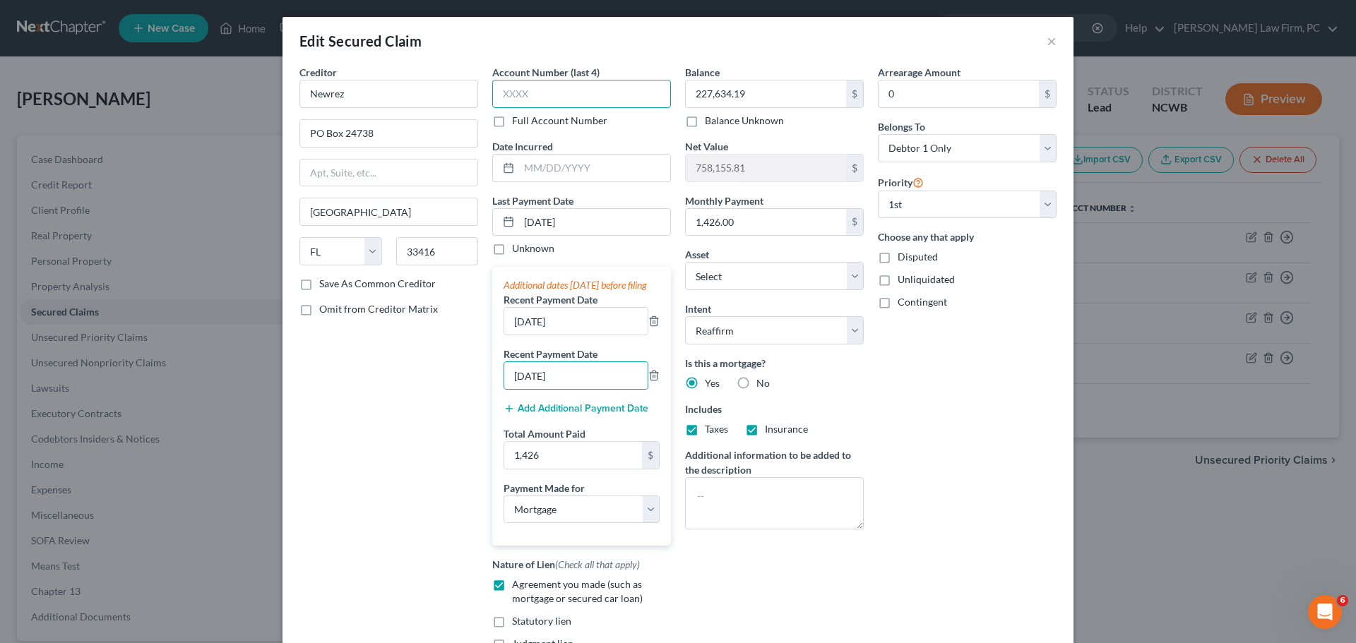
click at [559, 95] on input "text" at bounding box center [581, 94] width 179 height 28
click at [1053, 392] on div "Arrearage Amount 0 $ Belongs To * Select Debtor 1 Only Debtor 2 Only Debtor 1 A…" at bounding box center [967, 375] width 193 height 620
click at [1047, 40] on button "×" at bounding box center [1052, 40] width 10 height 17
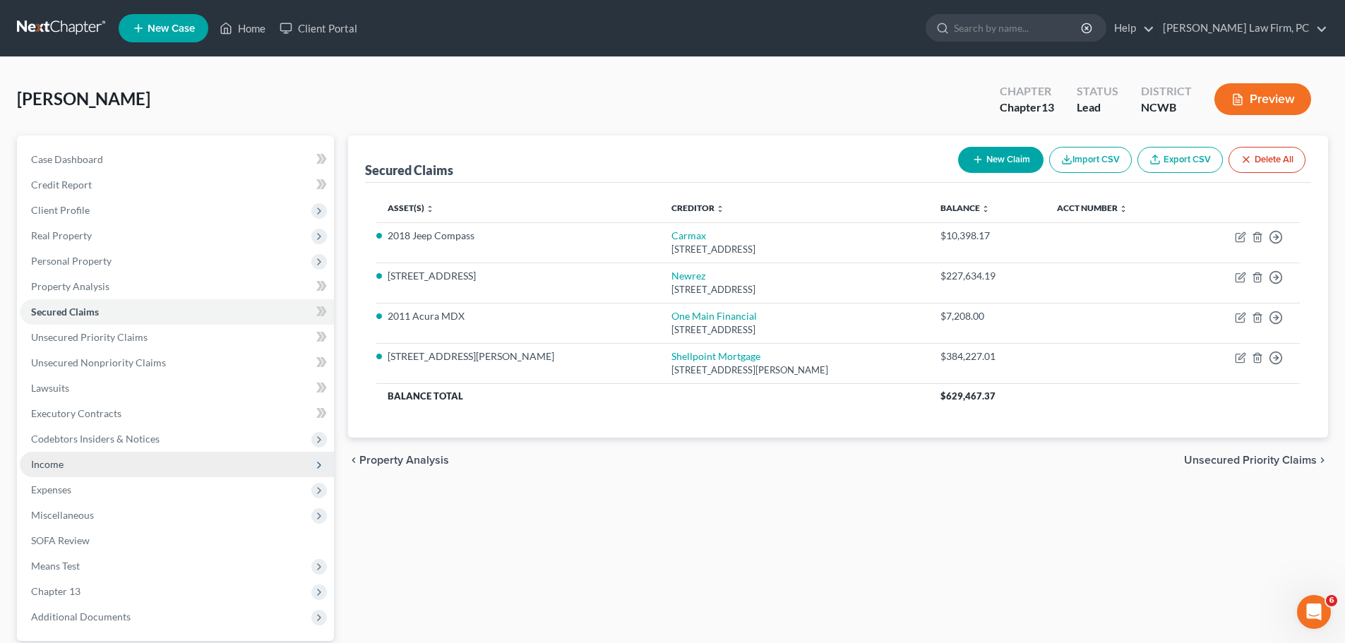
click at [93, 466] on span "Income" at bounding box center [177, 464] width 314 height 25
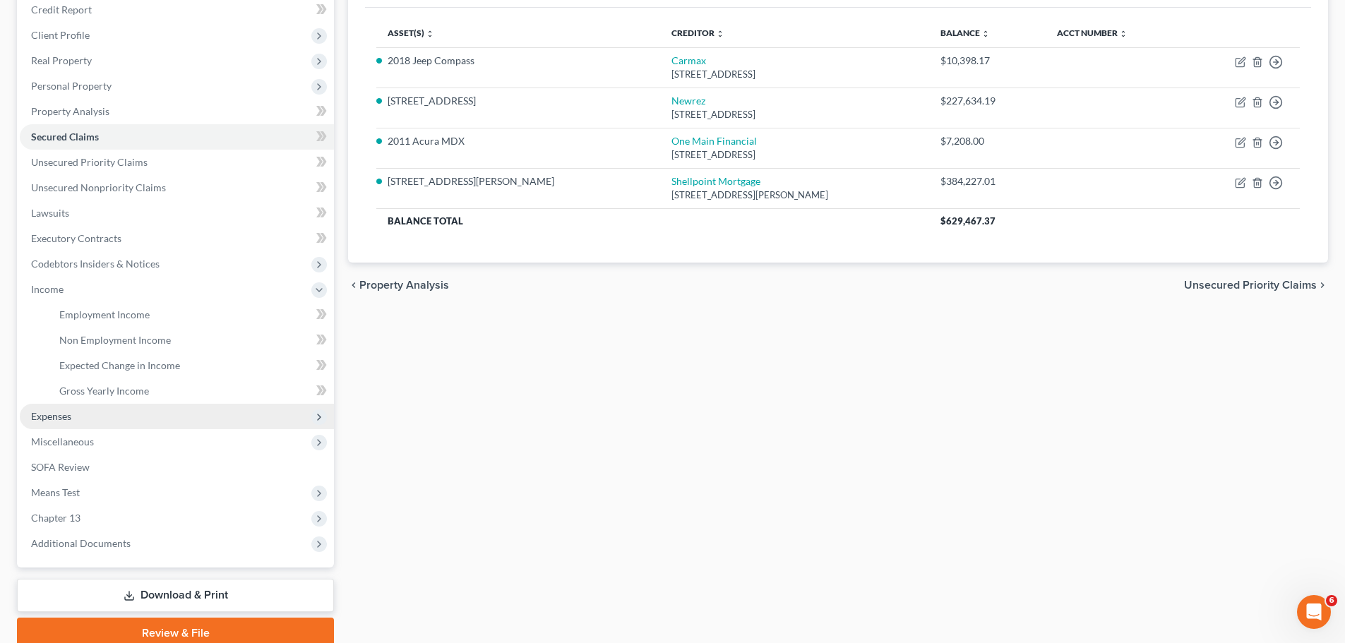
scroll to position [177, 0]
click at [86, 415] on span "Expenses" at bounding box center [177, 415] width 314 height 25
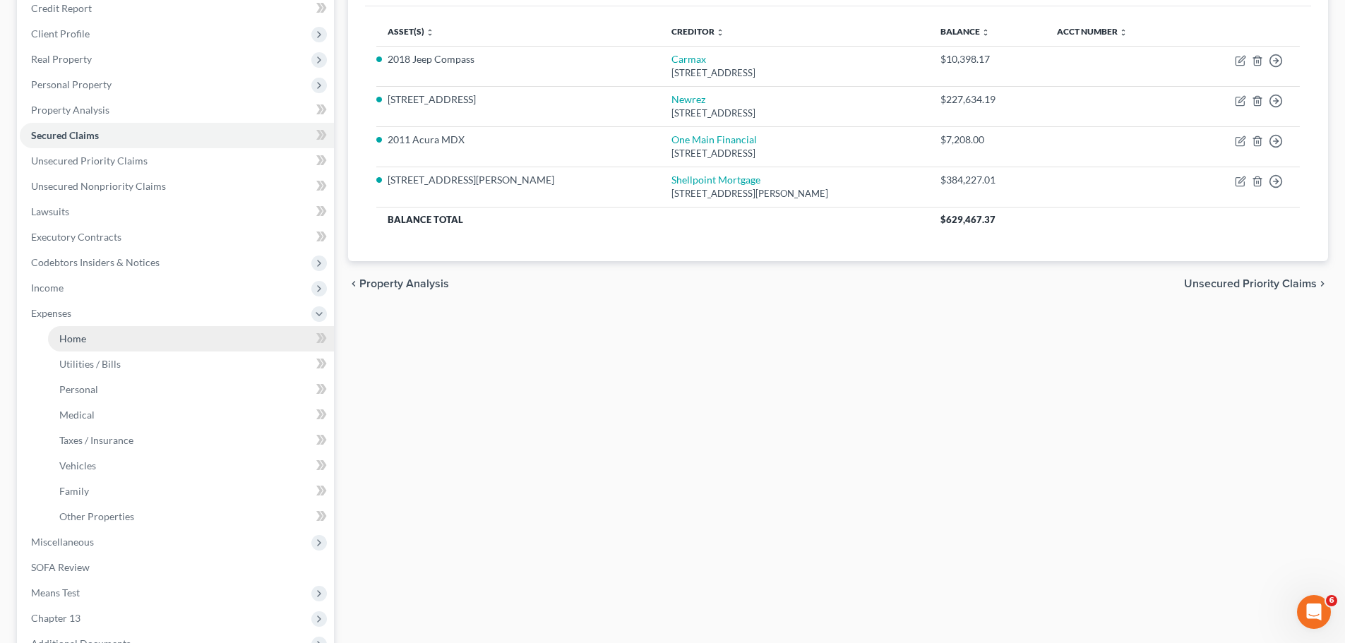
click at [83, 331] on link "Home" at bounding box center [191, 338] width 286 height 25
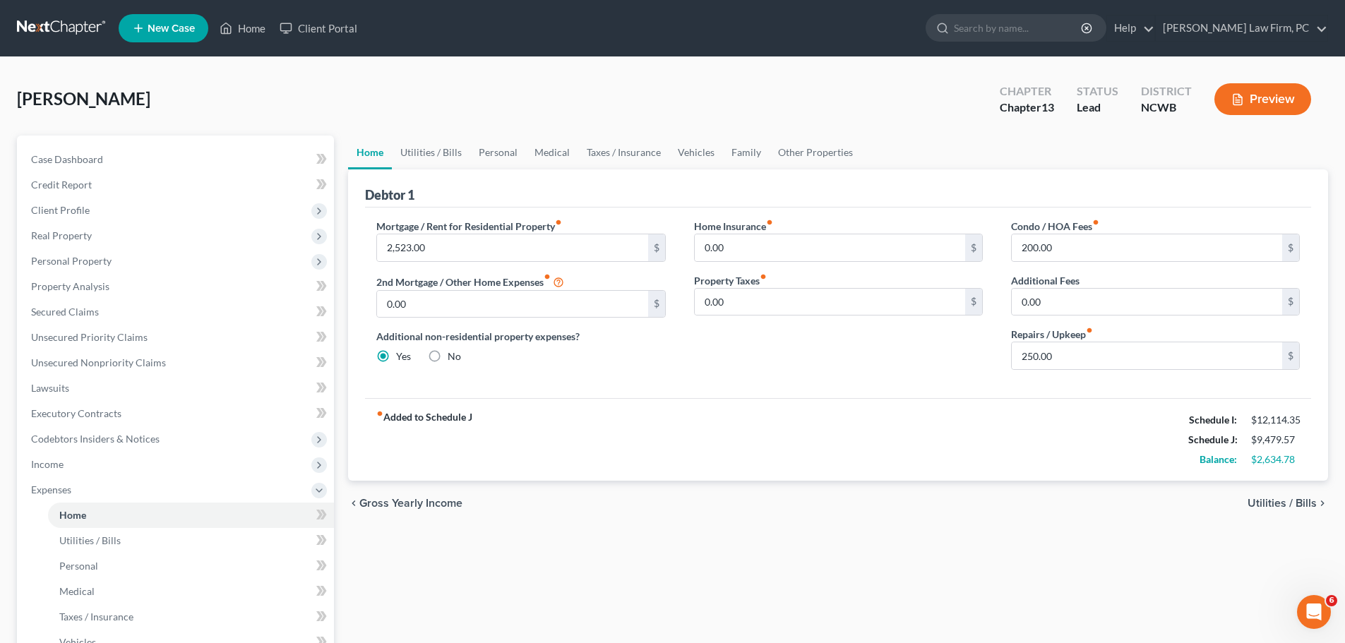
click at [1275, 499] on span "Utilities / Bills" at bounding box center [1282, 503] width 69 height 11
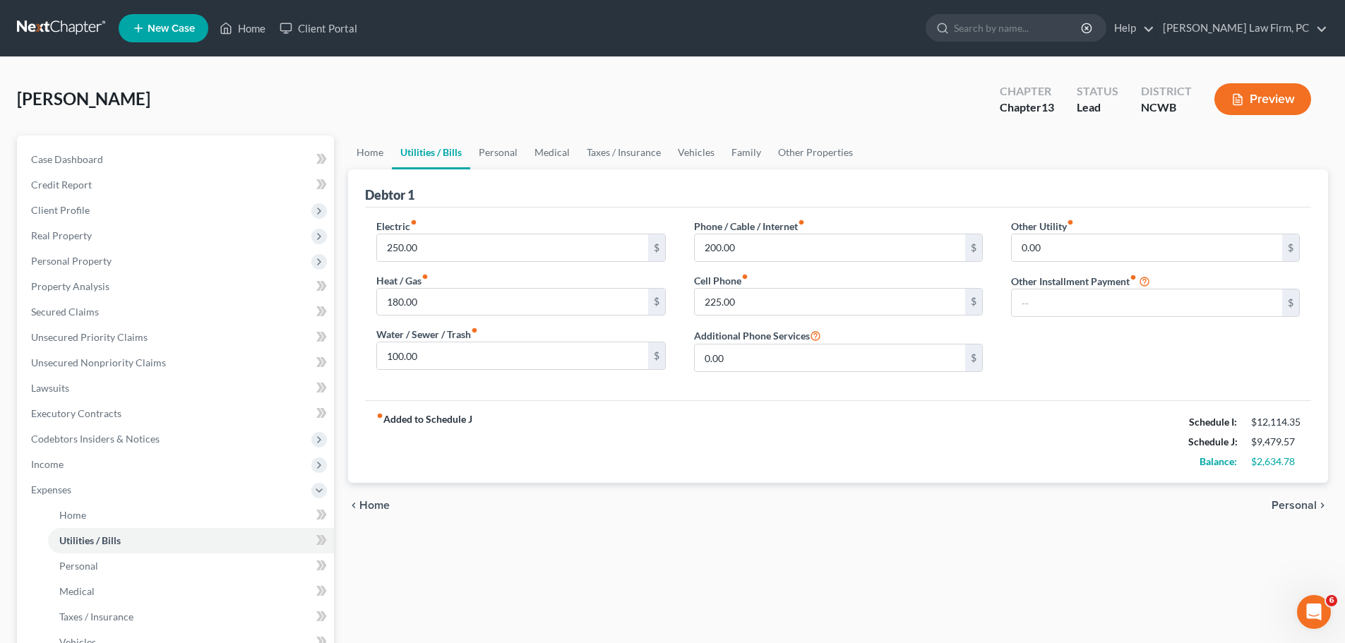
click at [1296, 508] on span "Personal" at bounding box center [1294, 505] width 45 height 11
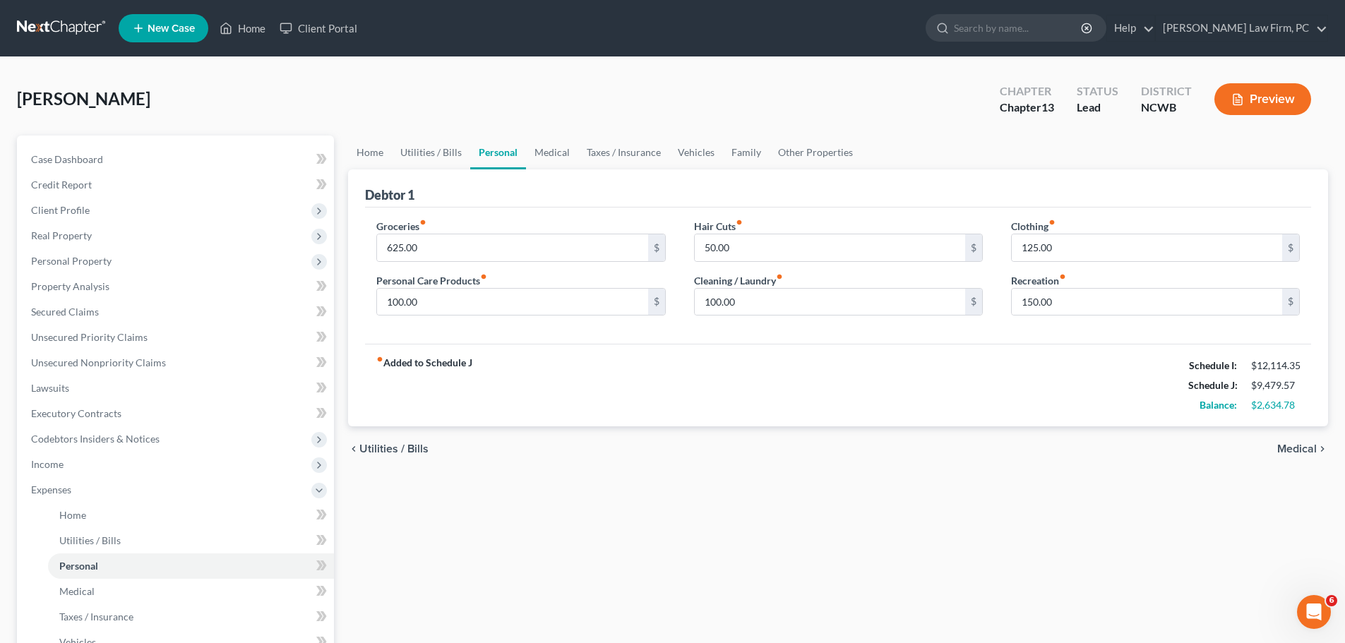
click at [1294, 448] on span "Medical" at bounding box center [1298, 449] width 40 height 11
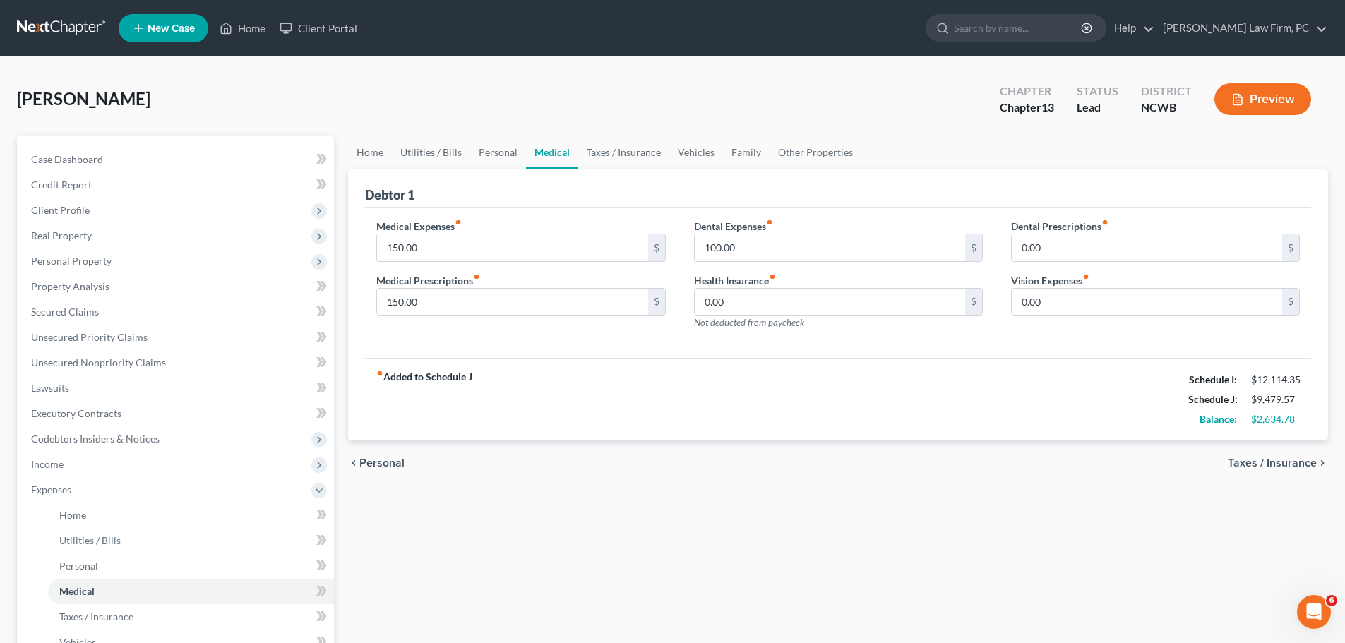
click at [1296, 461] on span "Taxes / Insurance" at bounding box center [1272, 463] width 89 height 11
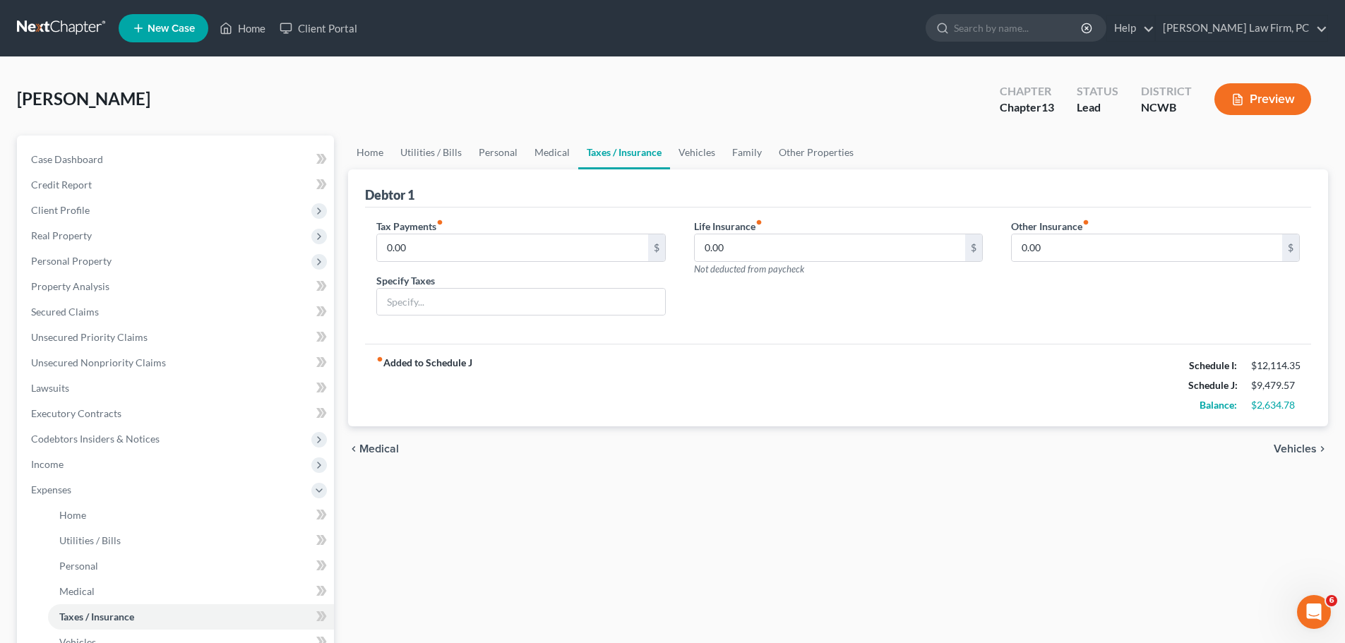
click at [1295, 462] on div "chevron_left Medical Vehicles chevron_right" at bounding box center [838, 449] width 980 height 45
click at [1295, 452] on span "Vehicles" at bounding box center [1295, 449] width 43 height 11
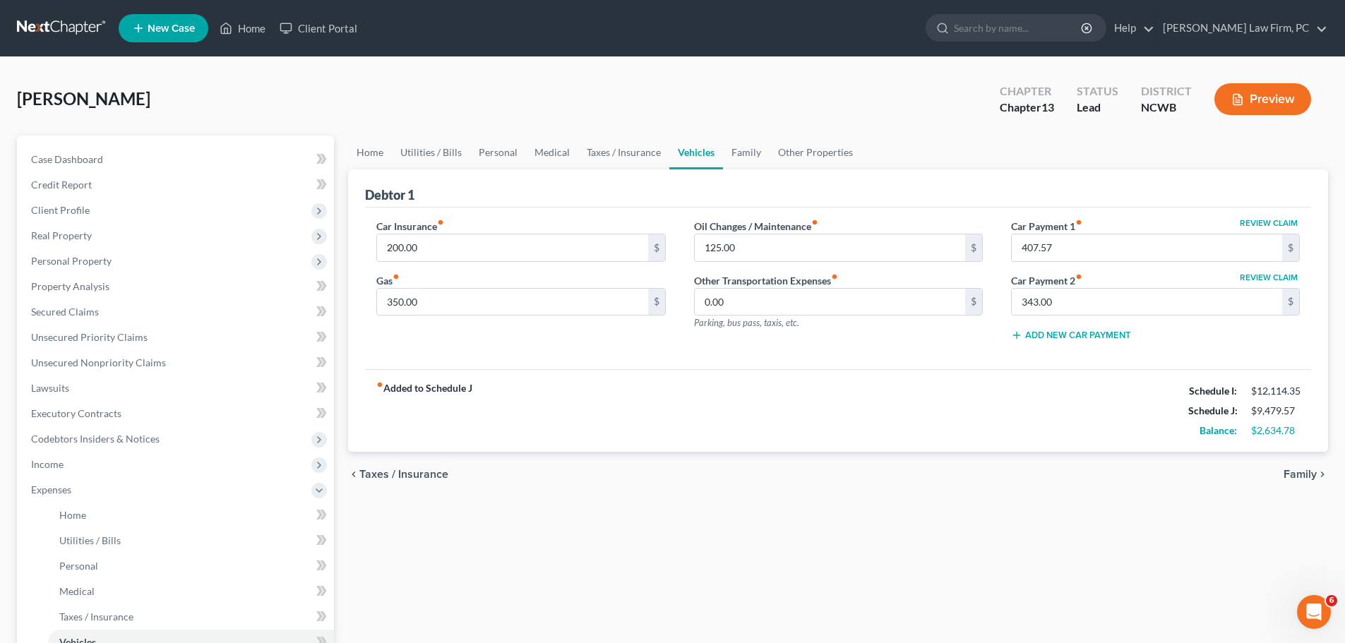
click at [1307, 469] on span "Family" at bounding box center [1300, 474] width 33 height 11
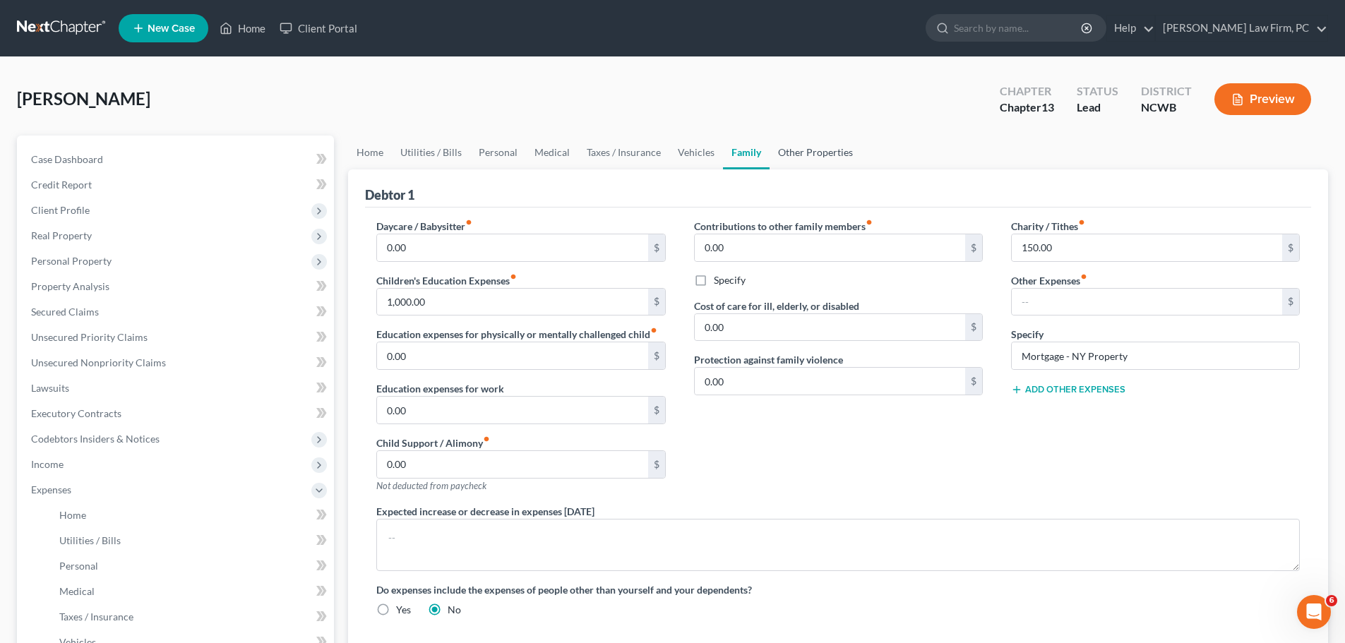
click at [838, 155] on link "Other Properties" at bounding box center [816, 153] width 92 height 34
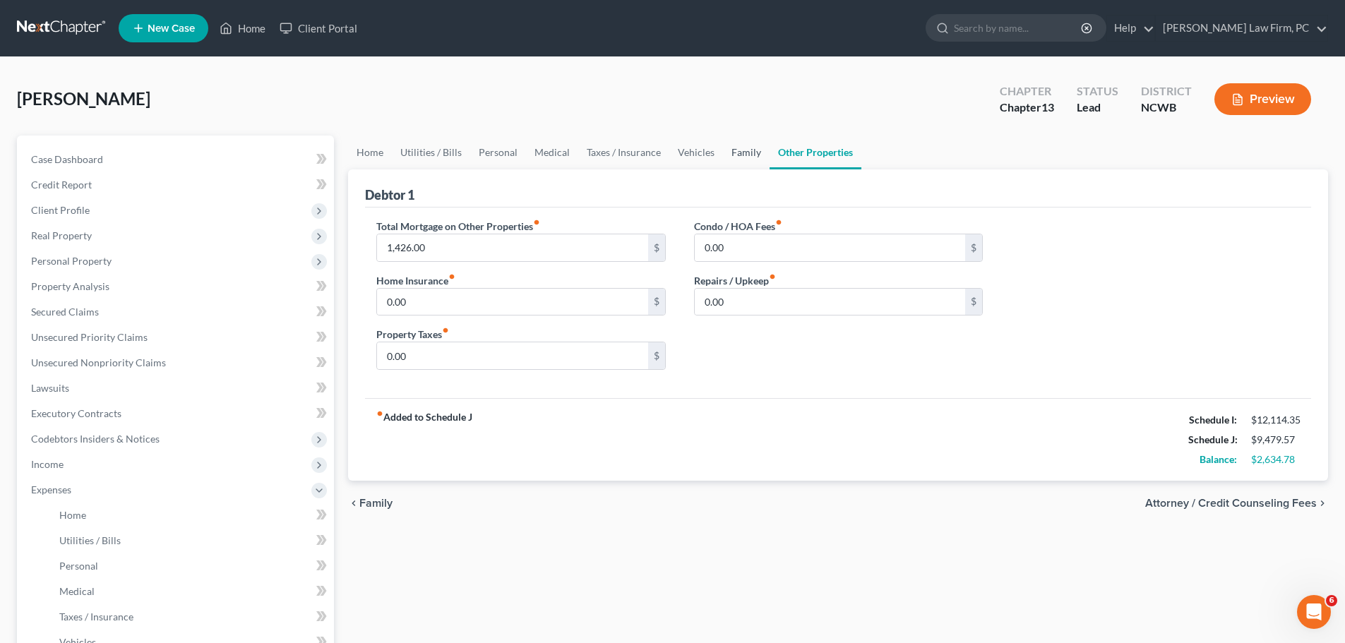
click at [735, 157] on link "Family" at bounding box center [746, 153] width 47 height 34
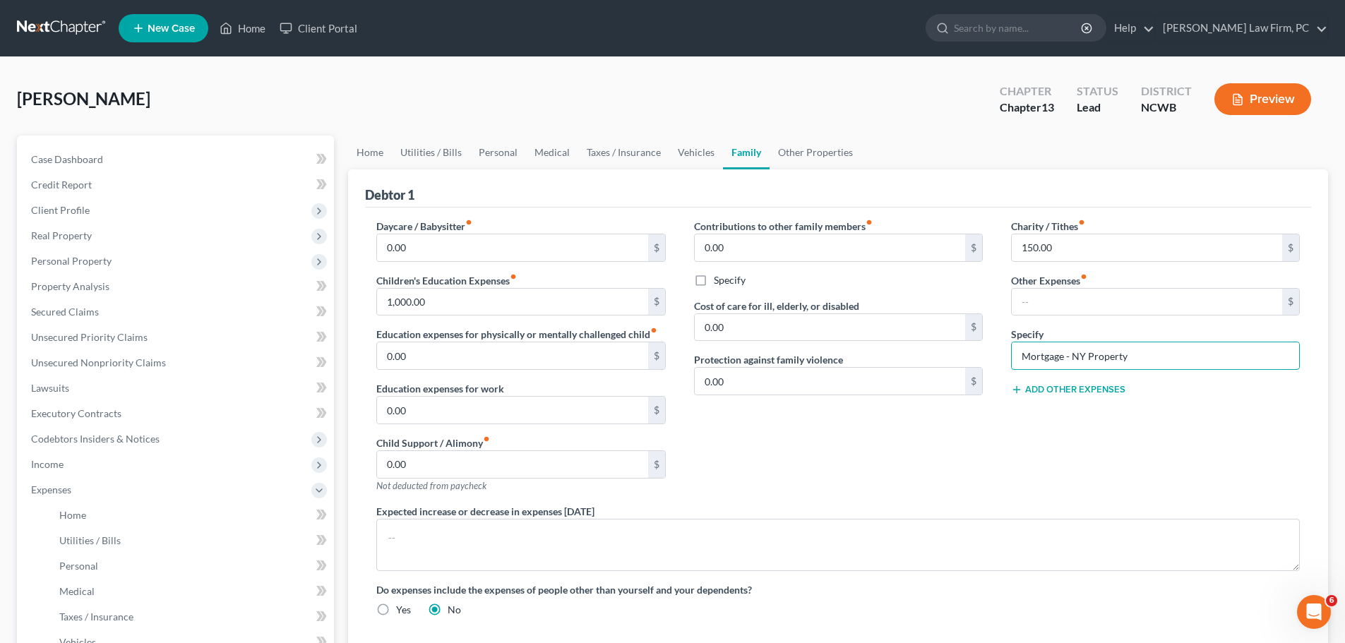
drag, startPoint x: 1138, startPoint y: 352, endPoint x: 1006, endPoint y: 369, distance: 133.2
click at [1007, 369] on div "Charity / Tithes fiber_manual_record 150.00 $ Other Expenses fiber_manual_recor…" at bounding box center [1155, 361] width 317 height 285
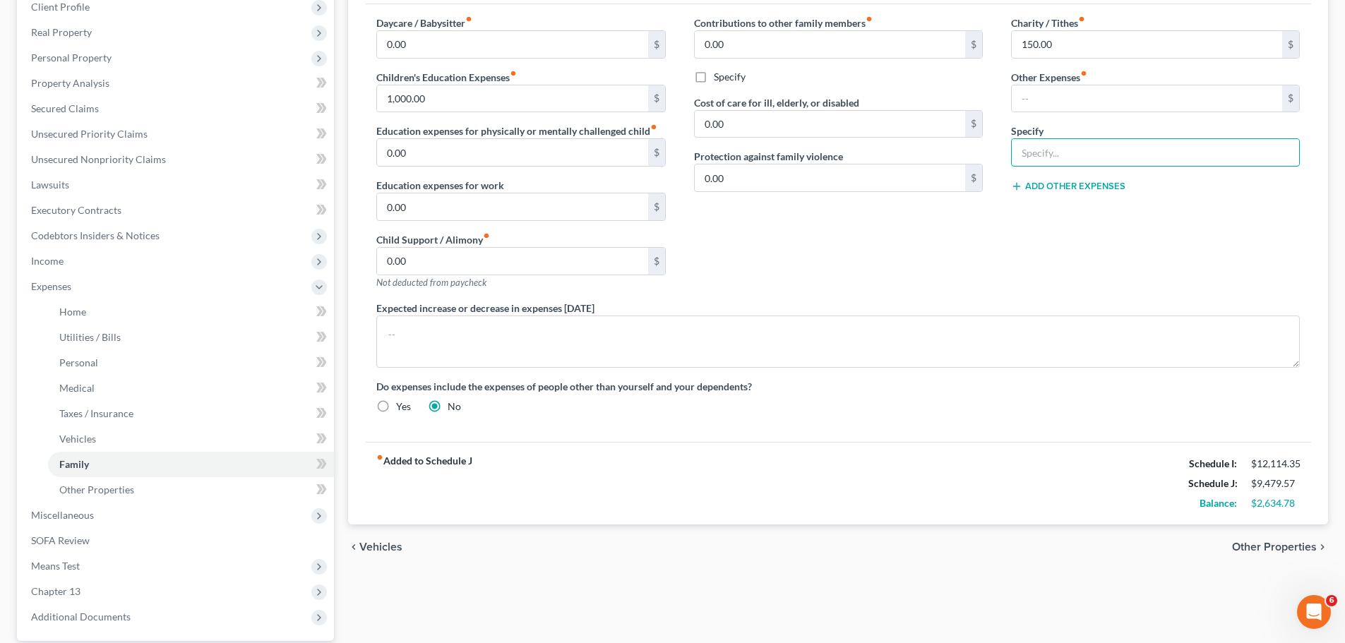
scroll to position [212, 0]
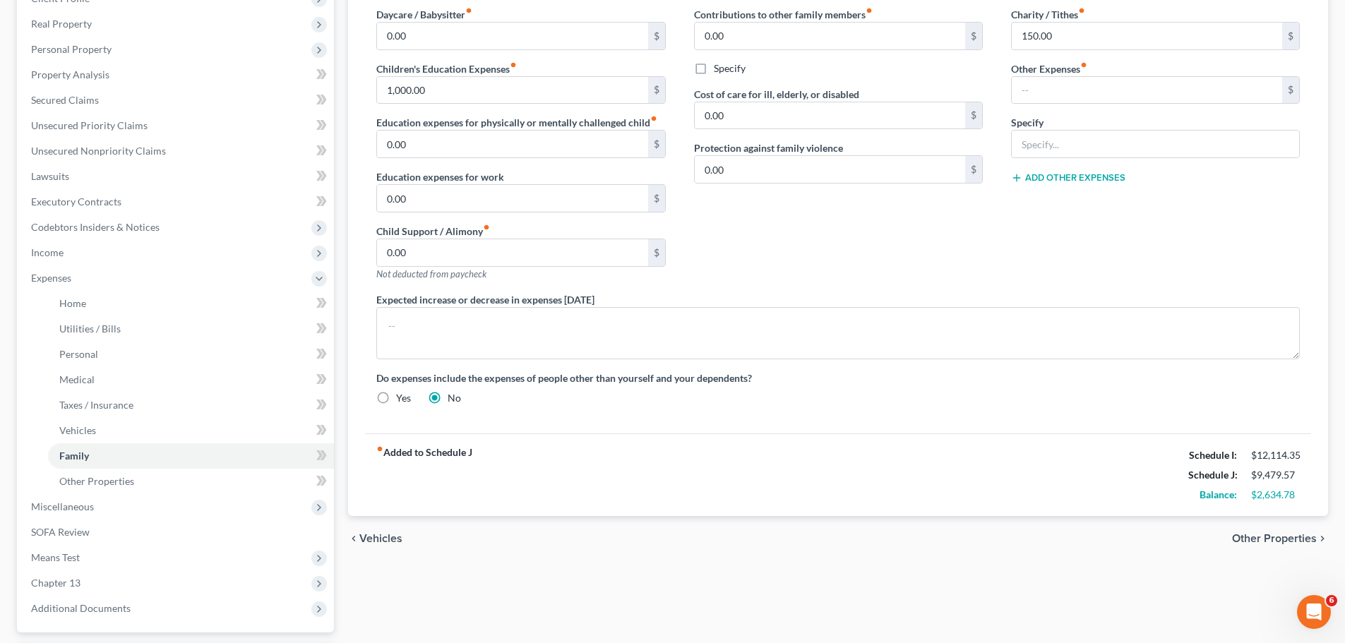
click at [1260, 533] on span "Other Properties" at bounding box center [1274, 538] width 85 height 11
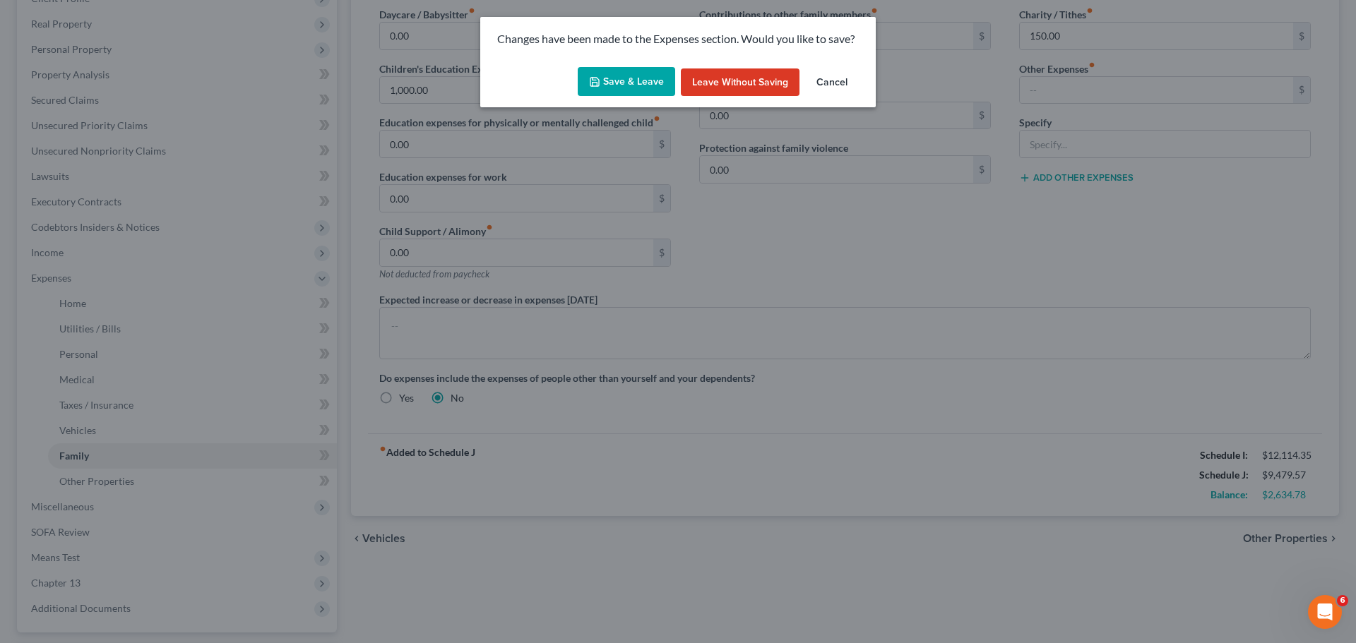
click at [663, 81] on button "Save & Leave" at bounding box center [626, 82] width 97 height 30
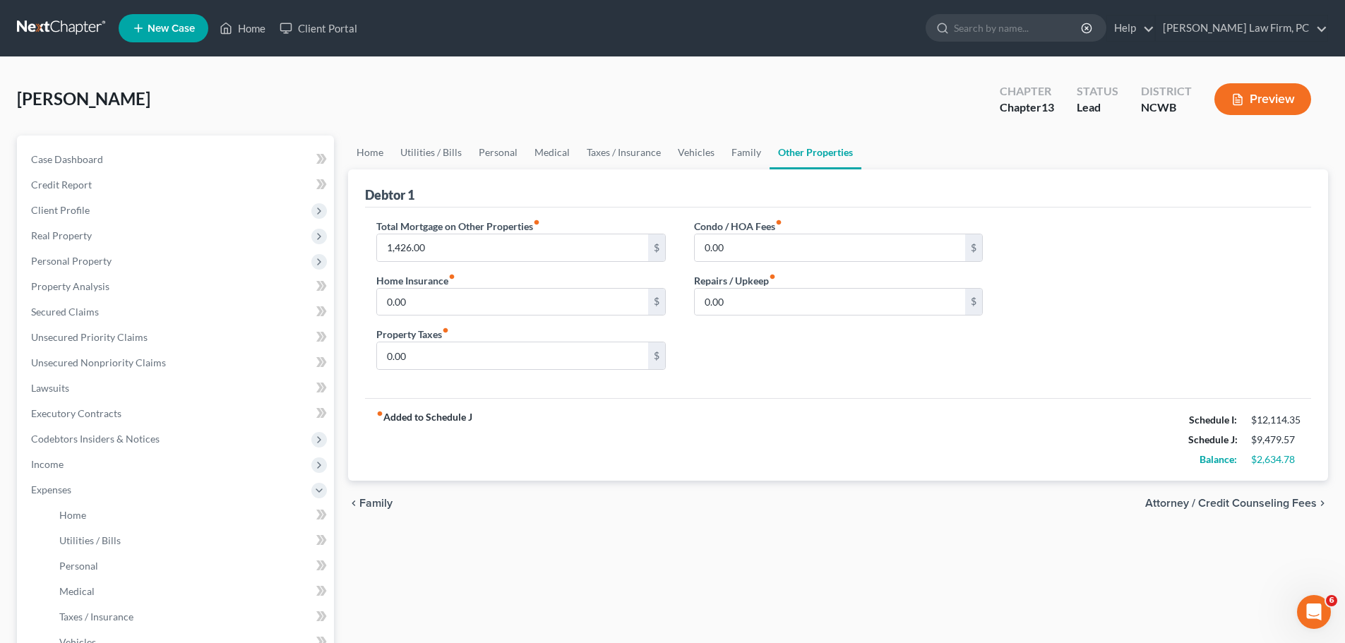
click at [1227, 504] on span "Attorney / Credit Counseling Fees" at bounding box center [1232, 503] width 172 height 11
select select "0"
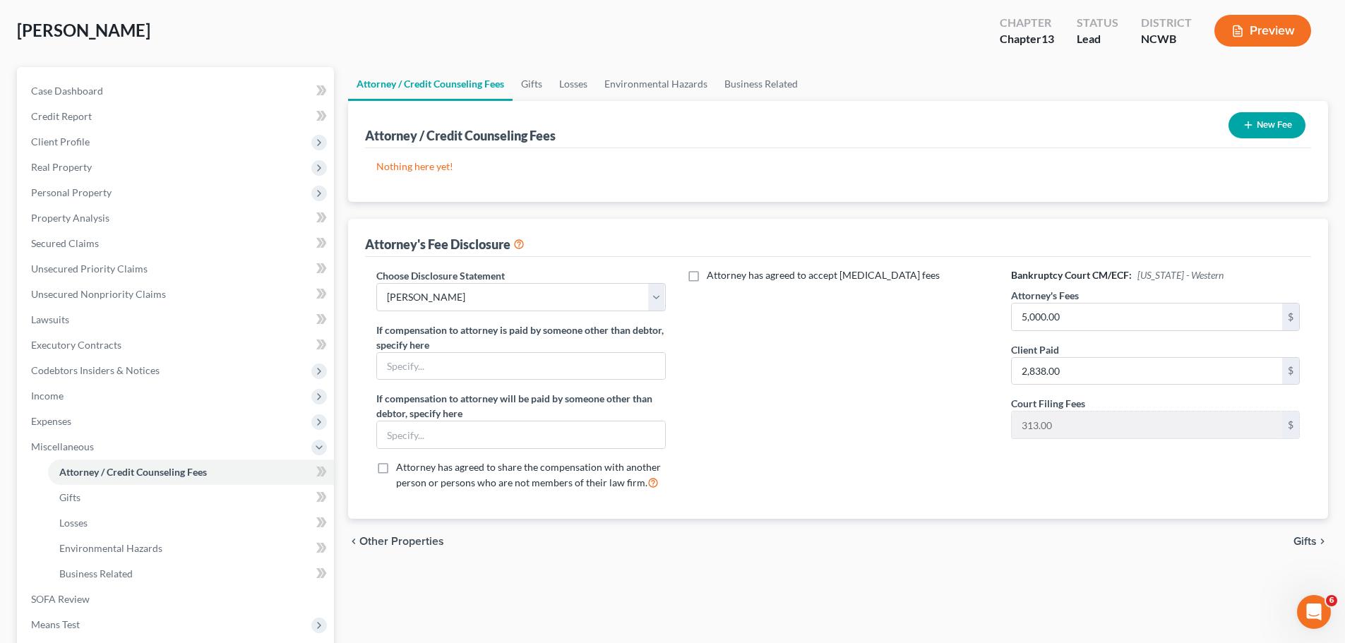
scroll to position [88, 0]
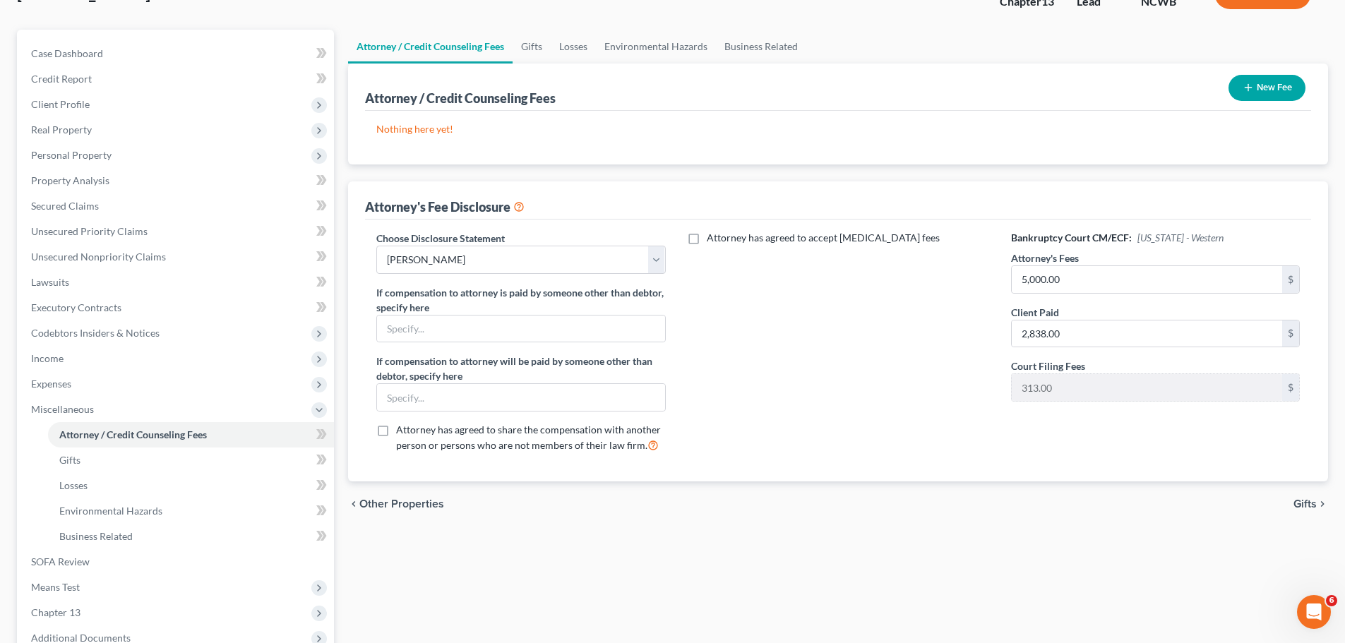
click at [1311, 504] on span "Gifts" at bounding box center [1305, 504] width 23 height 11
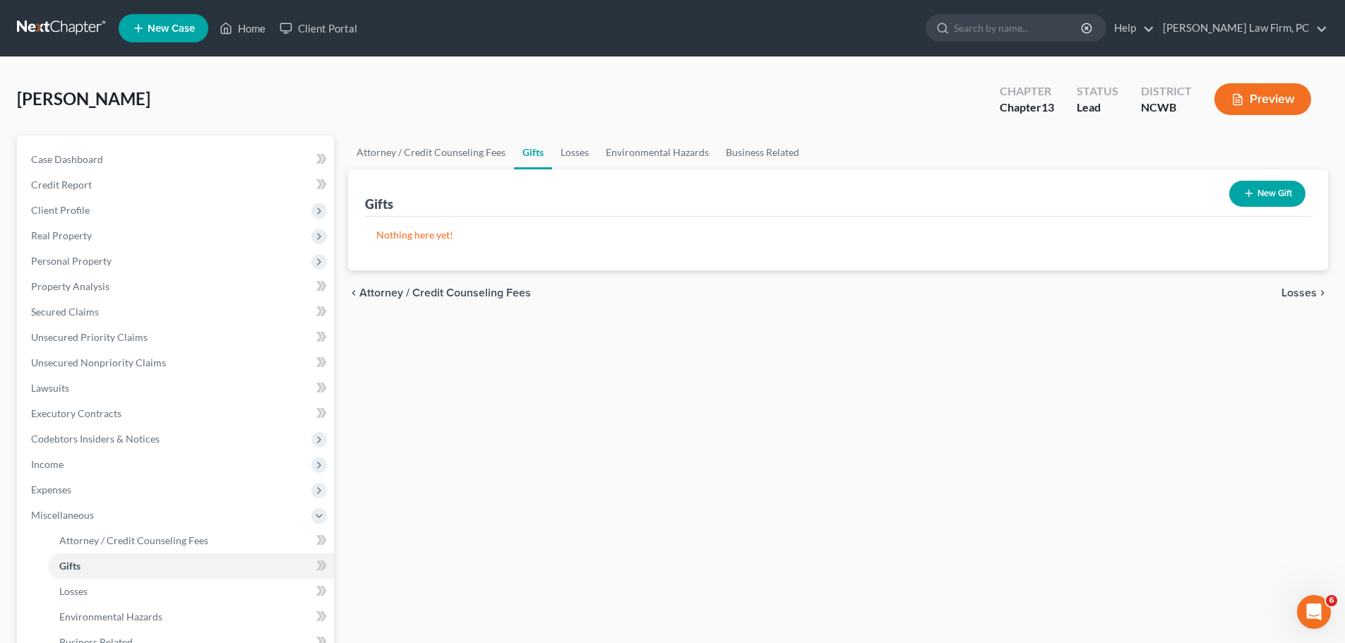
click at [1300, 295] on span "Losses" at bounding box center [1299, 292] width 35 height 11
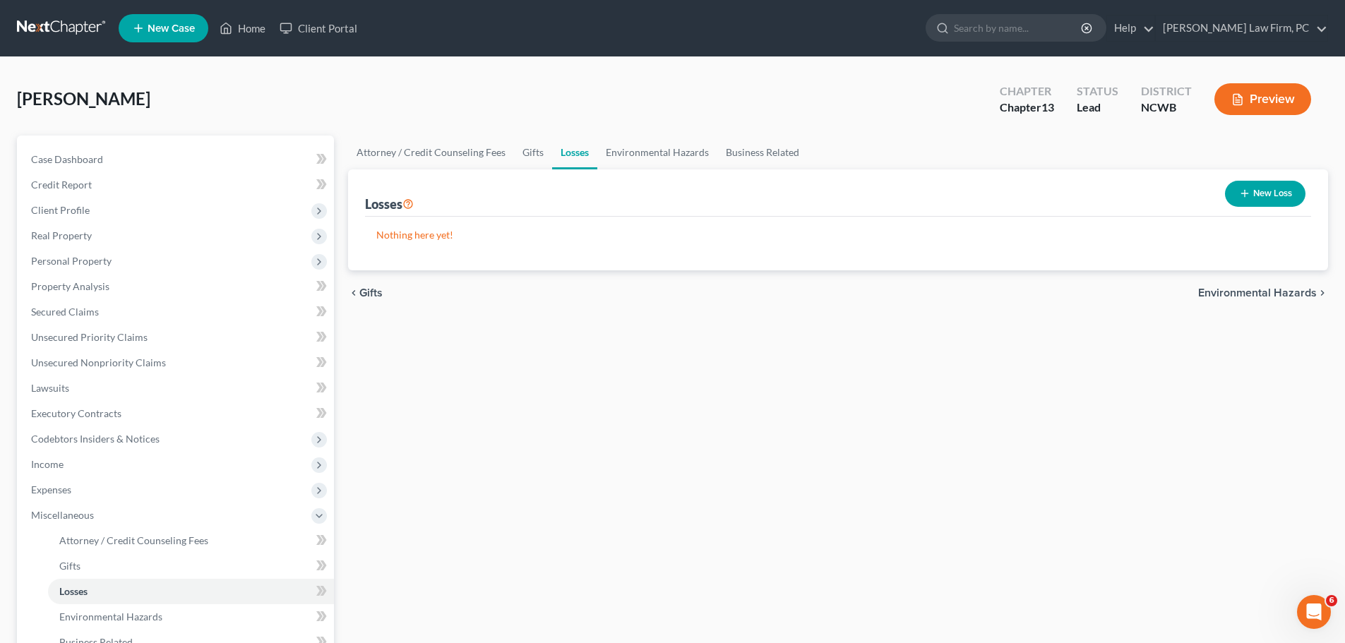
click at [1282, 295] on span "Environmental Hazards" at bounding box center [1257, 292] width 119 height 11
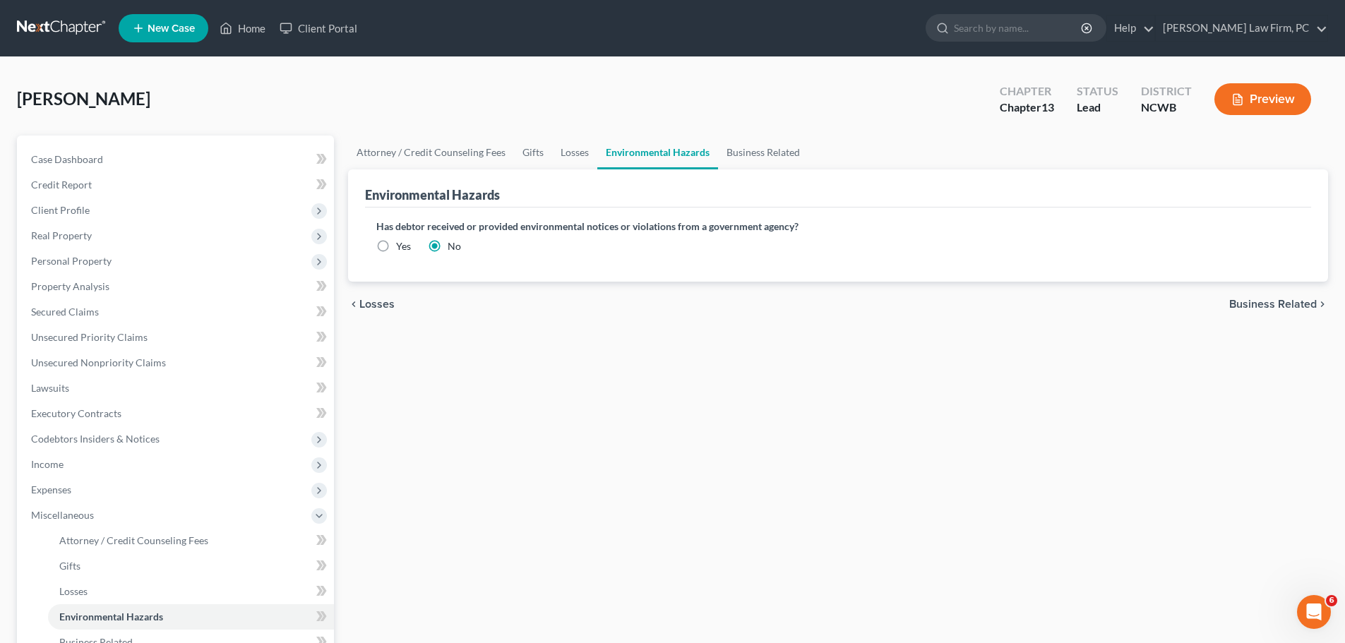
click at [1283, 306] on span "Business Related" at bounding box center [1274, 304] width 88 height 11
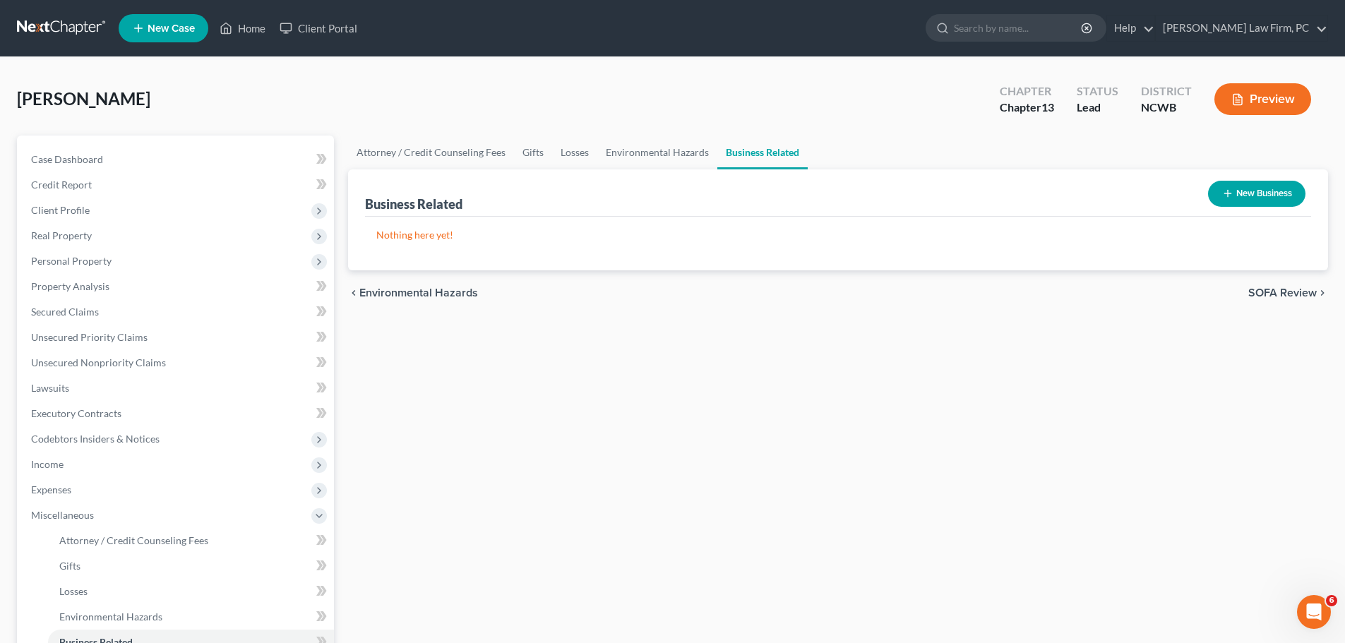
click at [1283, 306] on div "chevron_left Environmental Hazards SOFA Review chevron_right" at bounding box center [838, 292] width 980 height 45
click at [1287, 294] on span "SOFA Review" at bounding box center [1283, 292] width 69 height 11
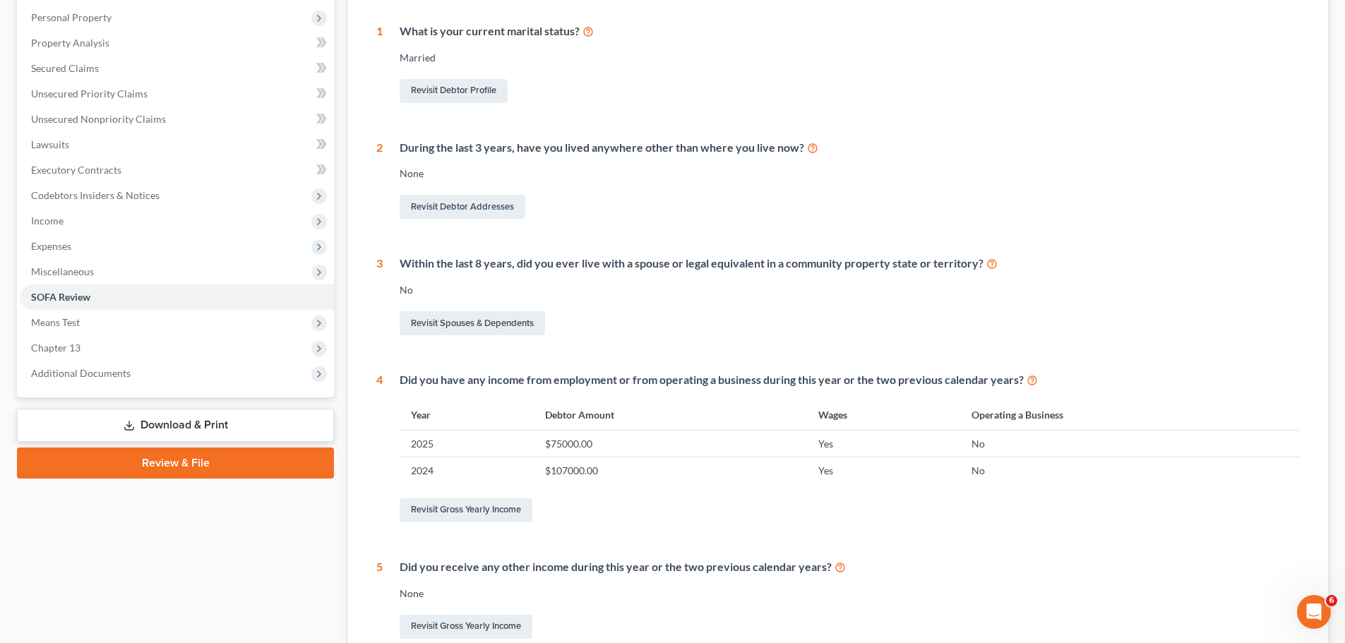
scroll to position [247, 0]
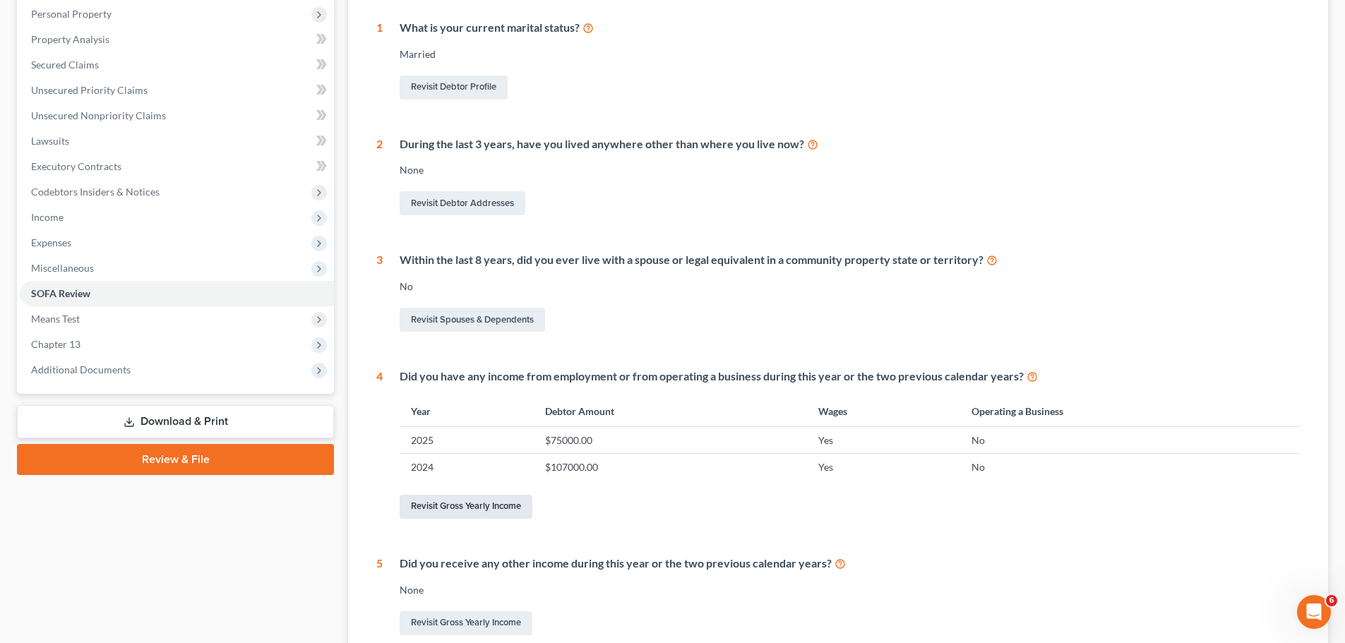
click at [507, 505] on link "Revisit Gross Yearly Income" at bounding box center [466, 507] width 133 height 24
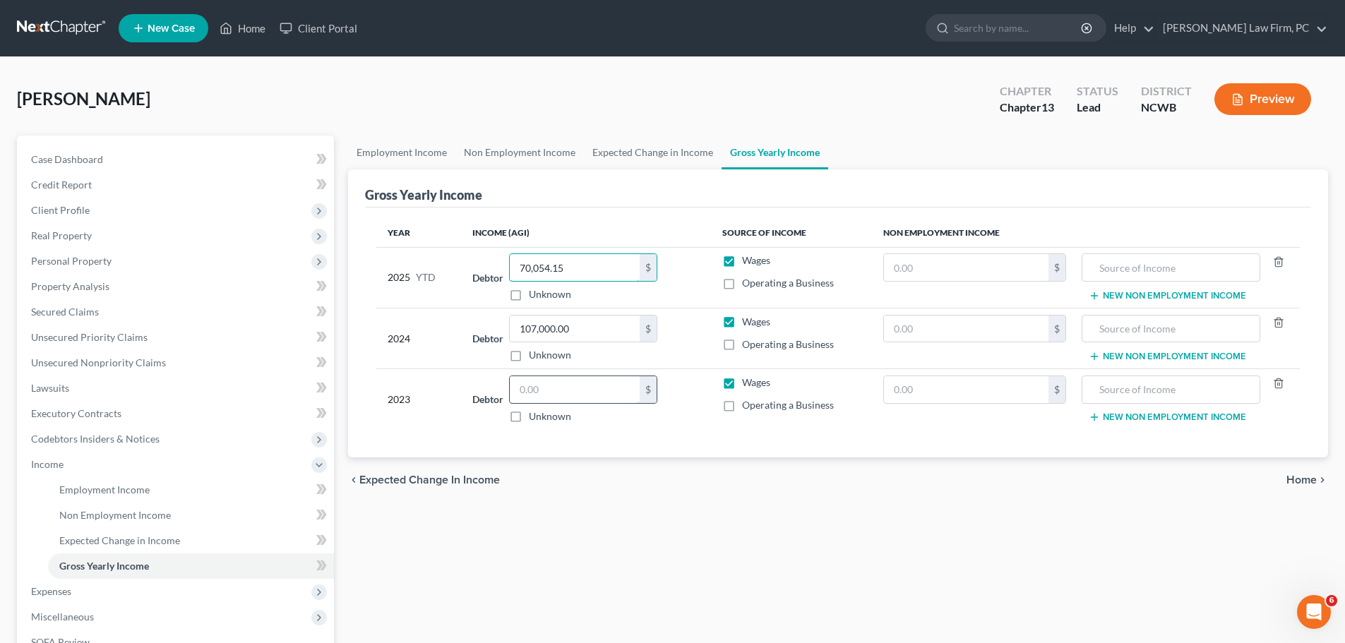
type input "70,054.15"
click at [594, 391] on input "text" at bounding box center [575, 389] width 130 height 27
click at [561, 399] on input "text" at bounding box center [575, 389] width 130 height 27
type input "89,393"
click at [929, 390] on input "text" at bounding box center [966, 389] width 165 height 27
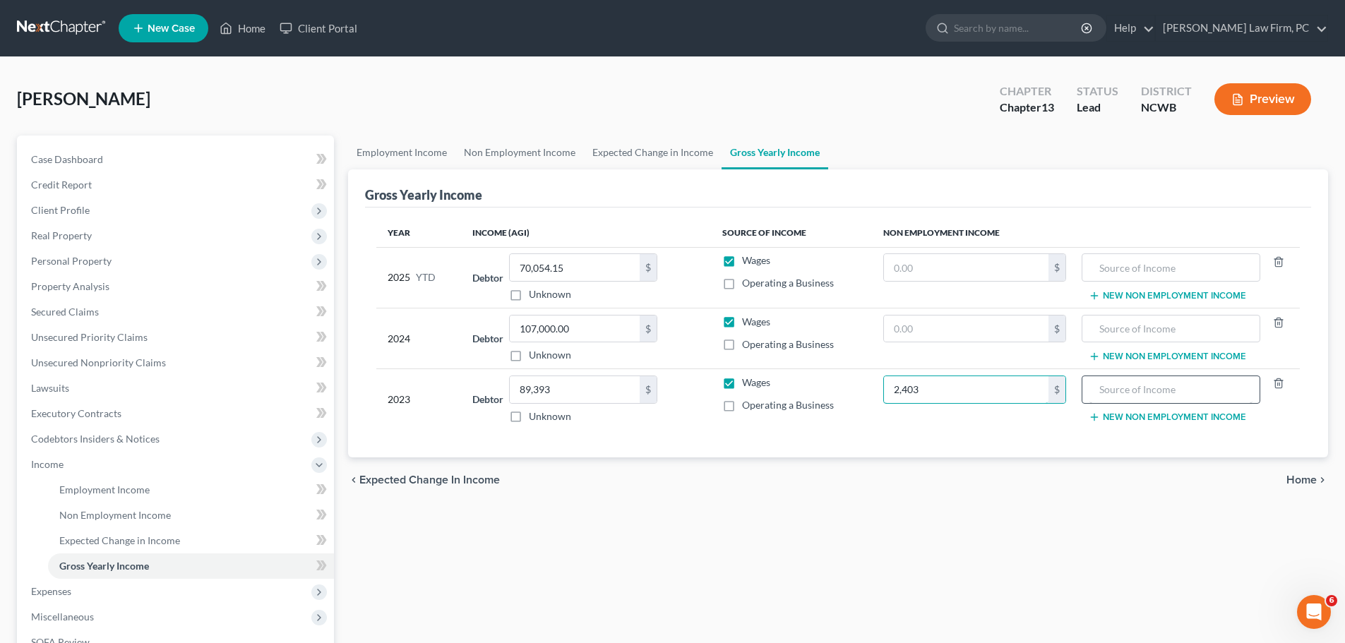
type input "2,403"
click at [1128, 385] on input "text" at bounding box center [1171, 389] width 162 height 27
type input "i"
type input "IRA Liquidation/Distribution"
click at [1304, 479] on span "Home" at bounding box center [1302, 480] width 30 height 11
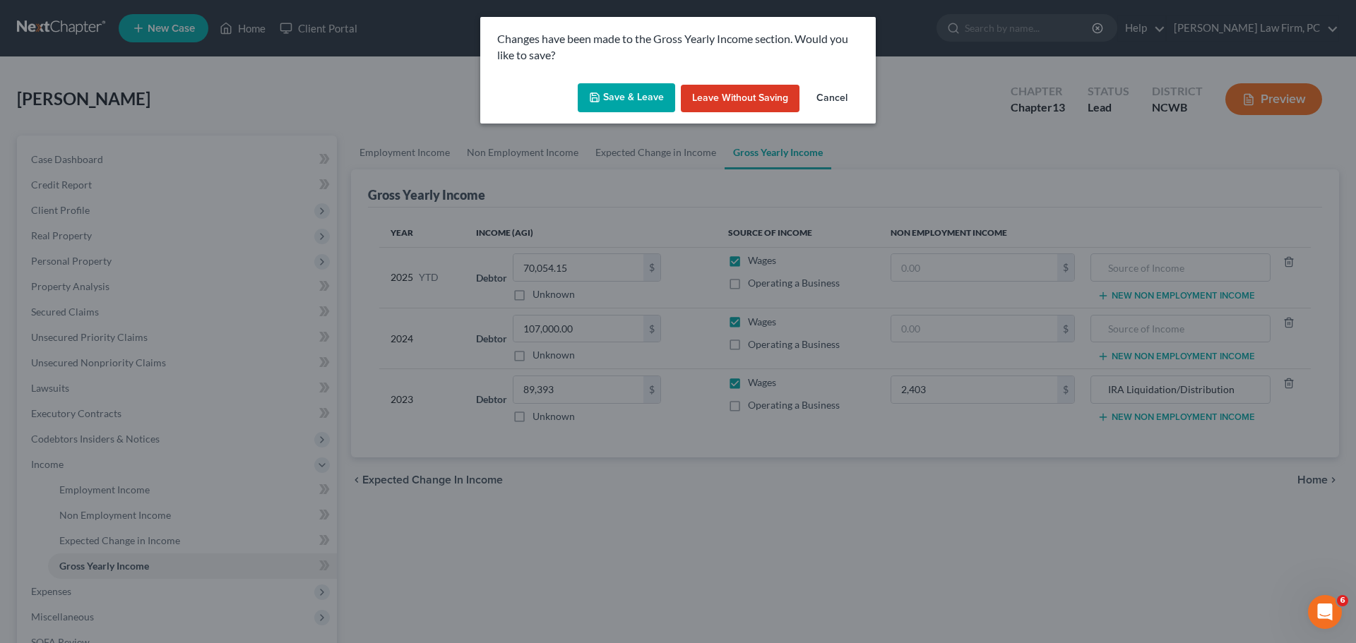
click at [658, 85] on button "Save & Leave" at bounding box center [626, 98] width 97 height 30
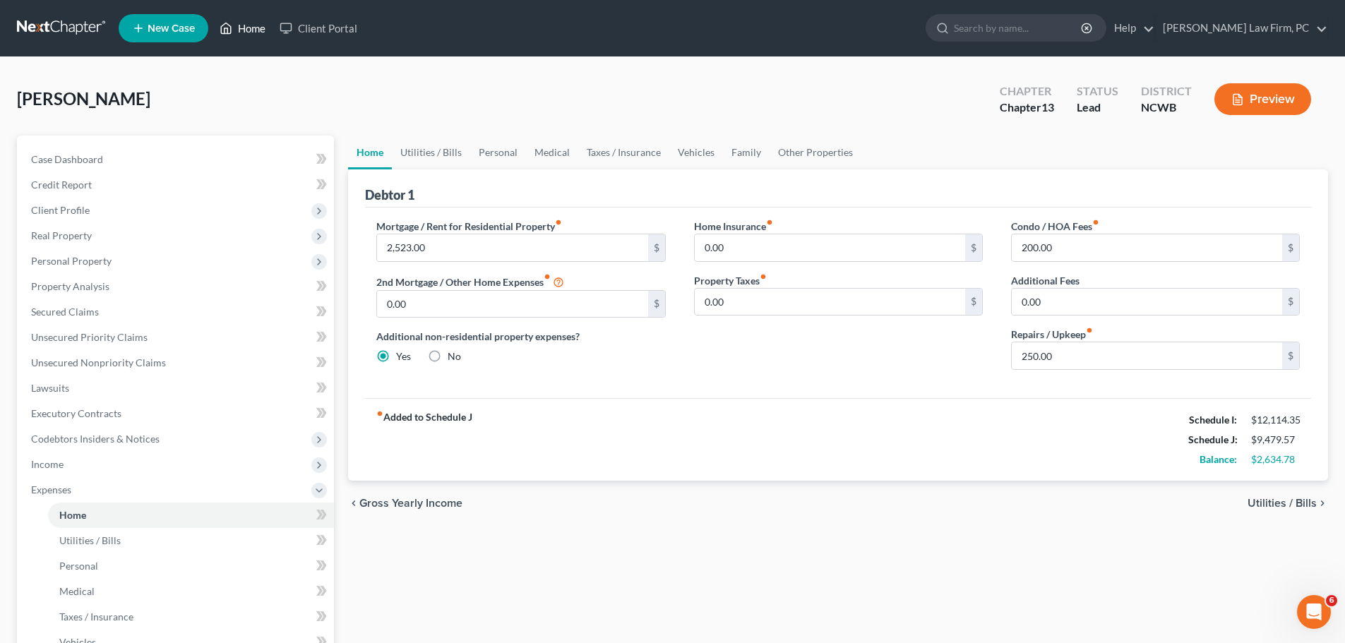
click at [249, 33] on link "Home" at bounding box center [243, 28] width 60 height 25
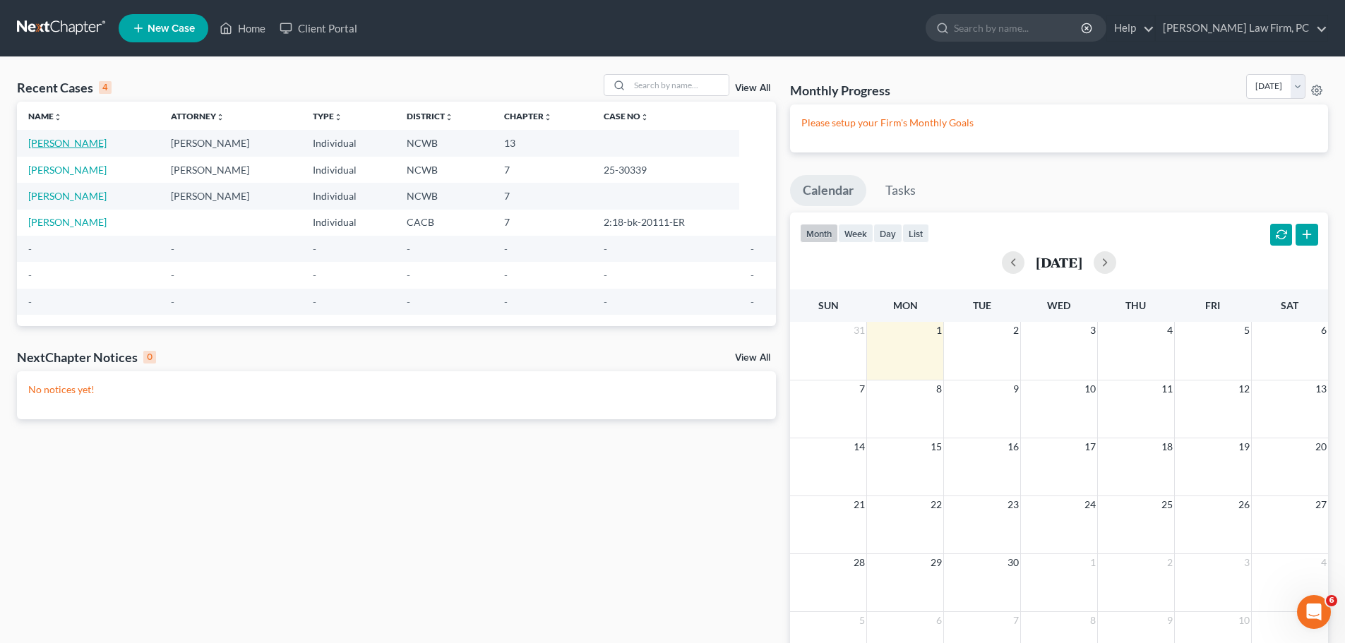
click at [82, 141] on link "[PERSON_NAME]" at bounding box center [67, 143] width 78 height 12
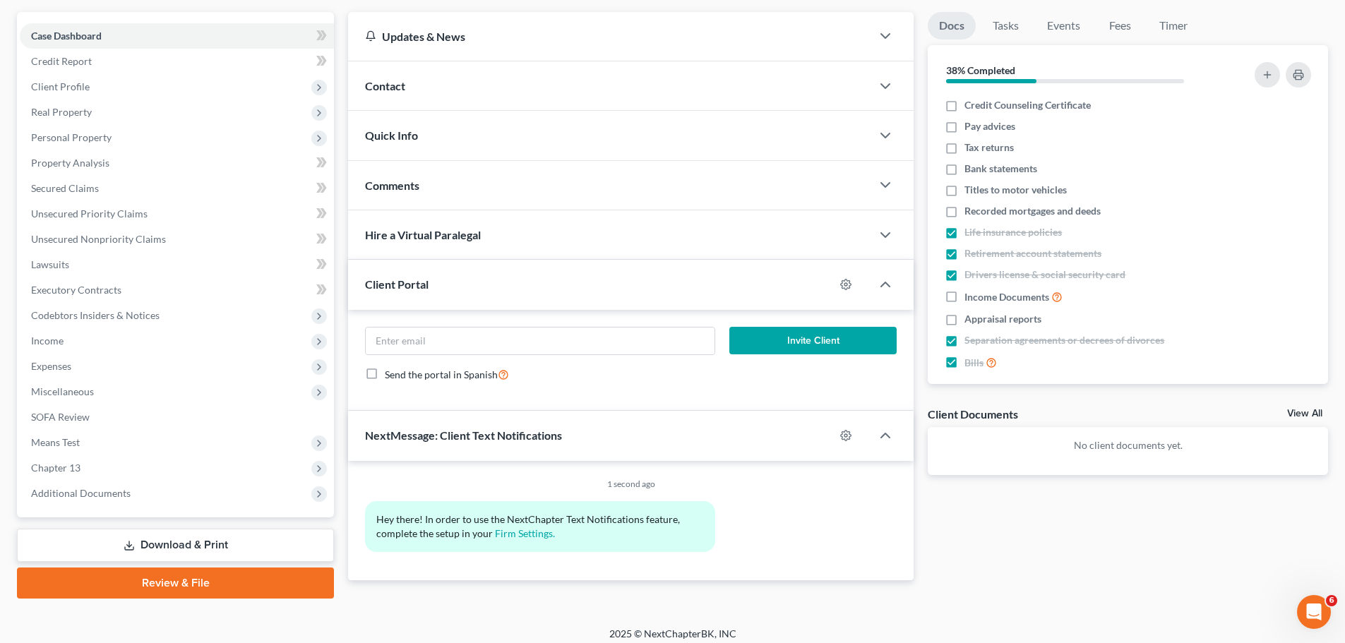
scroll to position [133, 0]
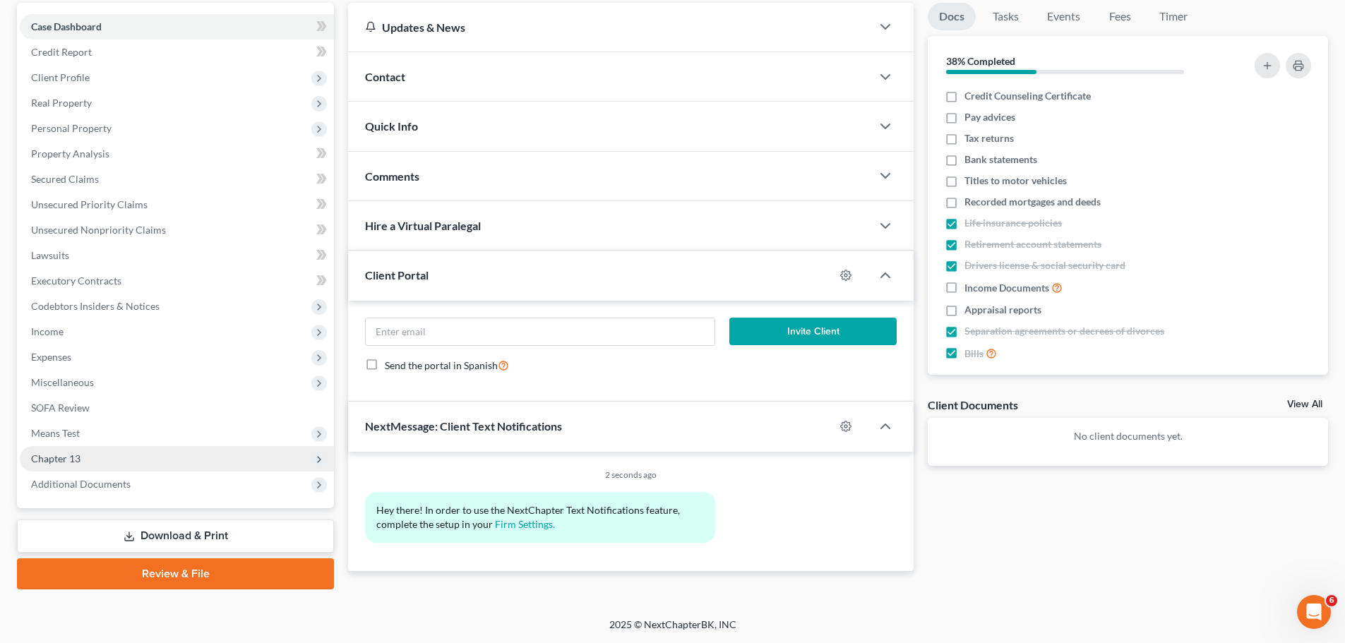
click at [83, 460] on span "Chapter 13" at bounding box center [177, 458] width 314 height 25
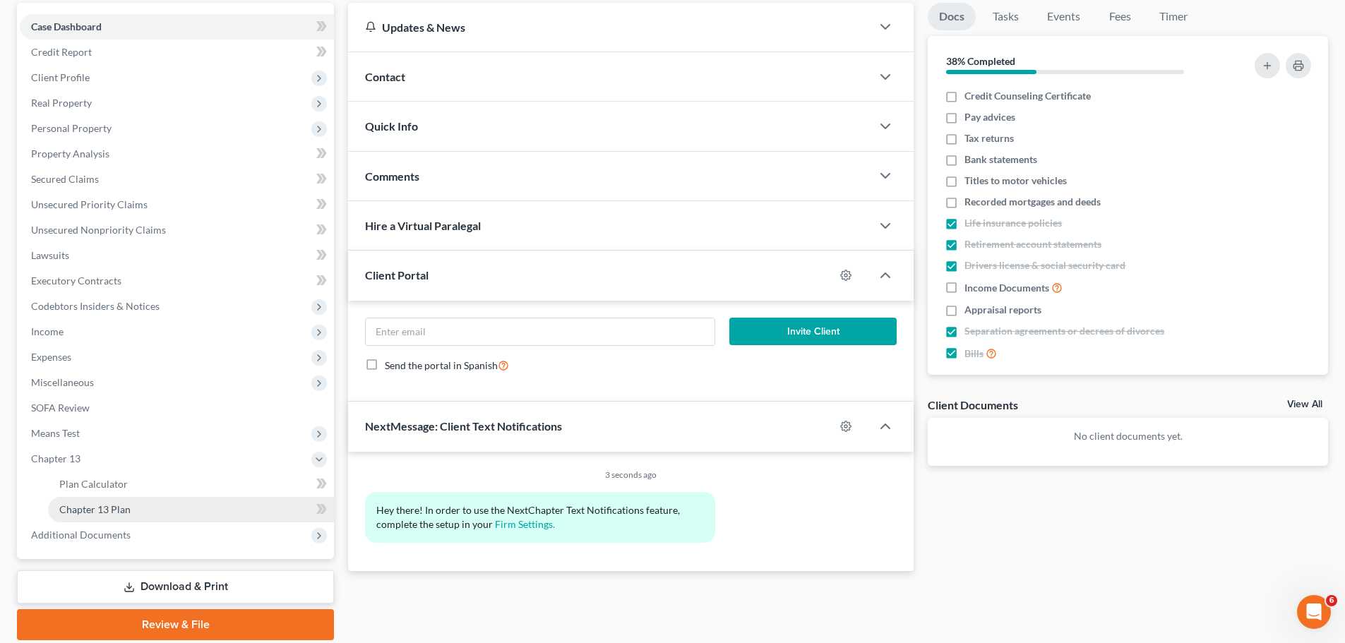
click at [129, 510] on span "Chapter 13 Plan" at bounding box center [94, 510] width 71 height 12
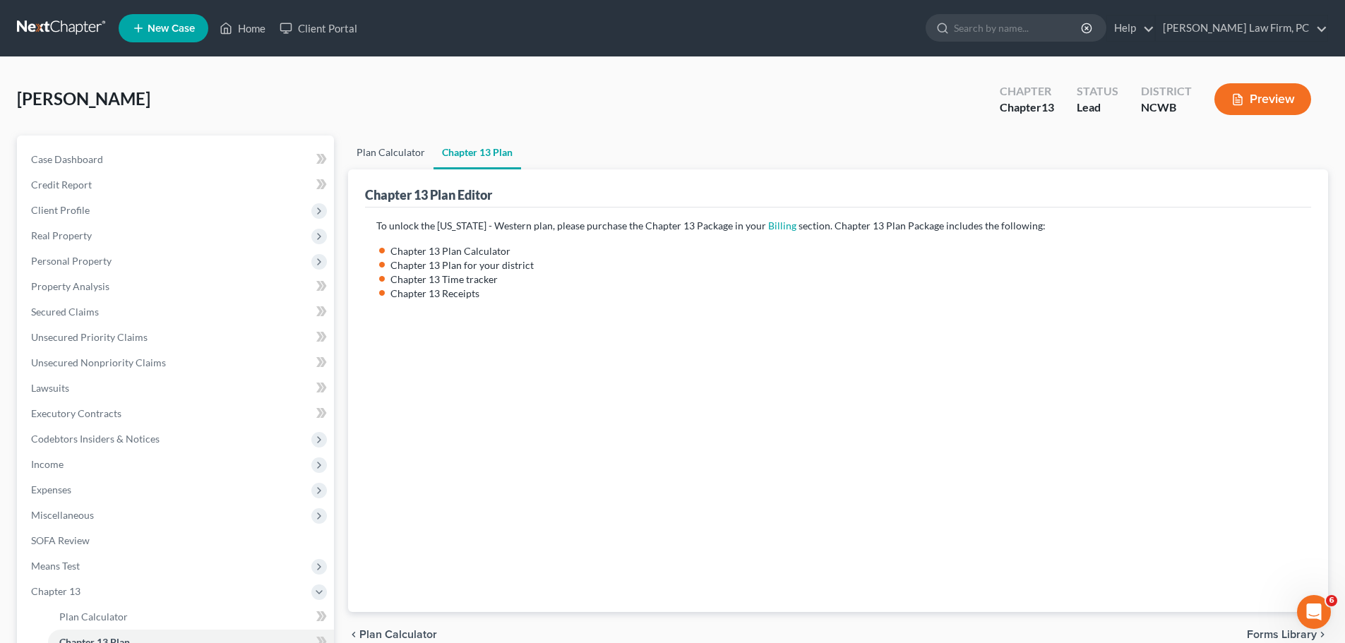
click at [398, 155] on link "Plan Calculator" at bounding box center [390, 153] width 85 height 34
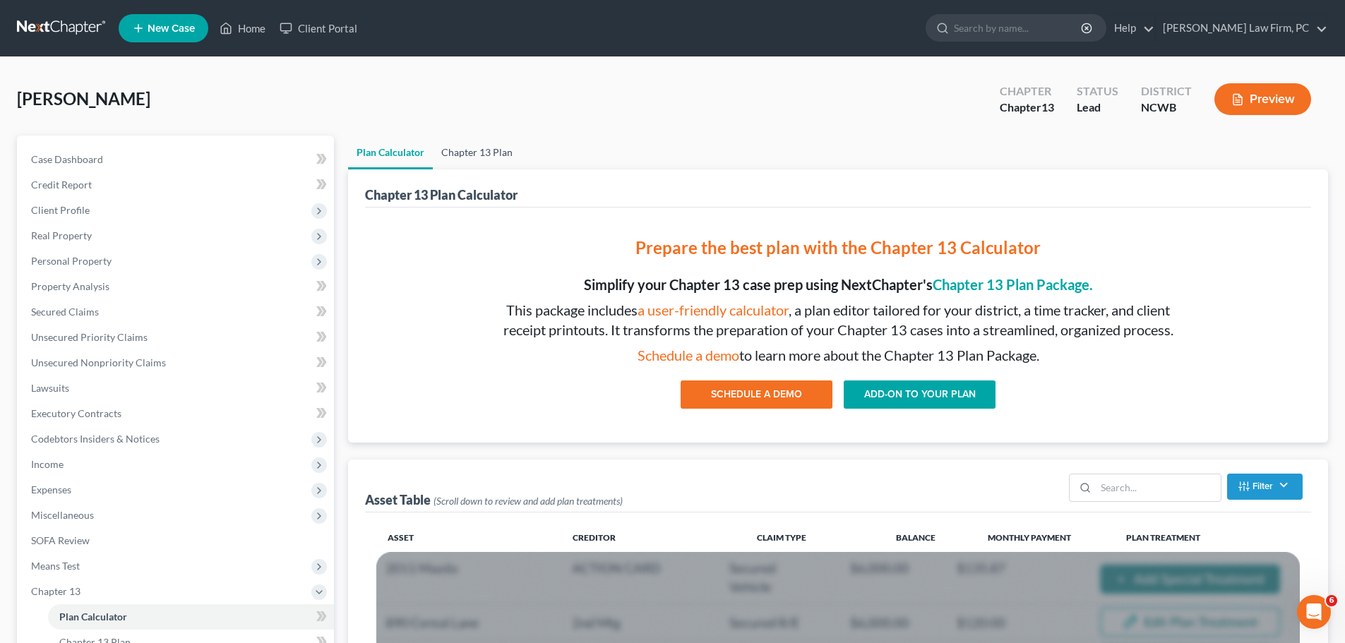
click at [470, 153] on link "Chapter 13 Plan" at bounding box center [477, 153] width 88 height 34
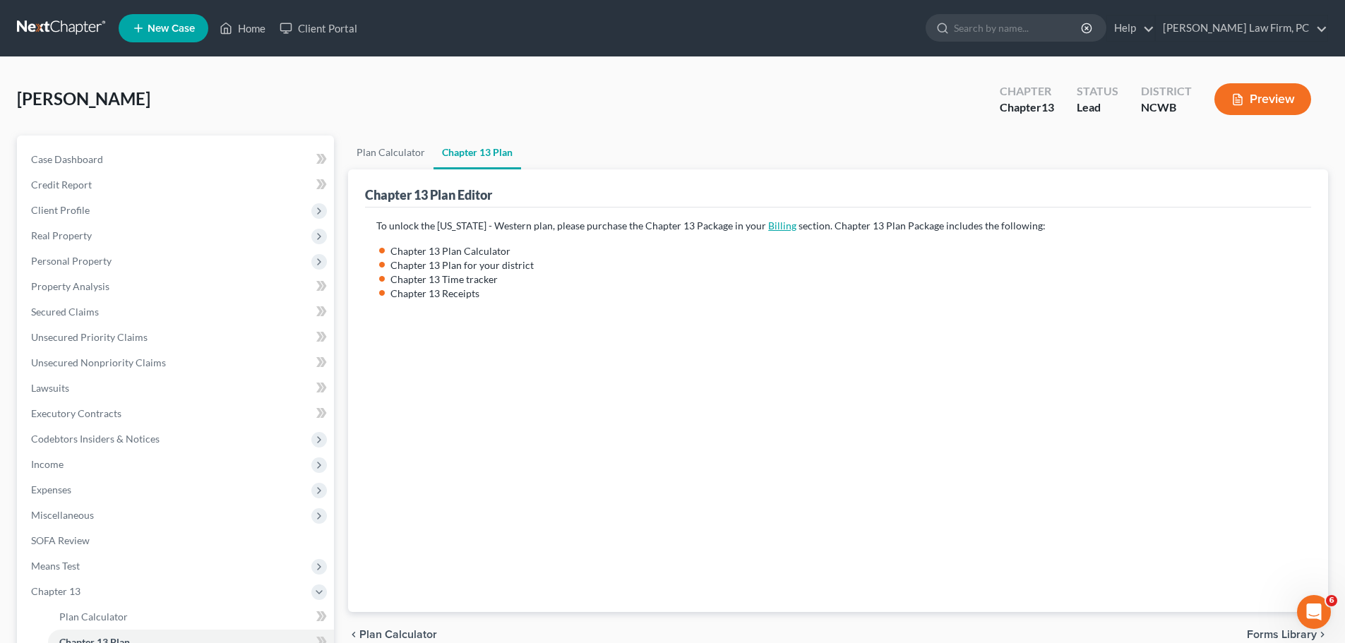
click at [792, 227] on link "Billing" at bounding box center [782, 226] width 28 height 12
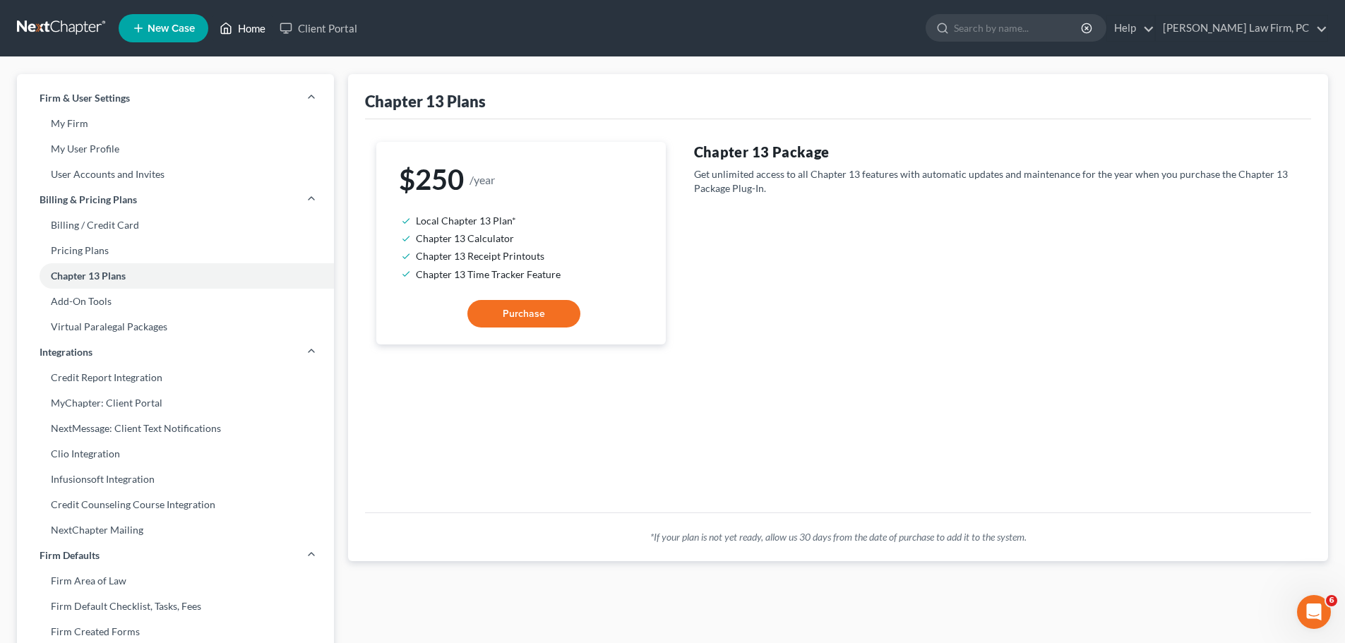
click at [242, 28] on link "Home" at bounding box center [243, 28] width 60 height 25
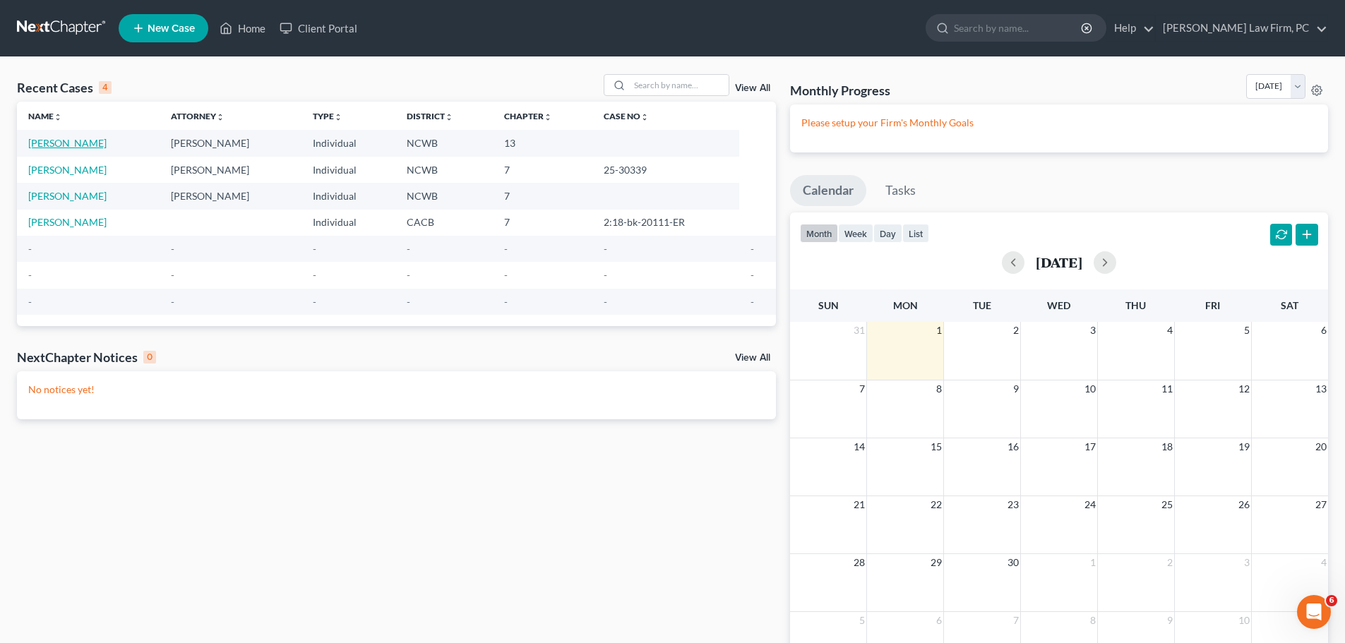
click at [82, 141] on link "[PERSON_NAME]" at bounding box center [67, 143] width 78 height 12
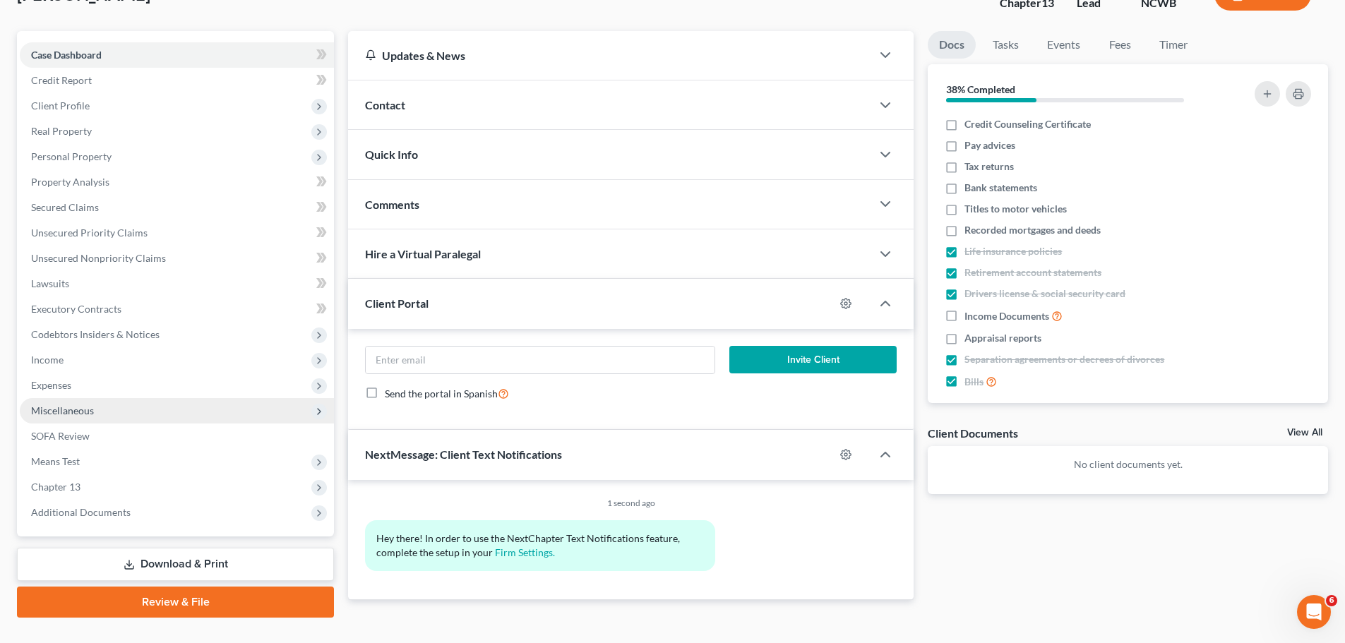
scroll to position [106, 0]
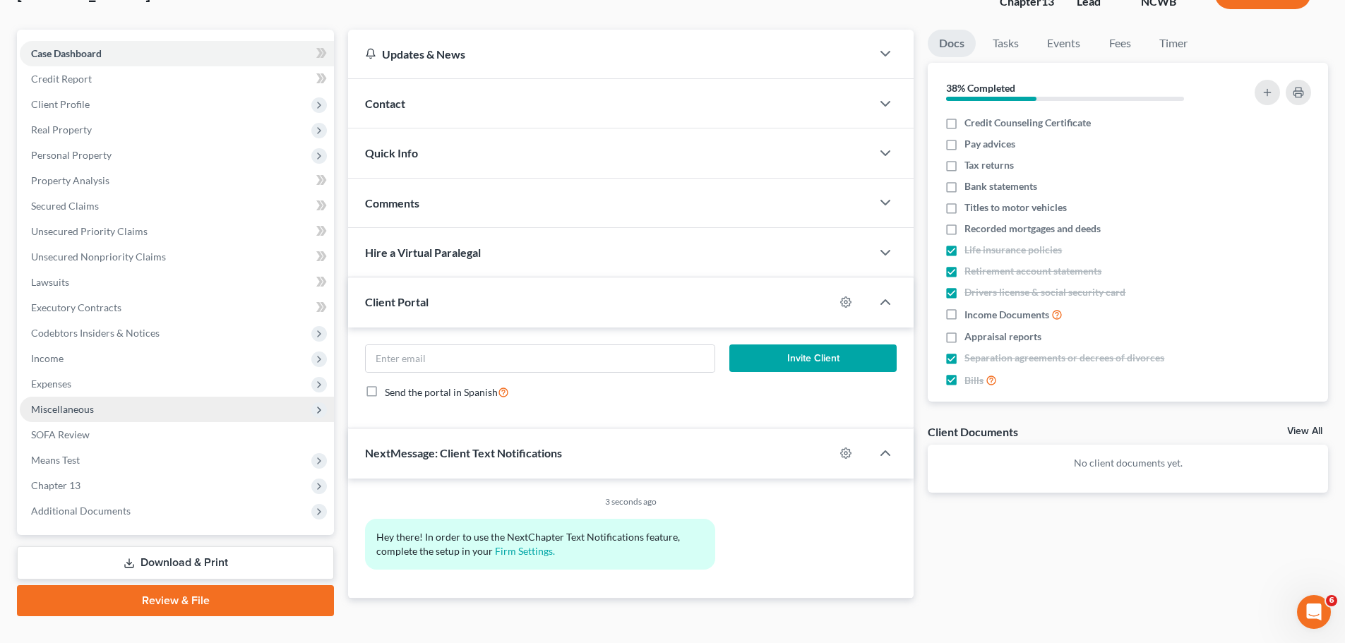
click at [80, 410] on span "Miscellaneous" at bounding box center [62, 409] width 63 height 12
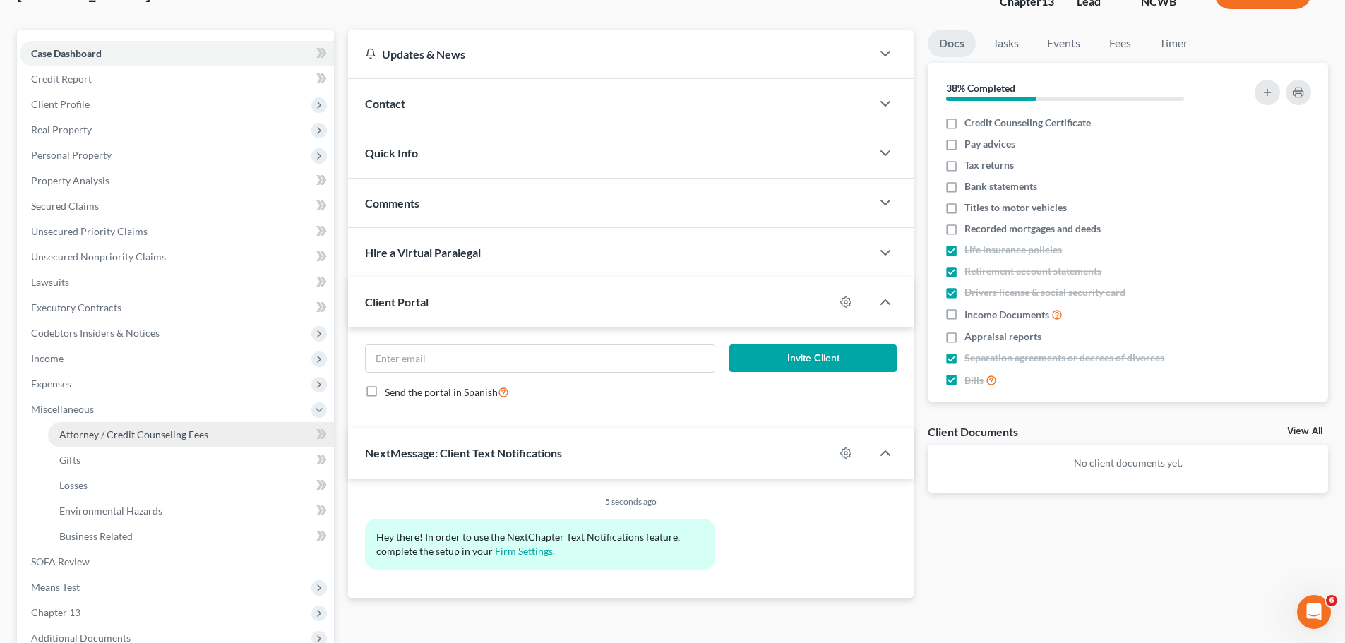
click at [161, 429] on span "Attorney / Credit Counseling Fees" at bounding box center [133, 435] width 149 height 12
select select "0"
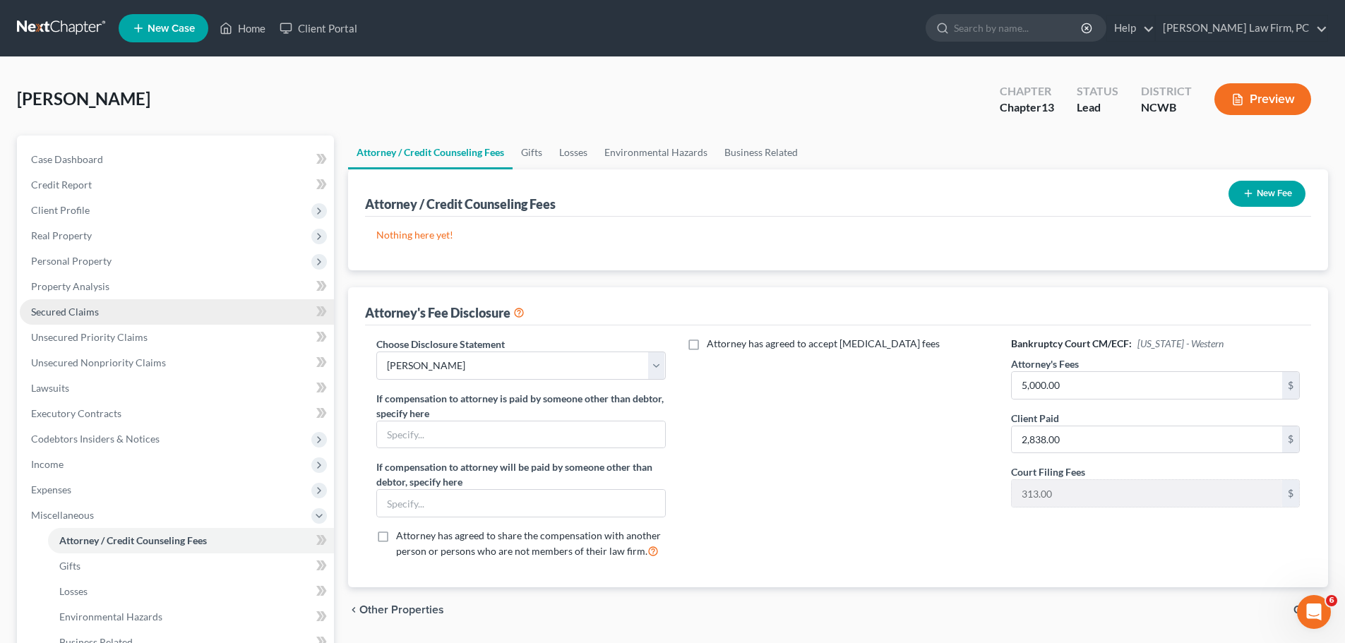
click at [96, 311] on span "Secured Claims" at bounding box center [65, 312] width 68 height 12
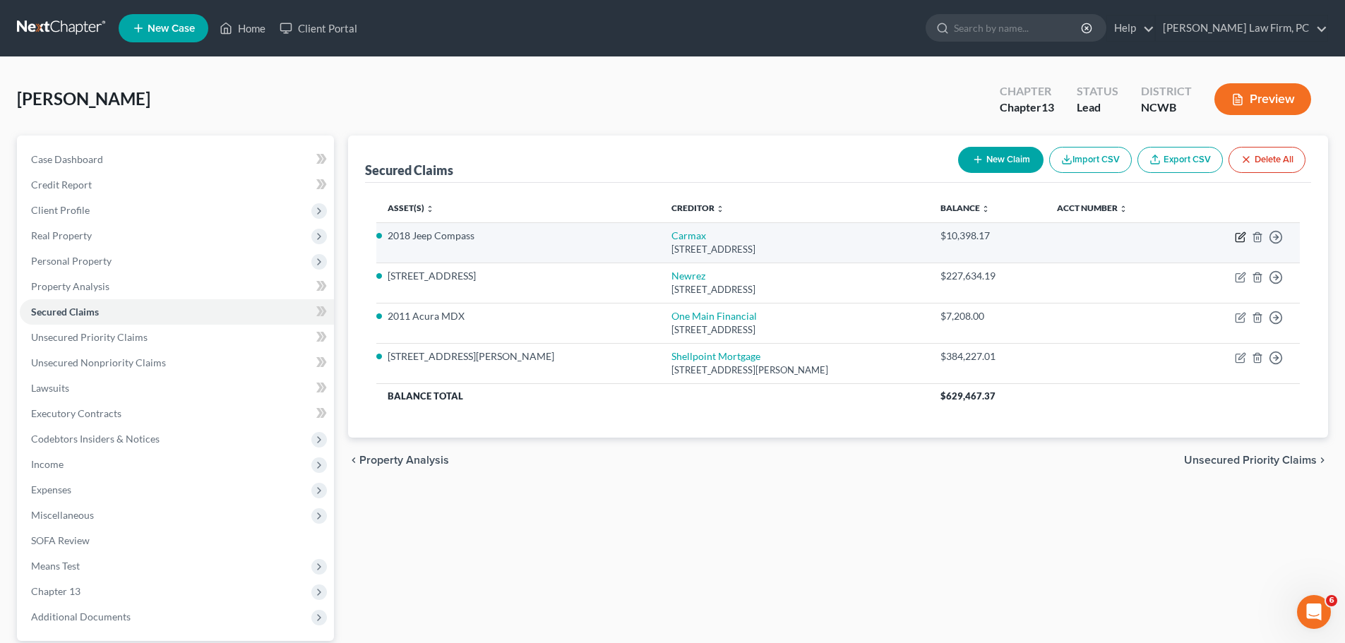
click at [1242, 239] on icon "button" at bounding box center [1240, 237] width 11 height 11
select select "10"
select select "6"
select select "2"
select select "0"
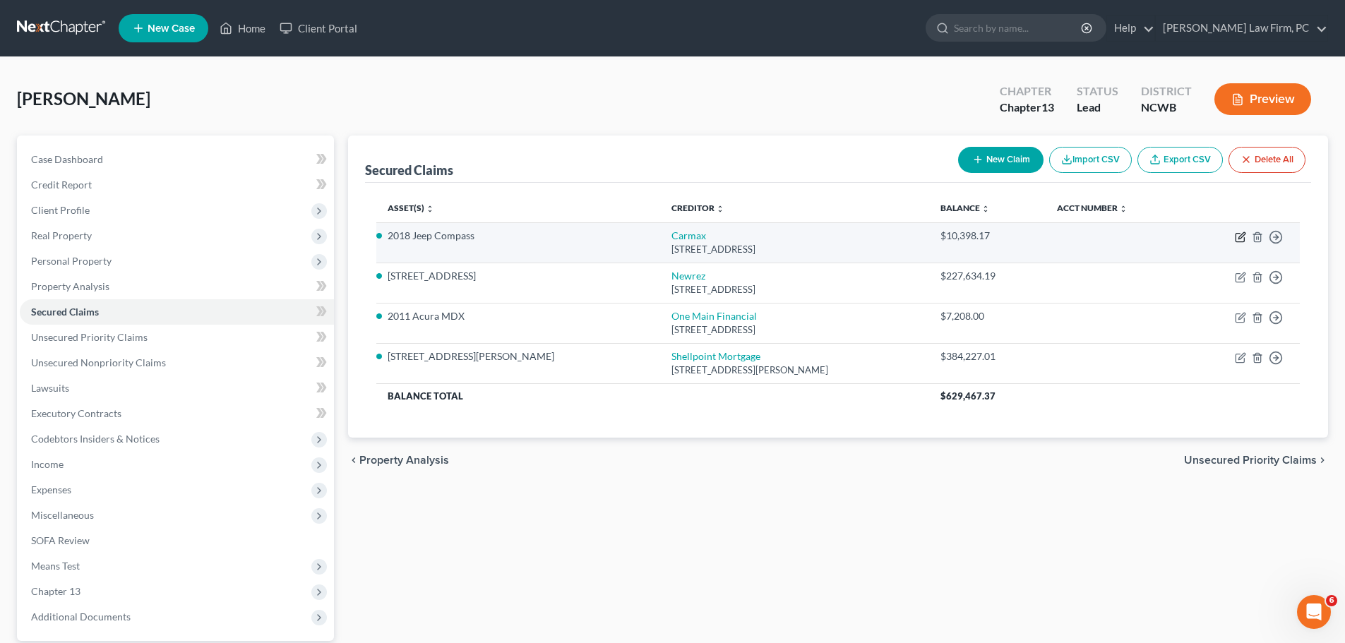
select select "0"
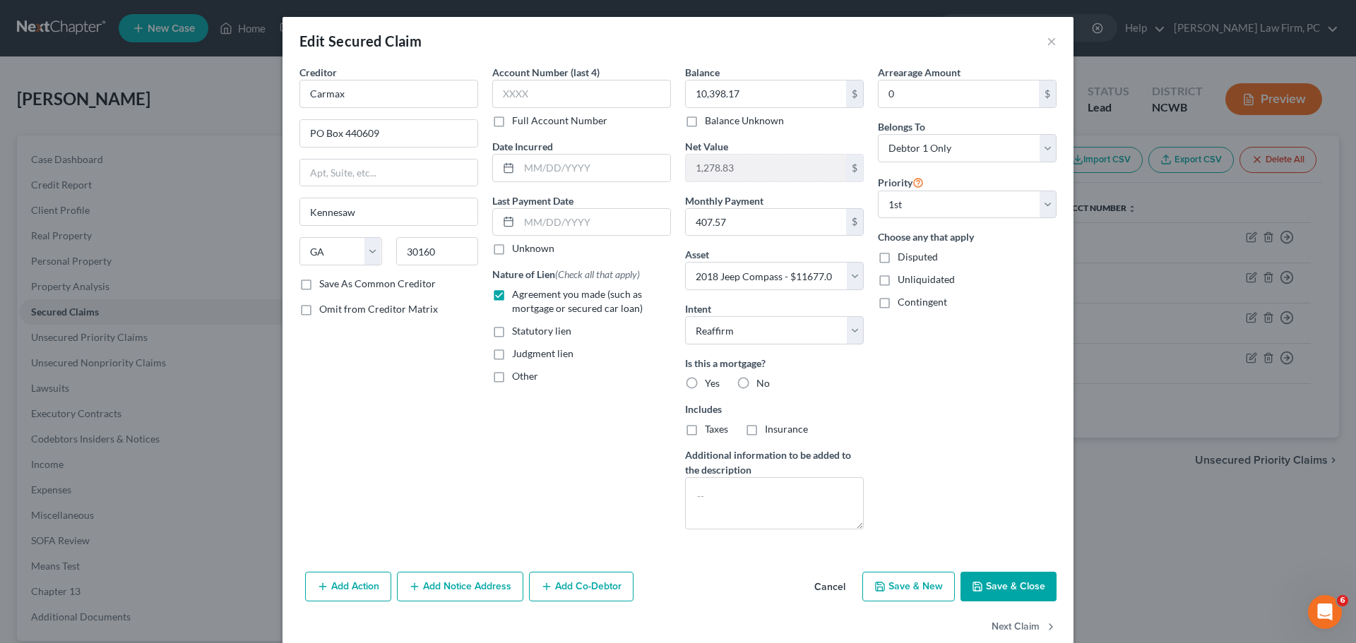
click at [1008, 575] on button "Save & Close" at bounding box center [1008, 587] width 96 height 30
select select
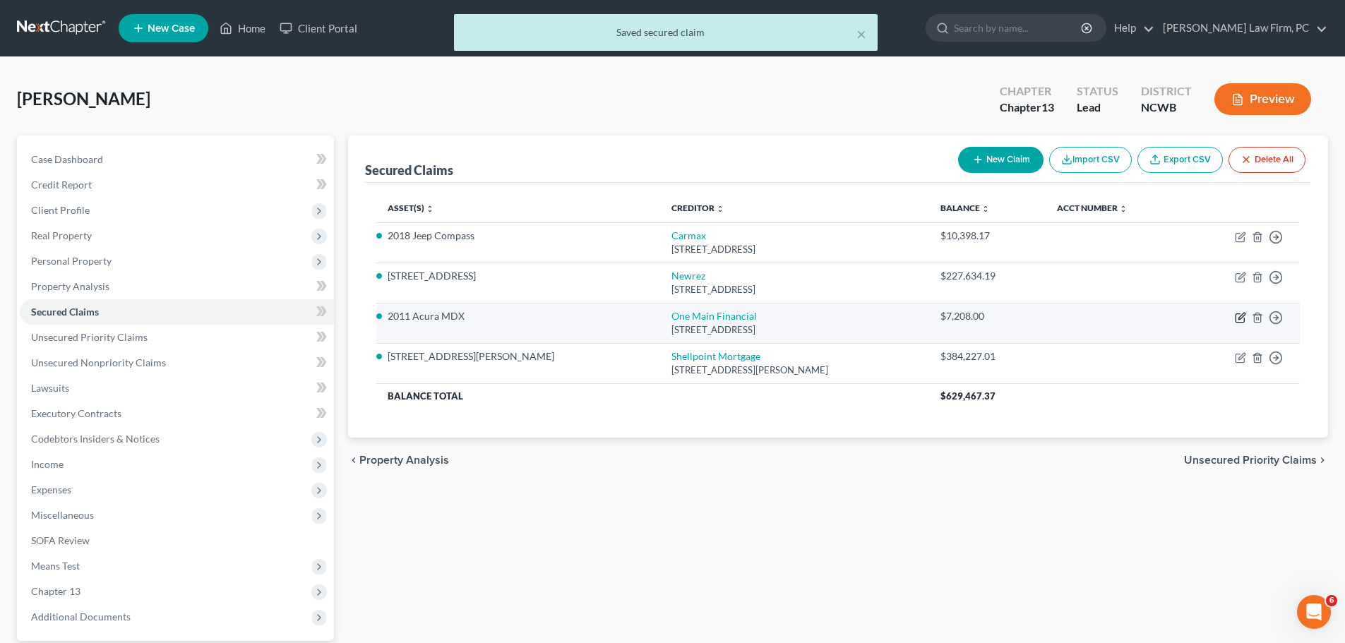
click at [1239, 317] on icon "button" at bounding box center [1242, 316] width 6 height 6
select select "15"
select select "2"
select select "0"
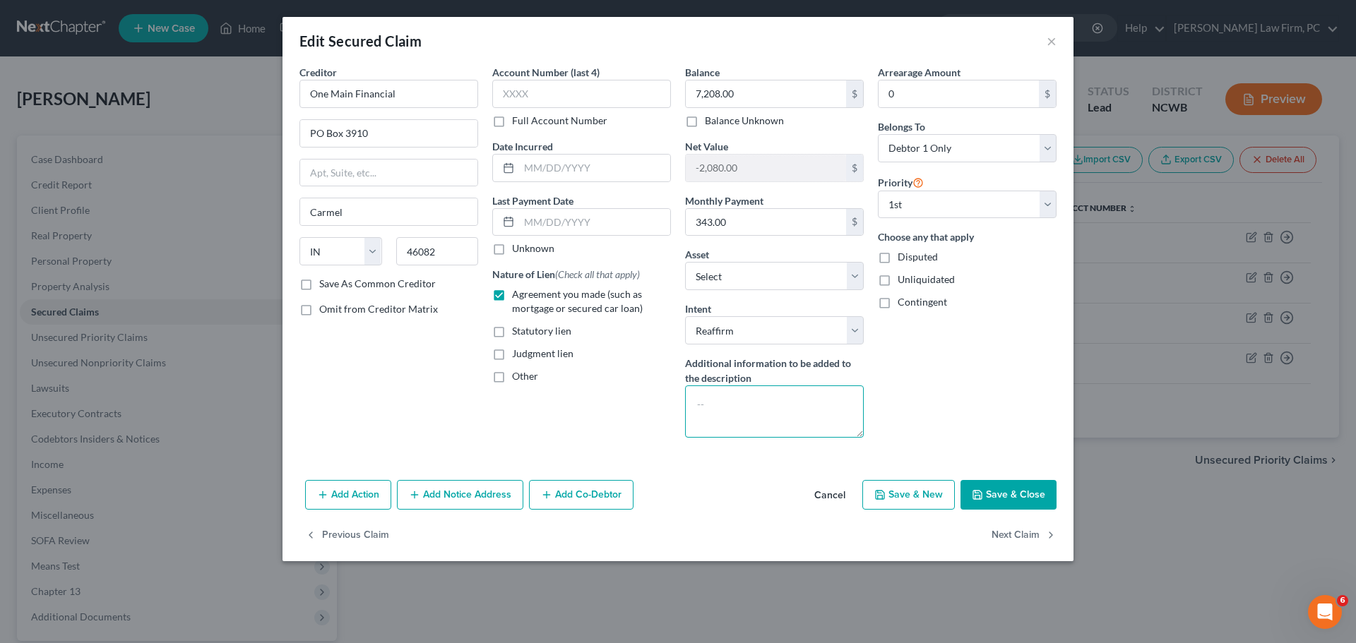
click at [710, 407] on textarea at bounding box center [774, 412] width 179 height 52
click at [1027, 495] on button "Save & Close" at bounding box center [1008, 495] width 96 height 30
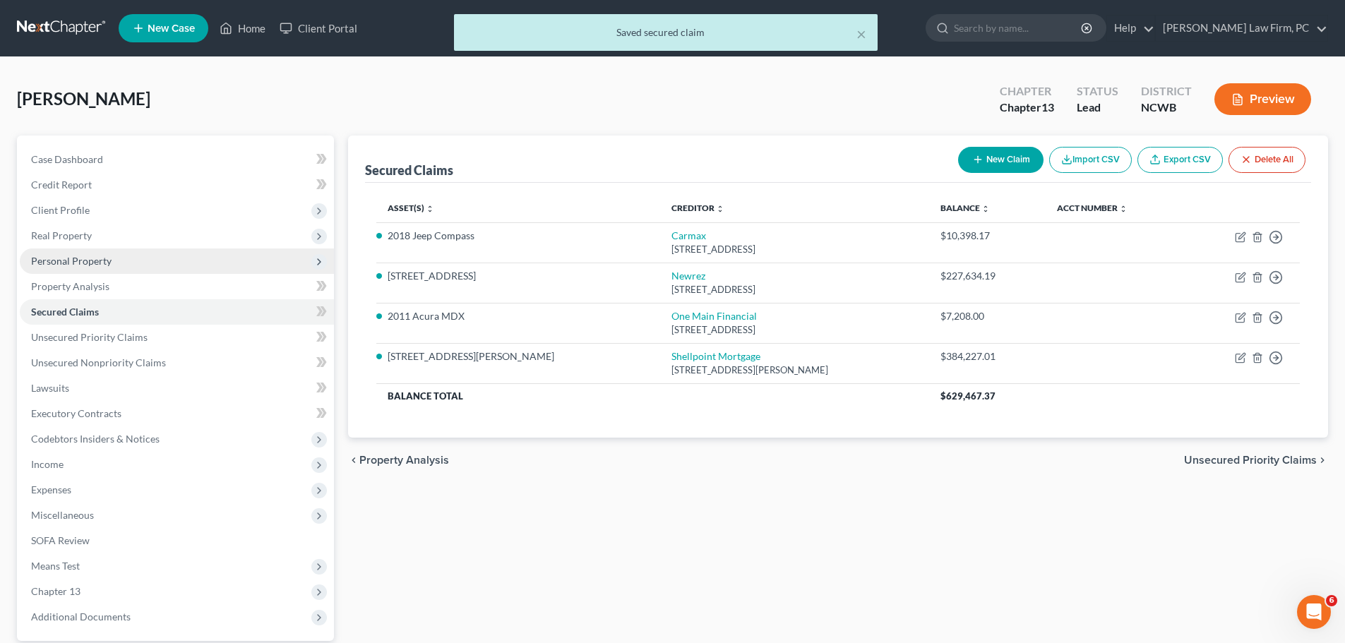
click at [105, 259] on span "Personal Property" at bounding box center [71, 261] width 81 height 12
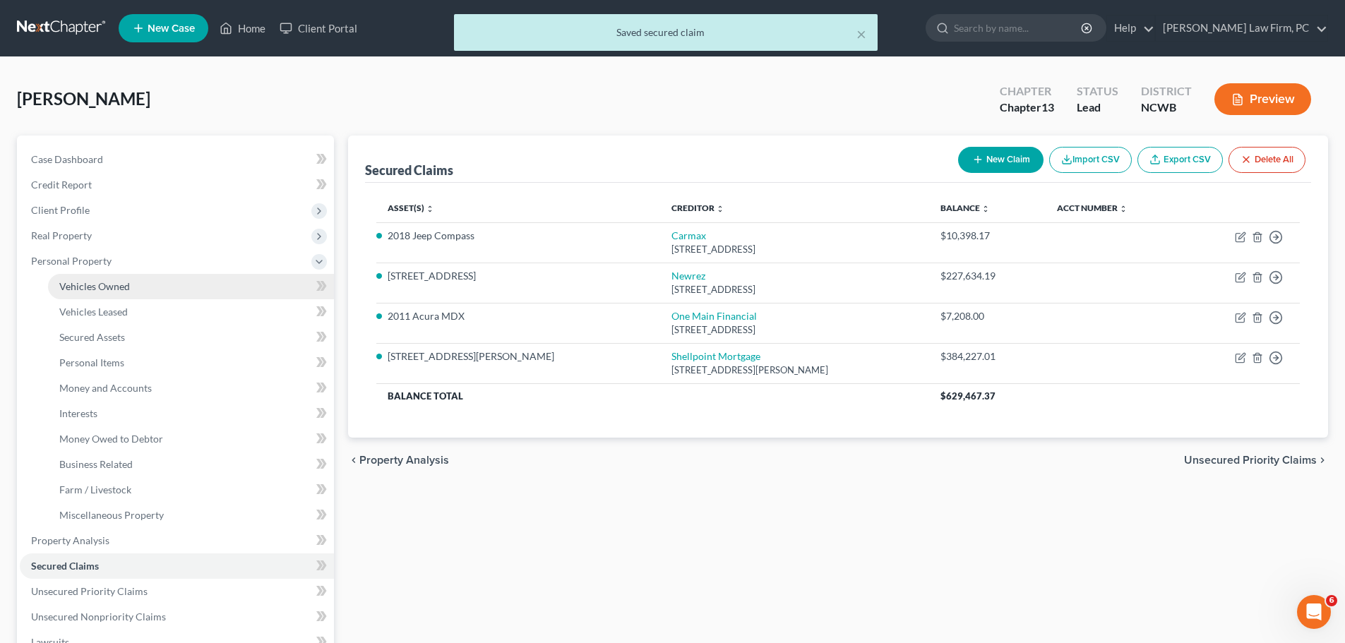
click at [120, 286] on span "Vehicles Owned" at bounding box center [94, 286] width 71 height 12
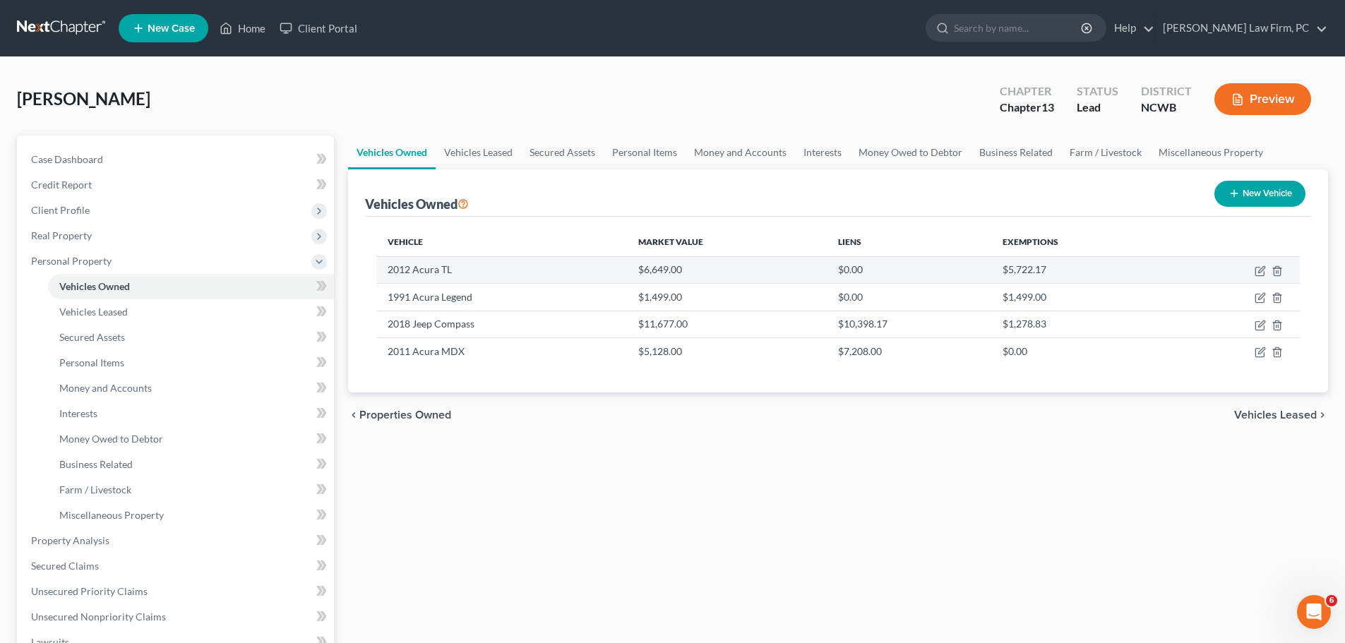
click at [542, 273] on td "2012 Acura TL" at bounding box center [501, 269] width 250 height 27
click at [458, 275] on td "2012 Acura TL" at bounding box center [501, 269] width 250 height 27
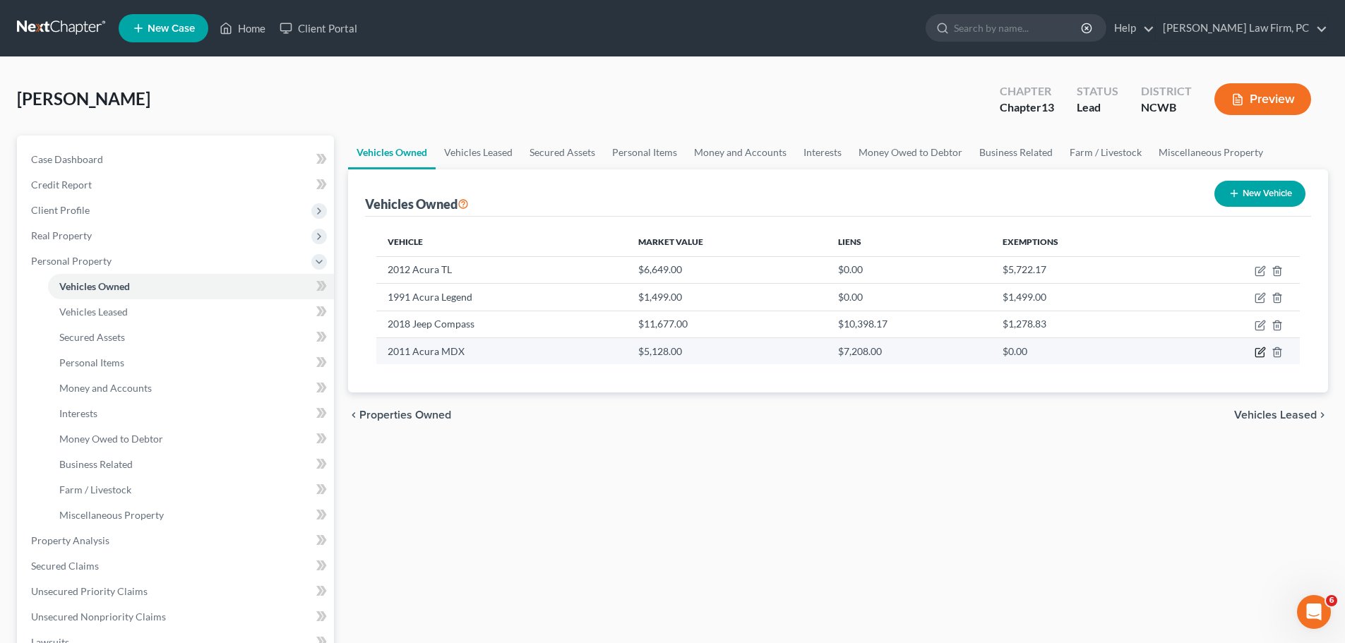
click at [1260, 353] on icon "button" at bounding box center [1260, 352] width 11 height 11
select select "0"
select select "15"
select select "2"
select select "3"
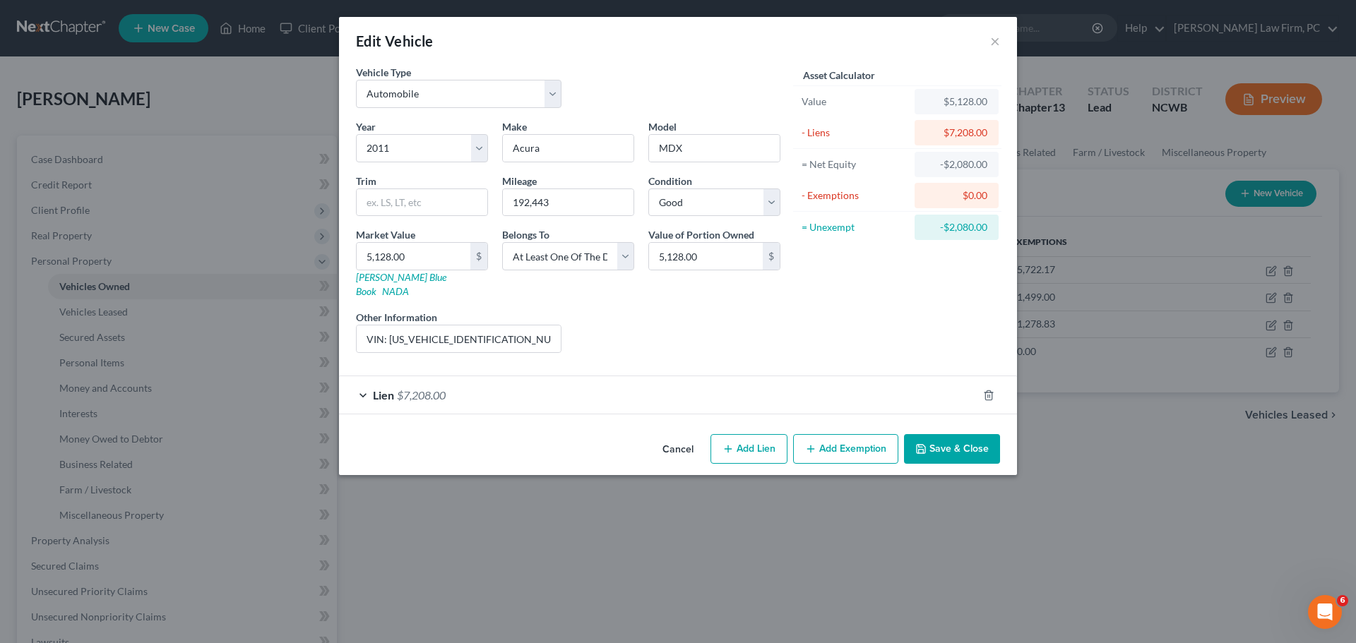
click at [364, 380] on div "Lien $7,208.00" at bounding box center [658, 394] width 638 height 37
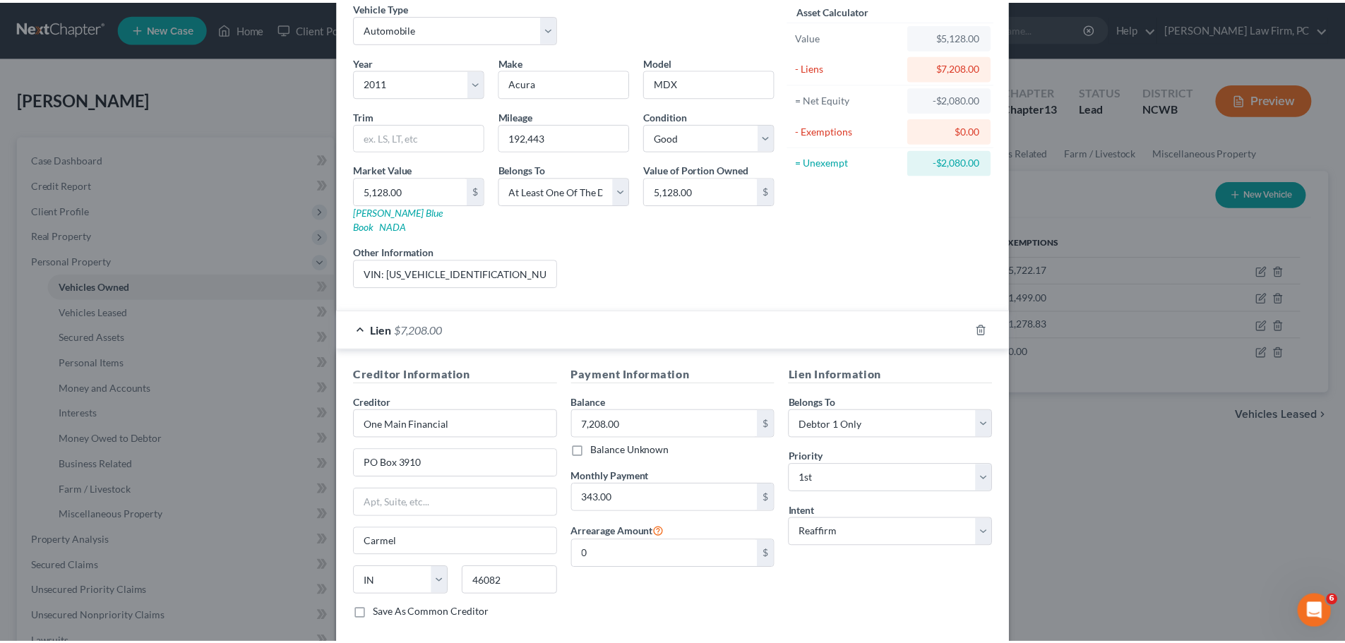
scroll to position [41, 0]
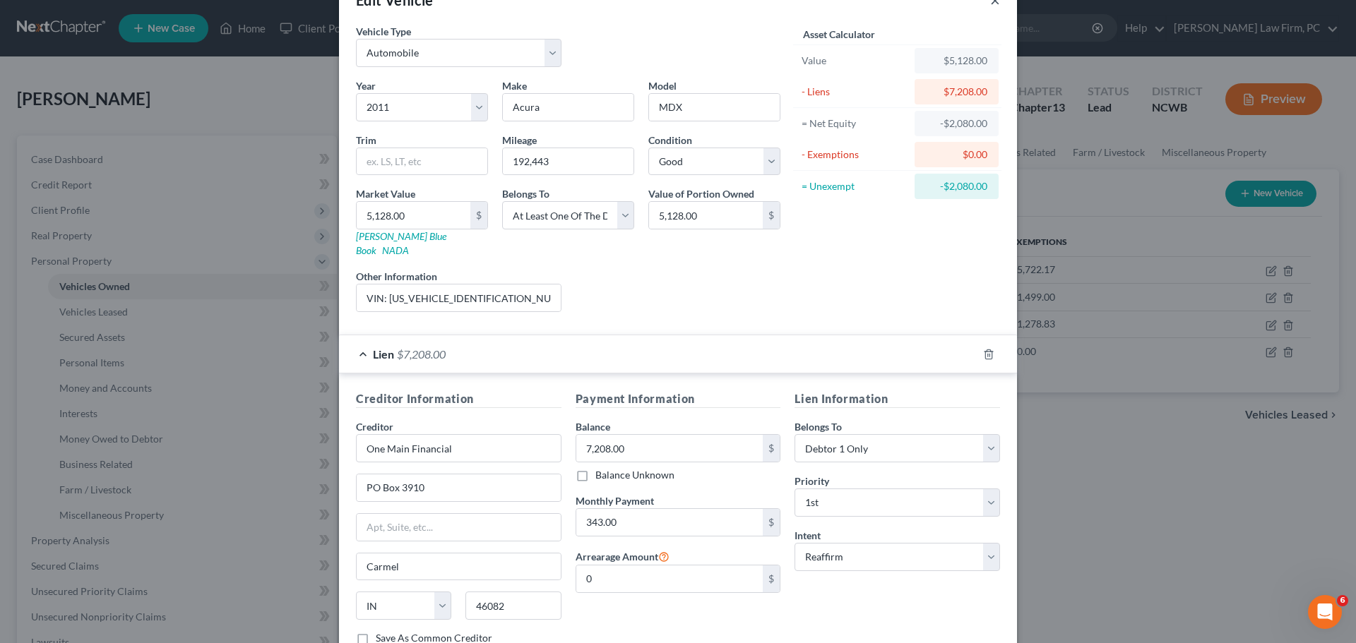
click at [990, 1] on button "×" at bounding box center [995, 0] width 10 height 17
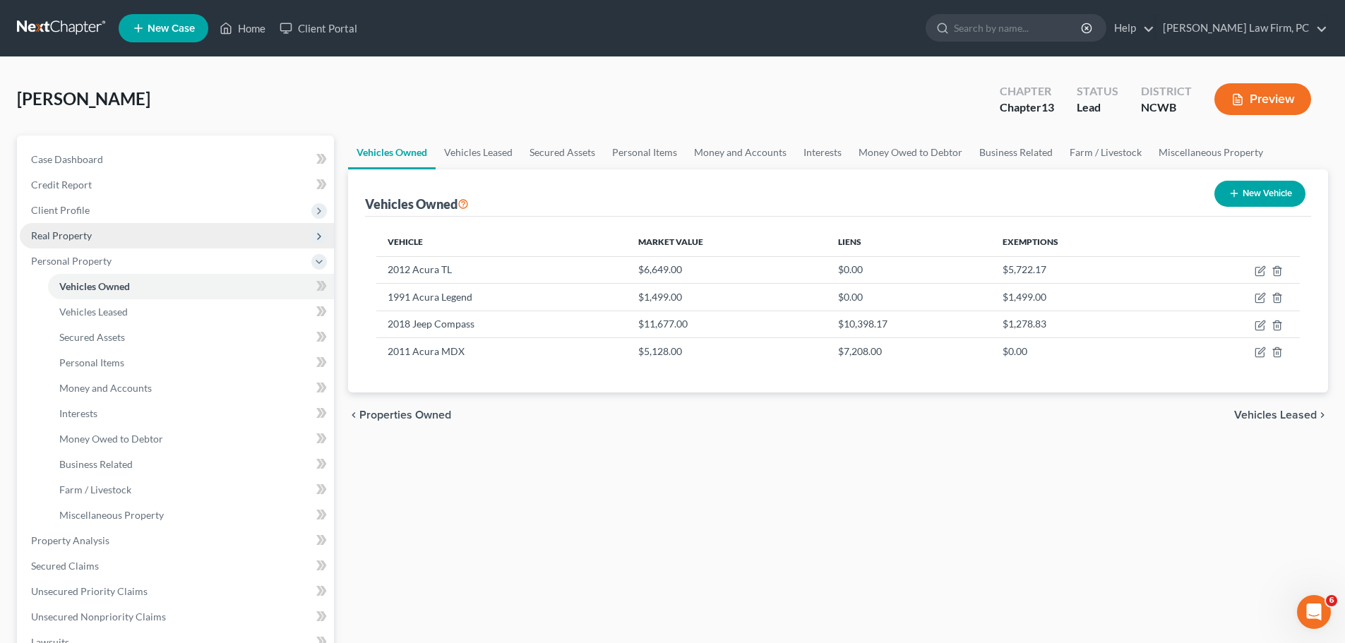
click at [78, 233] on span "Real Property" at bounding box center [61, 236] width 61 height 12
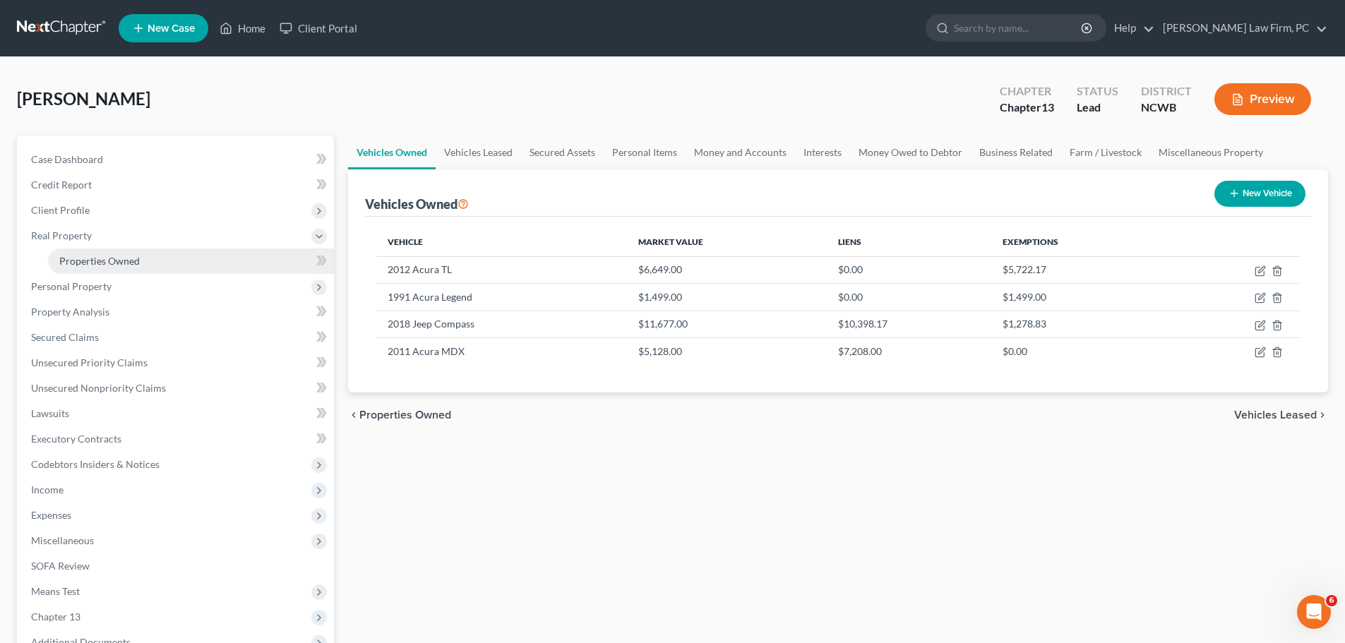
click at [96, 263] on span "Properties Owned" at bounding box center [99, 261] width 81 height 12
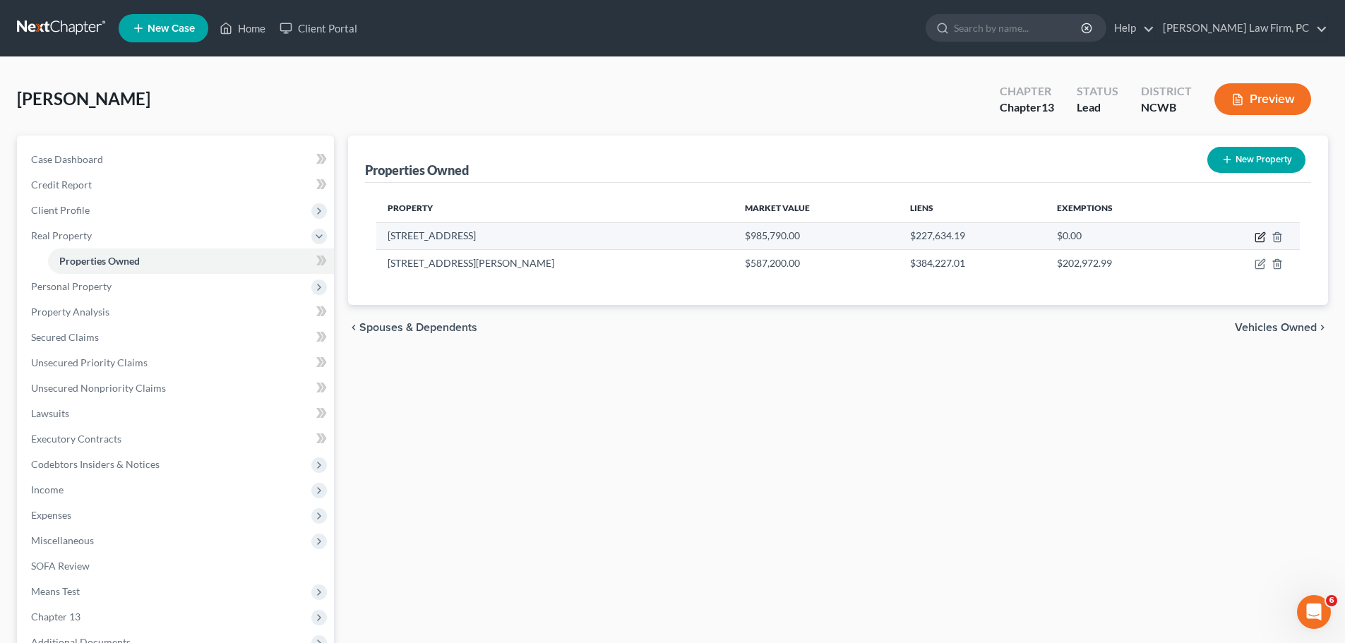
click at [1262, 237] on icon "button" at bounding box center [1261, 235] width 6 height 6
select select "35"
select select "0"
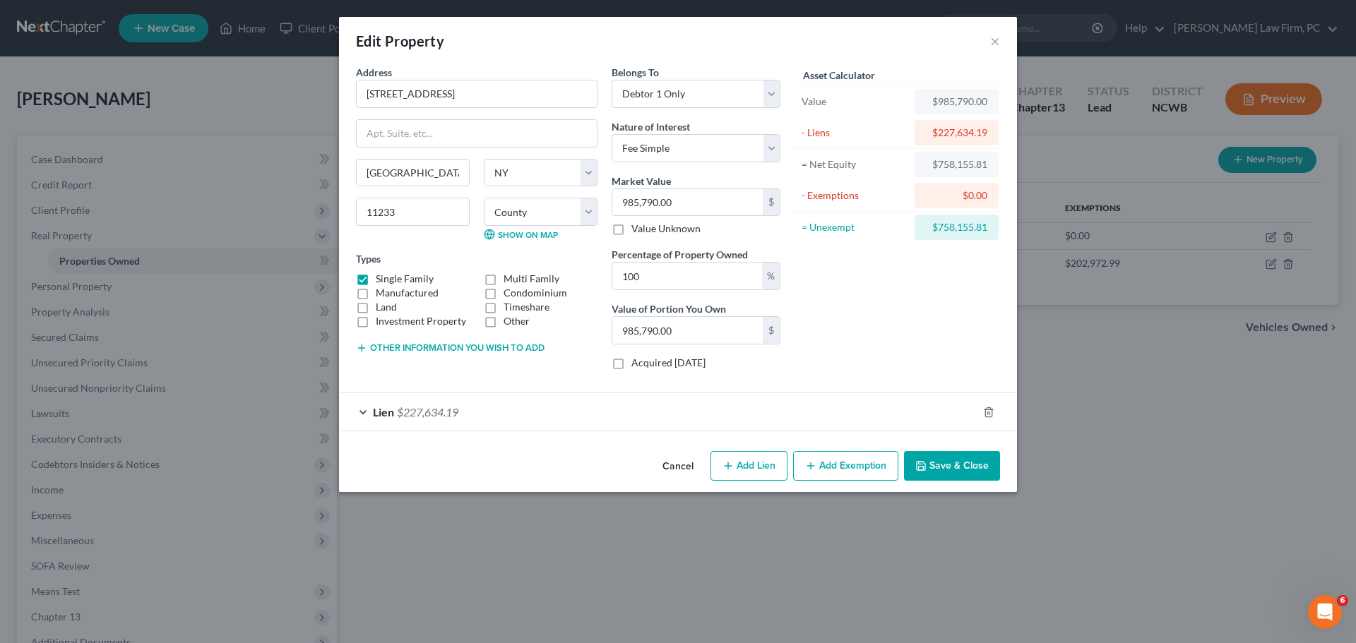
click at [358, 412] on div "Lien $227,634.19" at bounding box center [658, 411] width 638 height 37
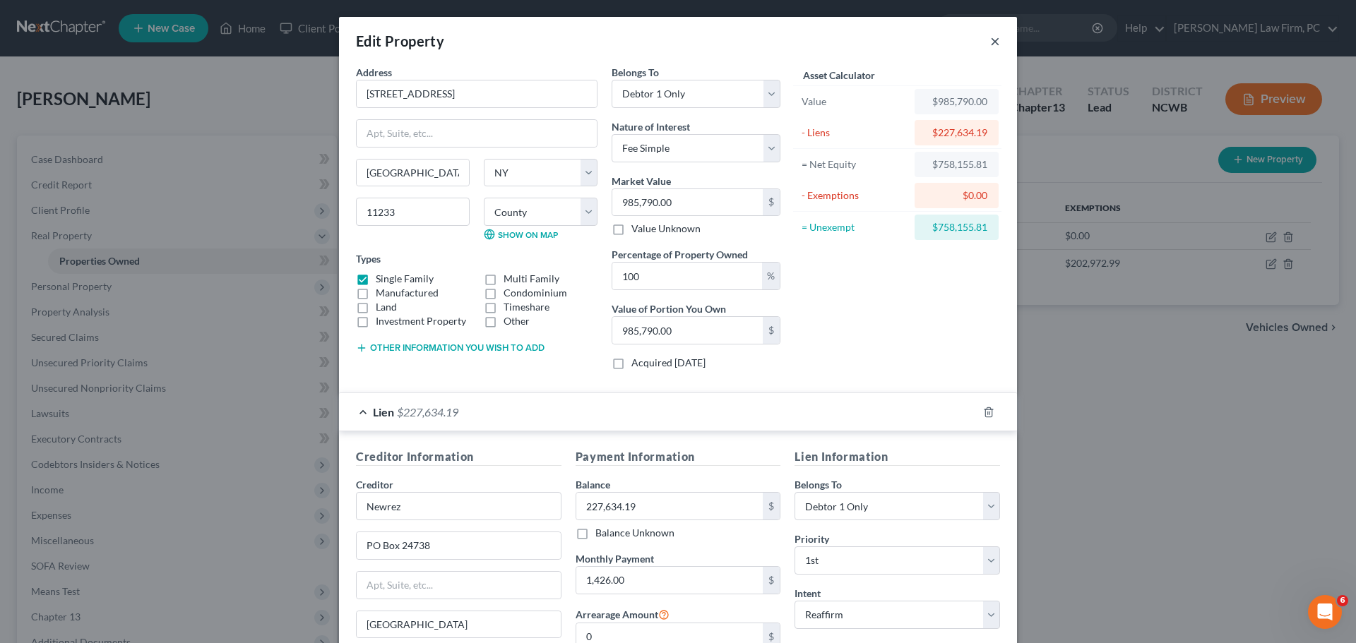
click at [992, 42] on button "×" at bounding box center [995, 40] width 10 height 17
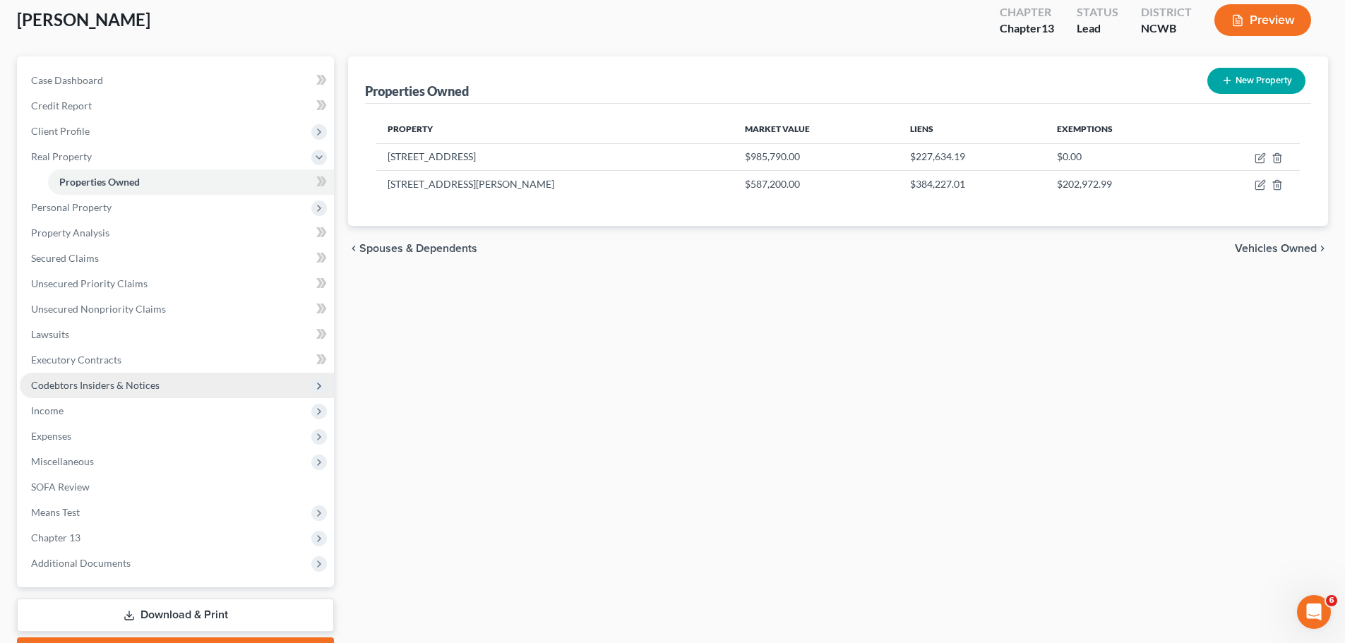
scroll to position [70, 0]
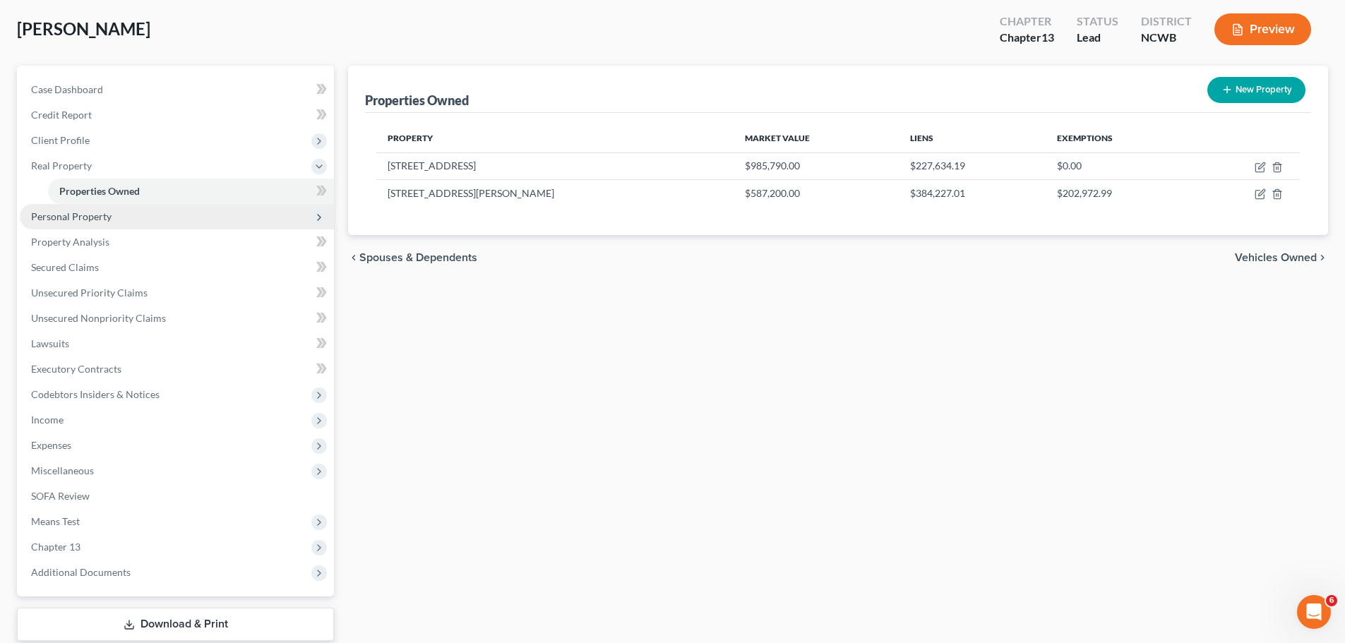
click at [85, 218] on span "Personal Property" at bounding box center [71, 216] width 81 height 12
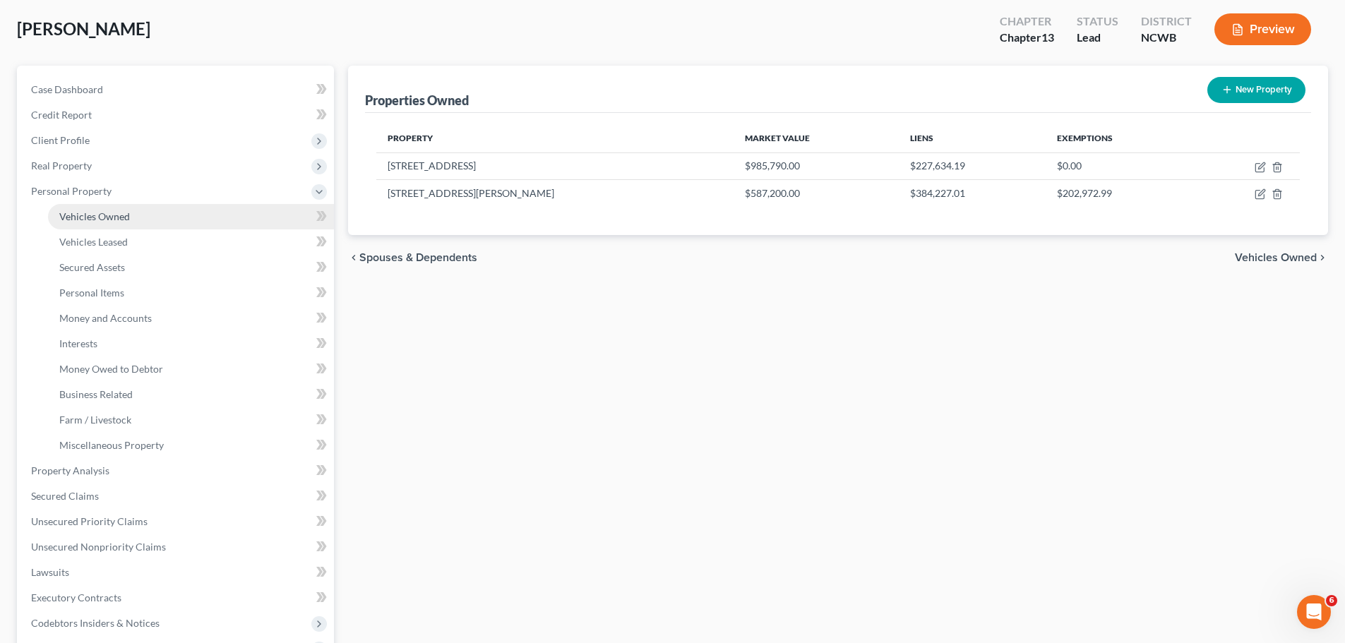
click at [90, 219] on span "Vehicles Owned" at bounding box center [94, 216] width 71 height 12
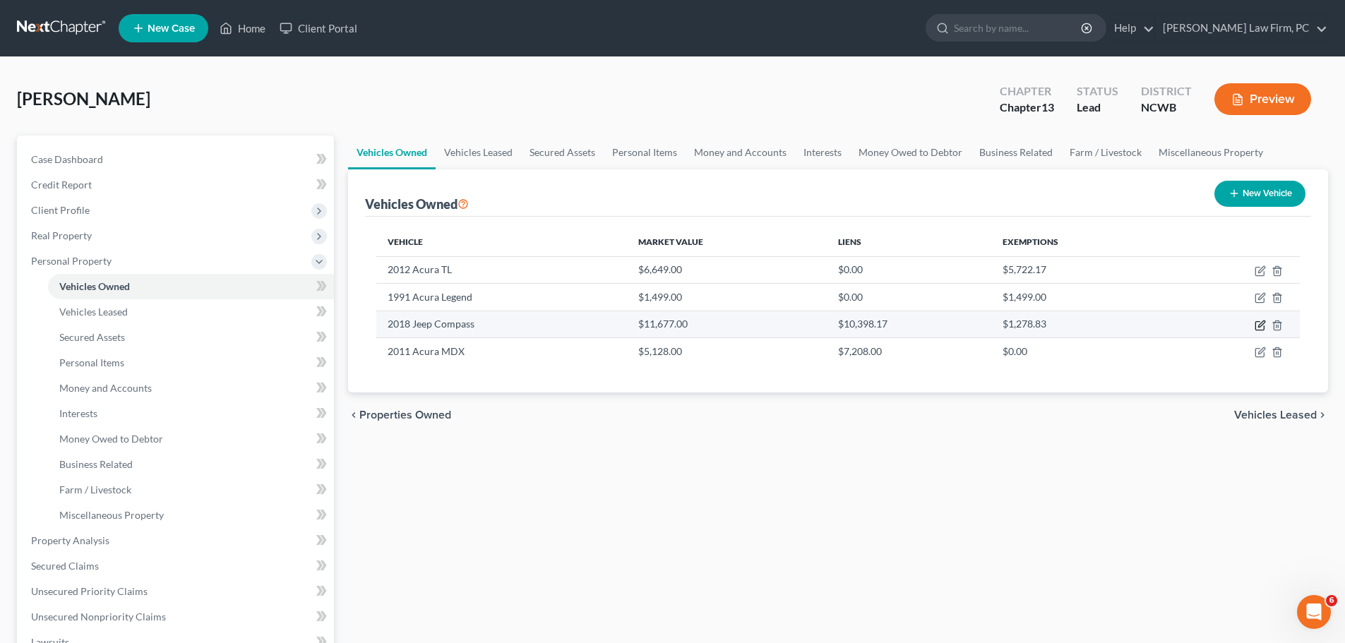
click at [1261, 328] on icon "button" at bounding box center [1260, 325] width 11 height 11
select select "0"
select select "8"
select select "2"
select select "0"
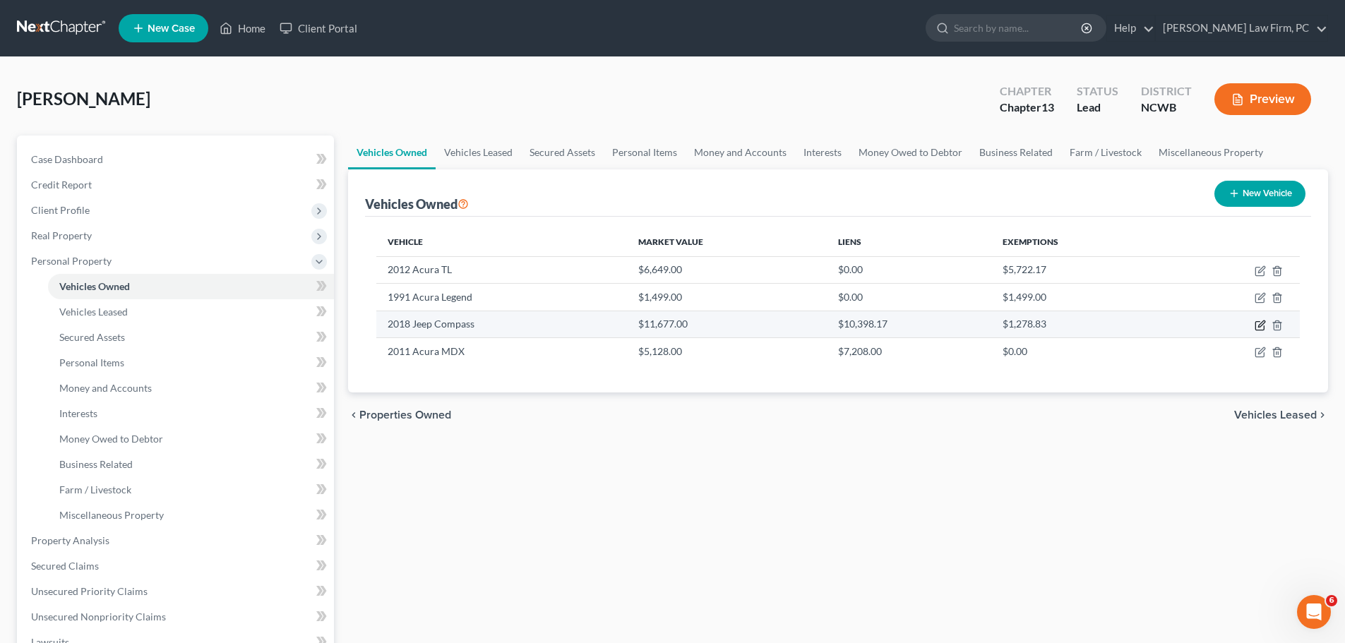
select select "10"
select select "0"
select select "2"
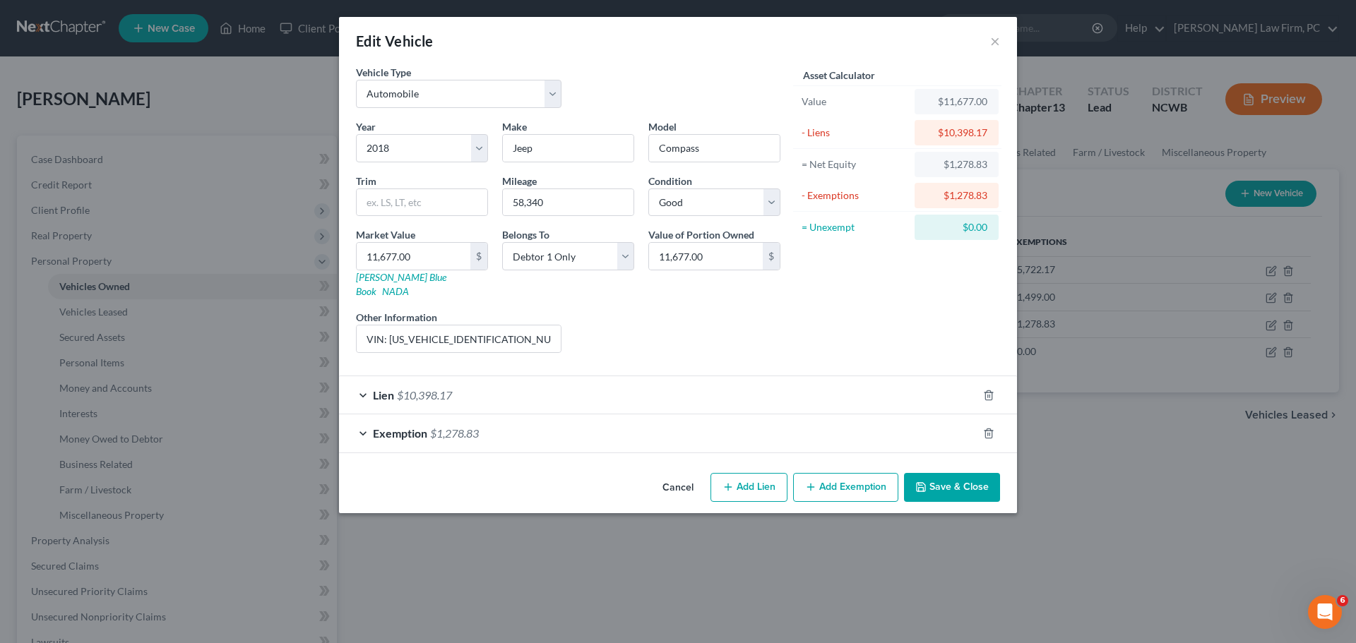
click at [364, 379] on div "Lien $10,398.17" at bounding box center [658, 394] width 638 height 37
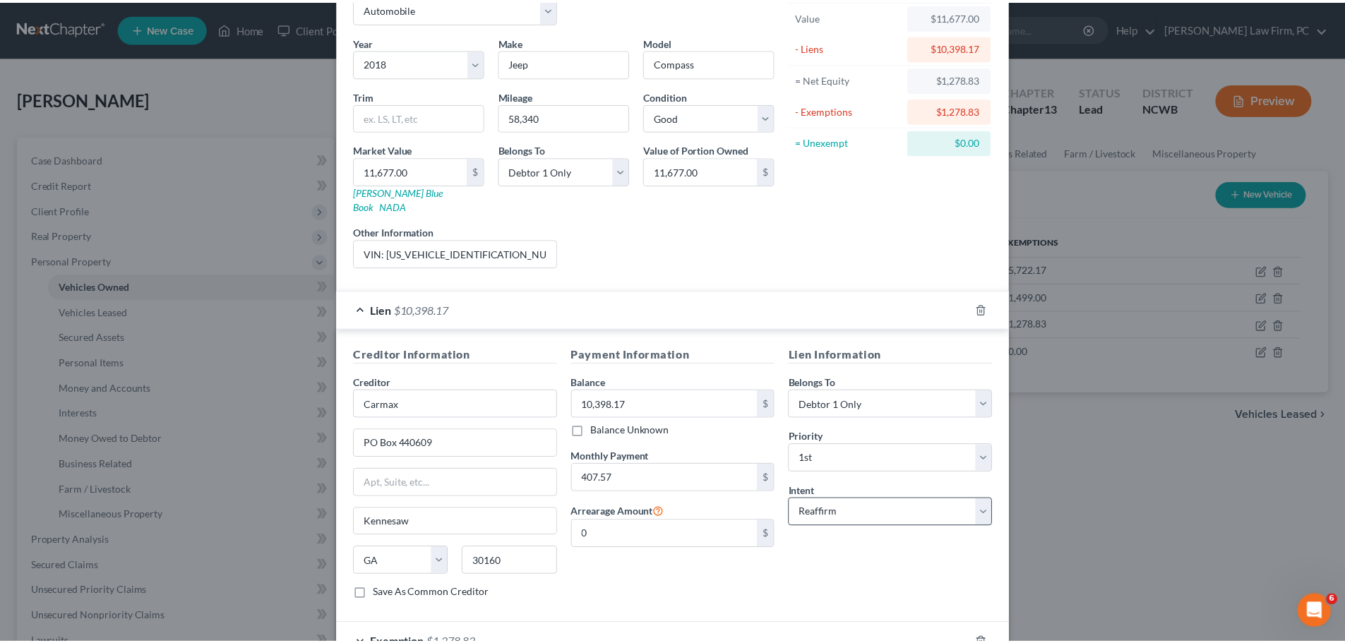
scroll to position [168, 0]
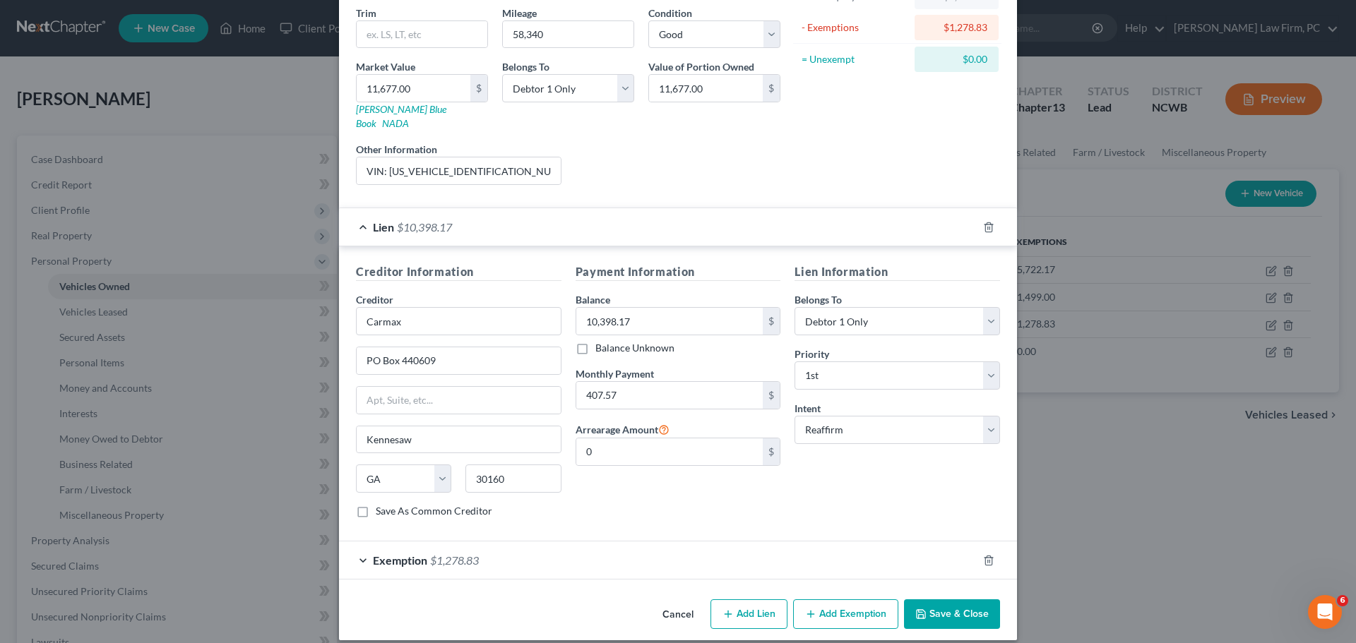
click at [918, 600] on button "Save & Close" at bounding box center [952, 615] width 96 height 30
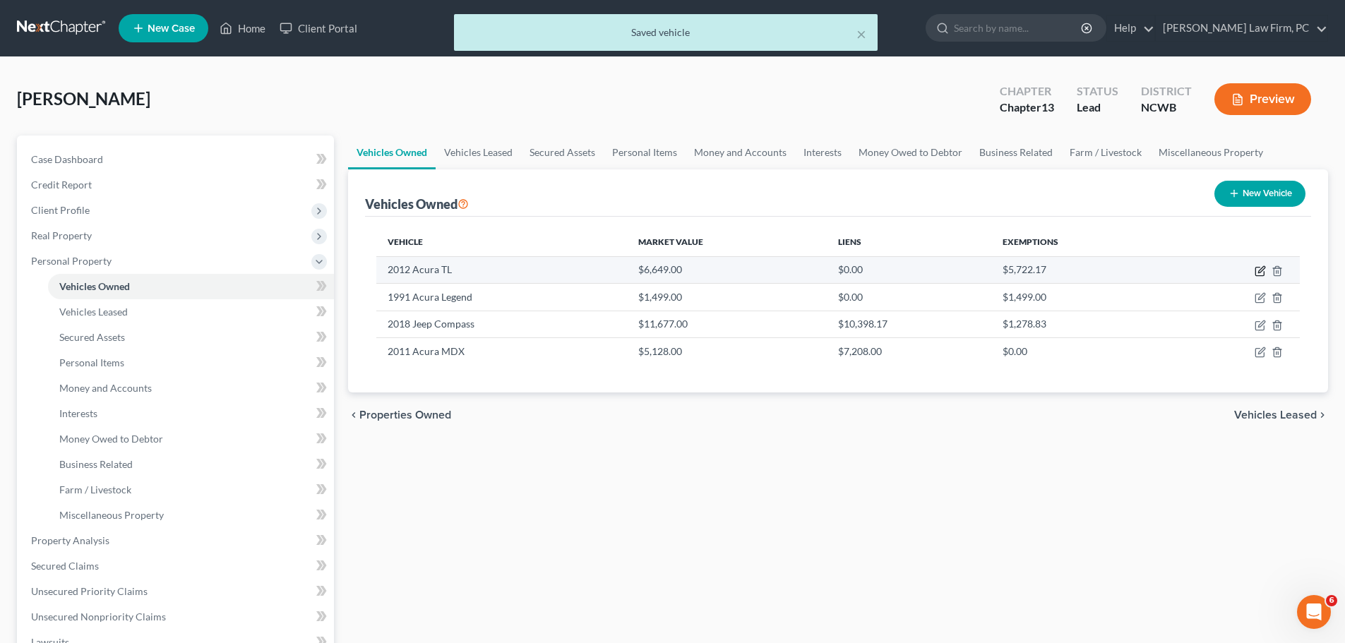
click at [1258, 269] on icon "button" at bounding box center [1260, 271] width 11 height 11
select select "0"
select select "14"
select select "2"
select select "3"
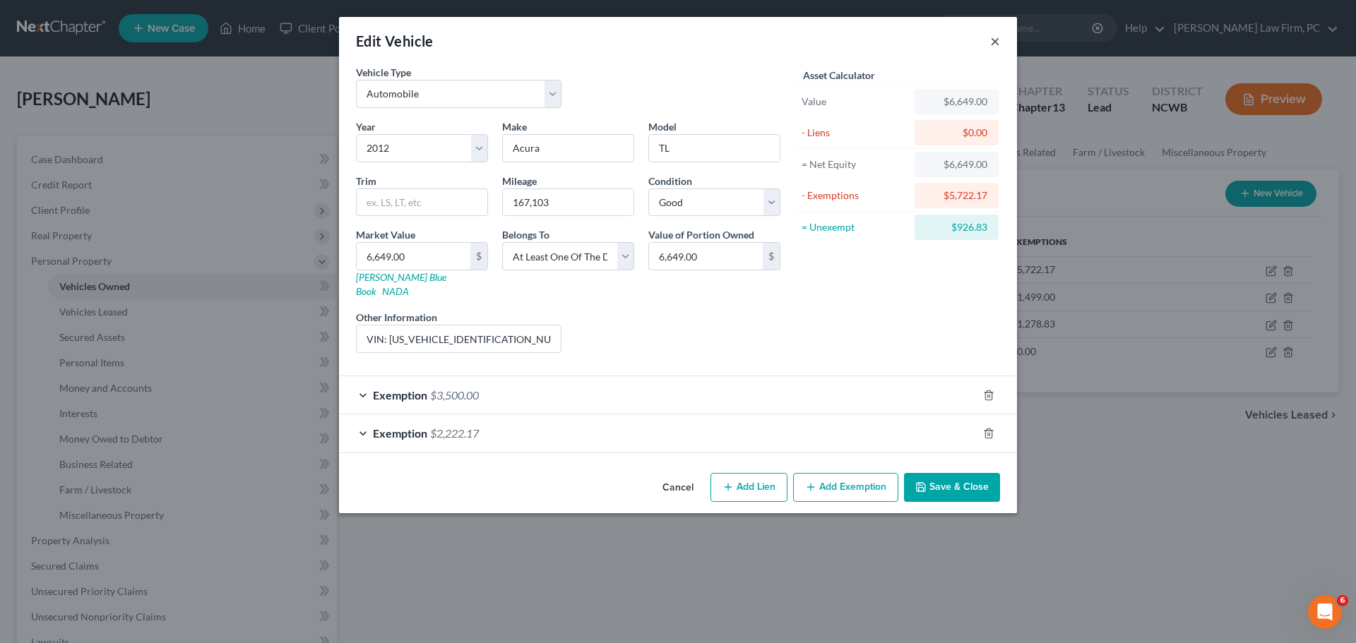
click at [992, 45] on button "×" at bounding box center [995, 40] width 10 height 17
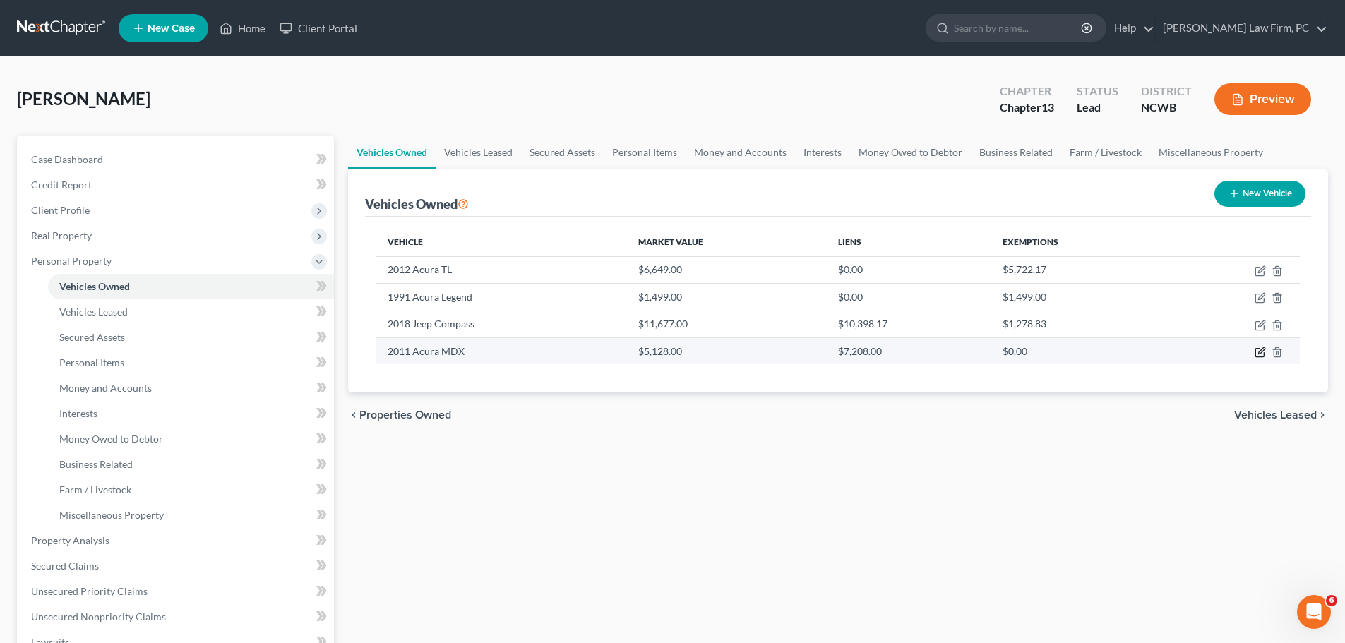
click at [1257, 353] on icon "button" at bounding box center [1260, 352] width 11 height 11
select select "0"
select select "15"
select select "2"
select select "3"
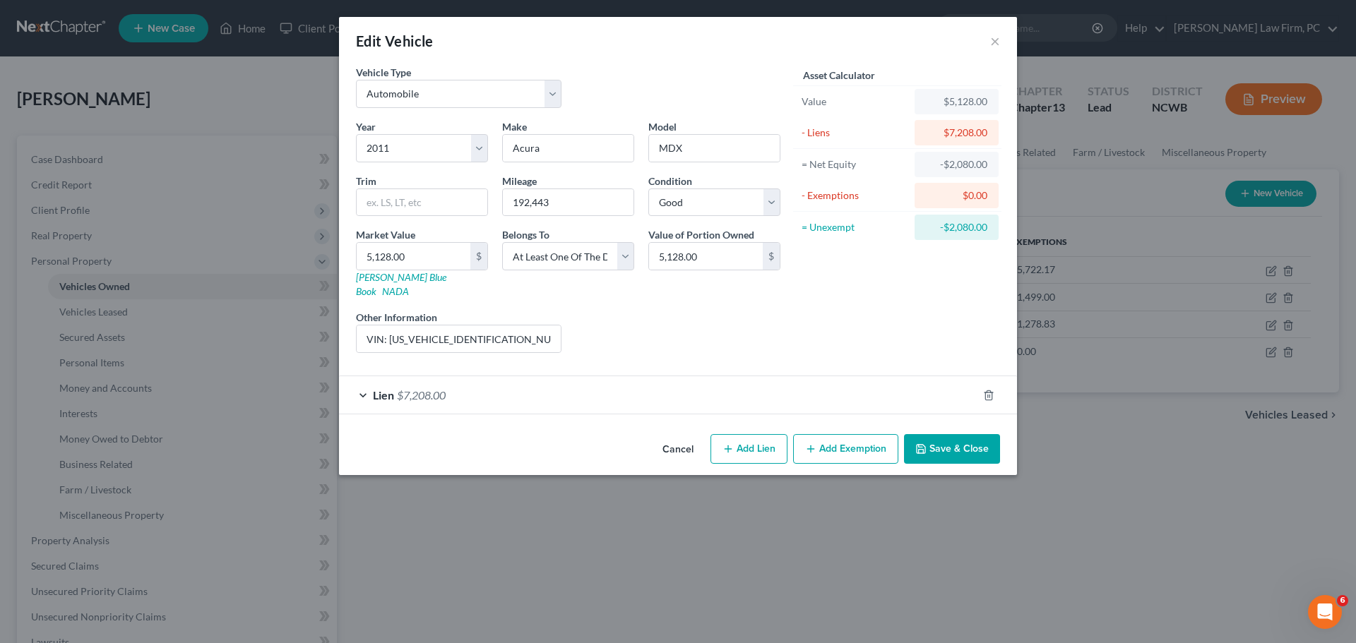
click at [365, 379] on div "Lien $7,208.00" at bounding box center [658, 394] width 638 height 37
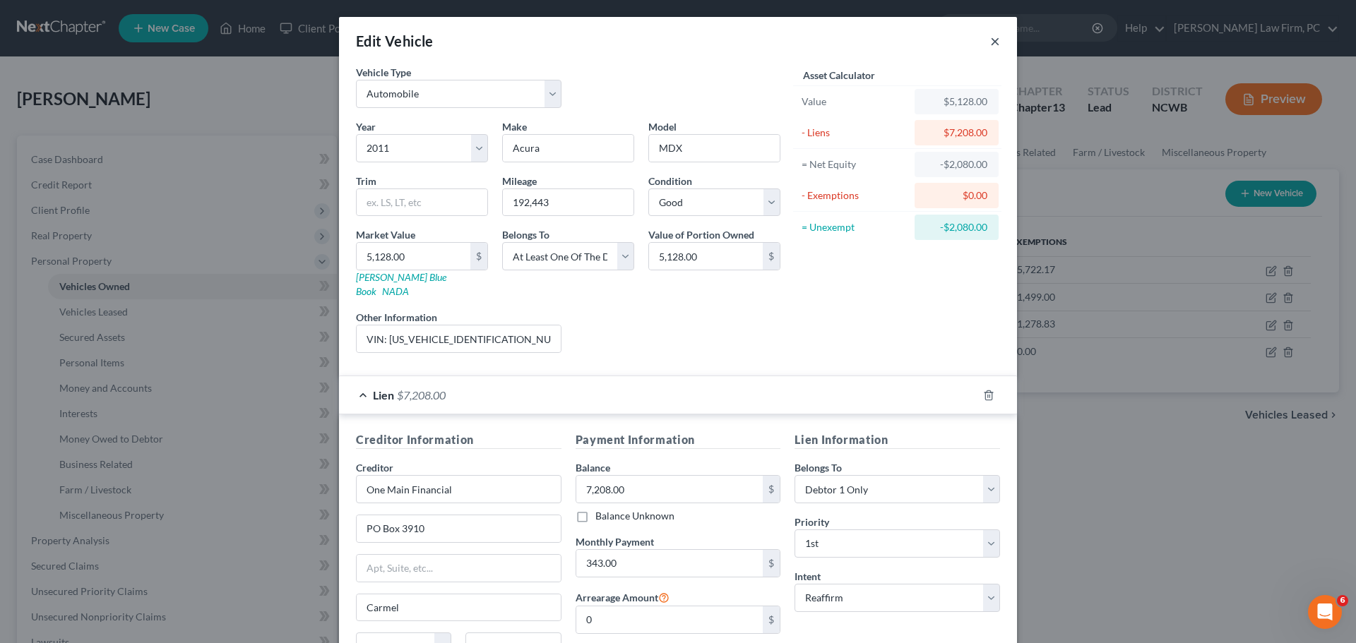
click at [992, 40] on button "×" at bounding box center [995, 40] width 10 height 17
